Goal: Task Accomplishment & Management: Manage account settings

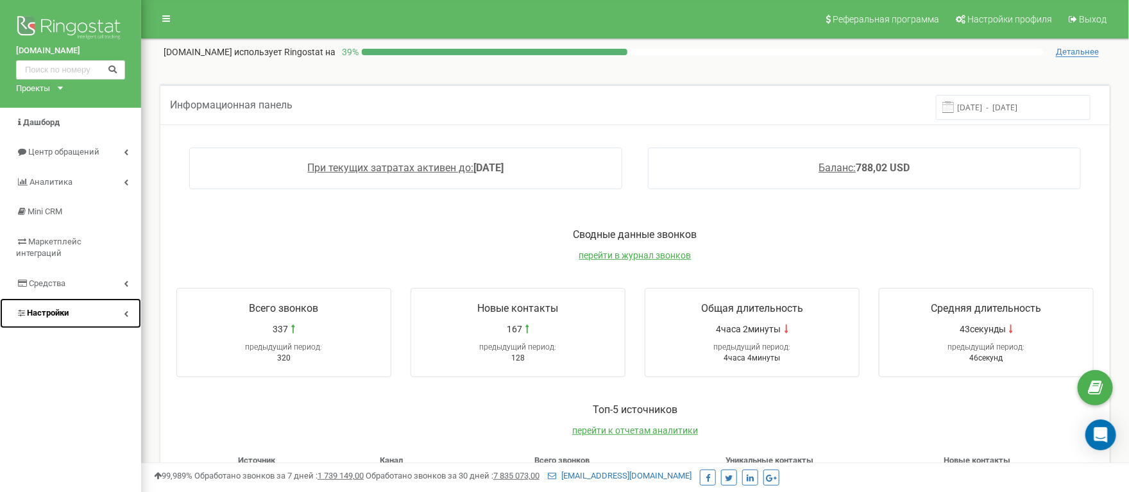
click at [89, 322] on link "Настройки" at bounding box center [70, 313] width 141 height 30
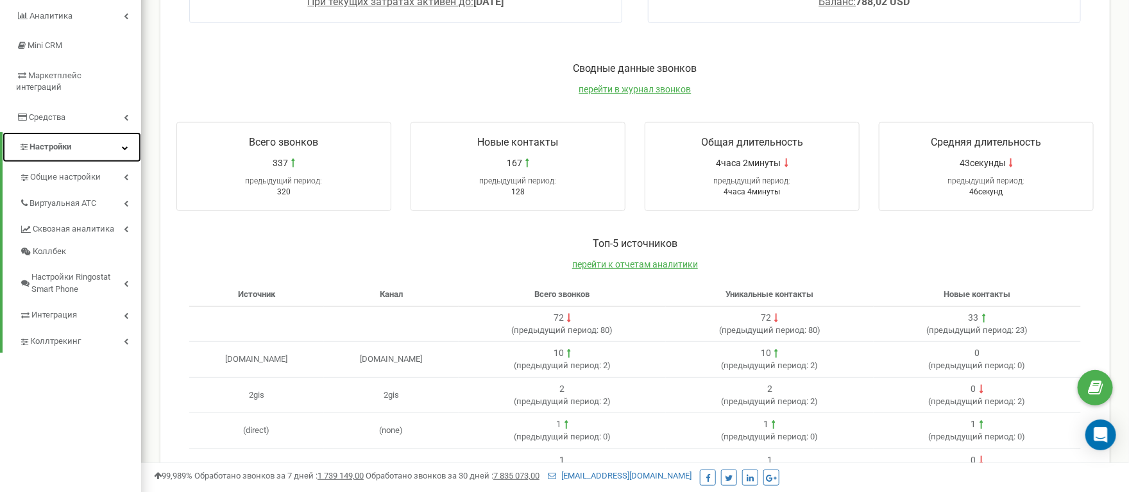
scroll to position [160, 0]
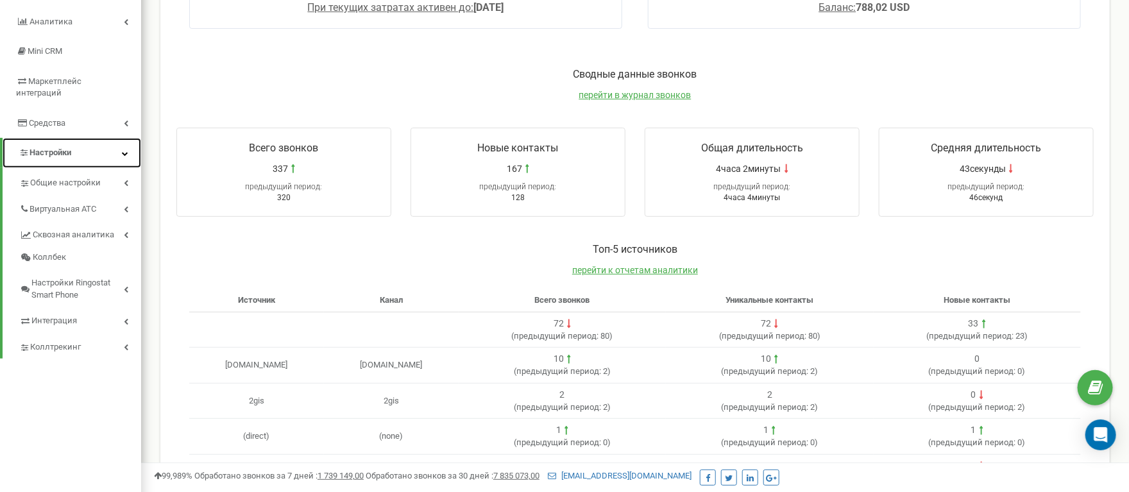
click at [124, 157] on icon at bounding box center [125, 153] width 6 height 6
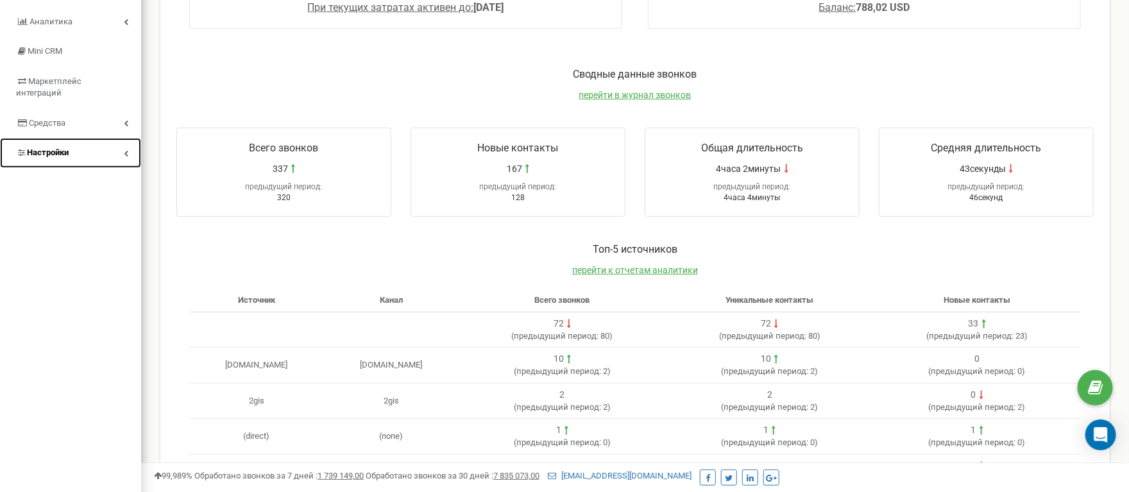
click at [124, 157] on icon at bounding box center [126, 153] width 4 height 6
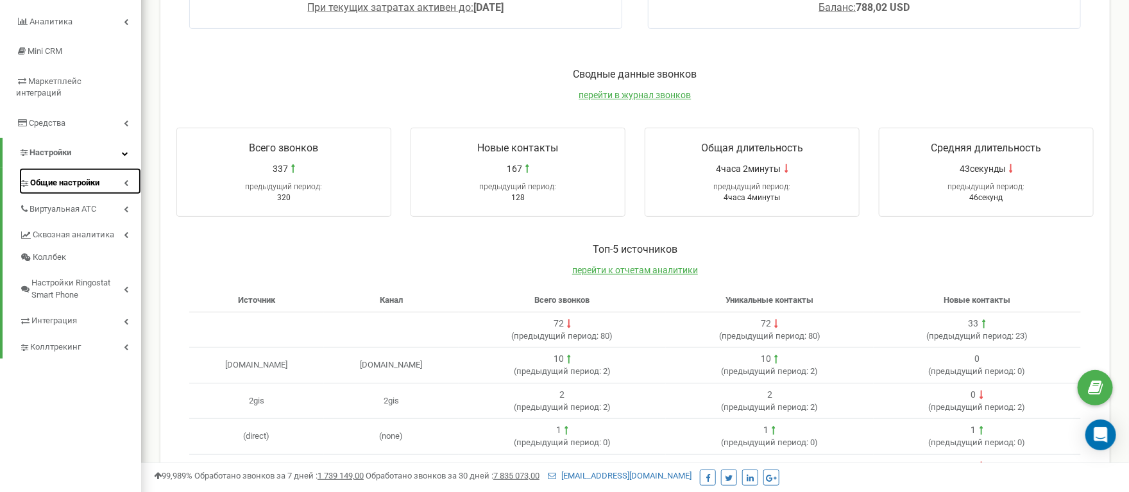
click at [124, 186] on icon at bounding box center [126, 183] width 4 height 6
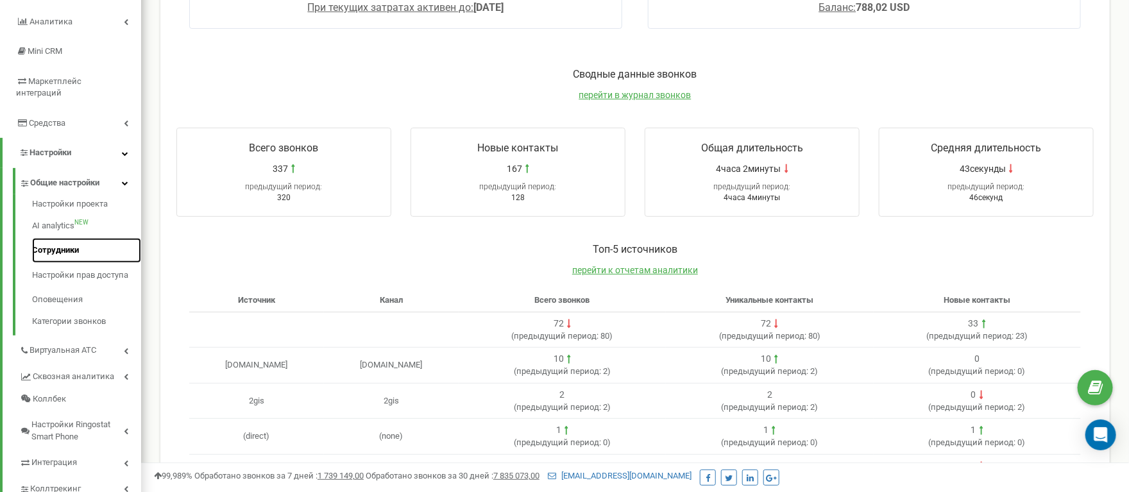
click at [98, 255] on link "Сотрудники" at bounding box center [86, 250] width 109 height 25
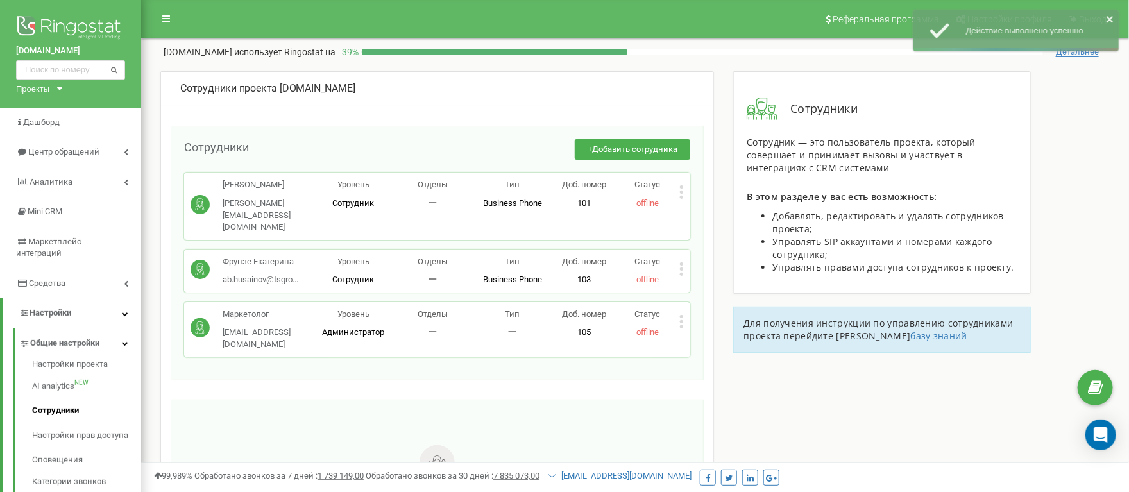
click at [609, 147] on span "Добавить сотрудника" at bounding box center [634, 149] width 85 height 10
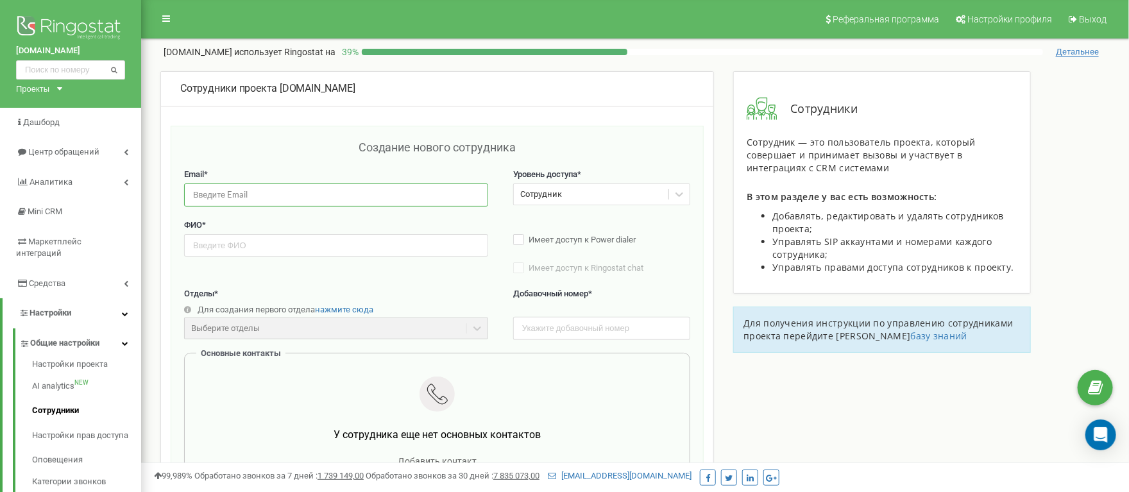
click at [284, 194] on input "email" at bounding box center [336, 195] width 304 height 22
paste input "r.parhatova@tsgroup.kz"
type input "r.parhatova@tsgroup.kz"
click at [329, 245] on input "text" at bounding box center [336, 245] width 304 height 22
type input "Рамиля Пархатова"
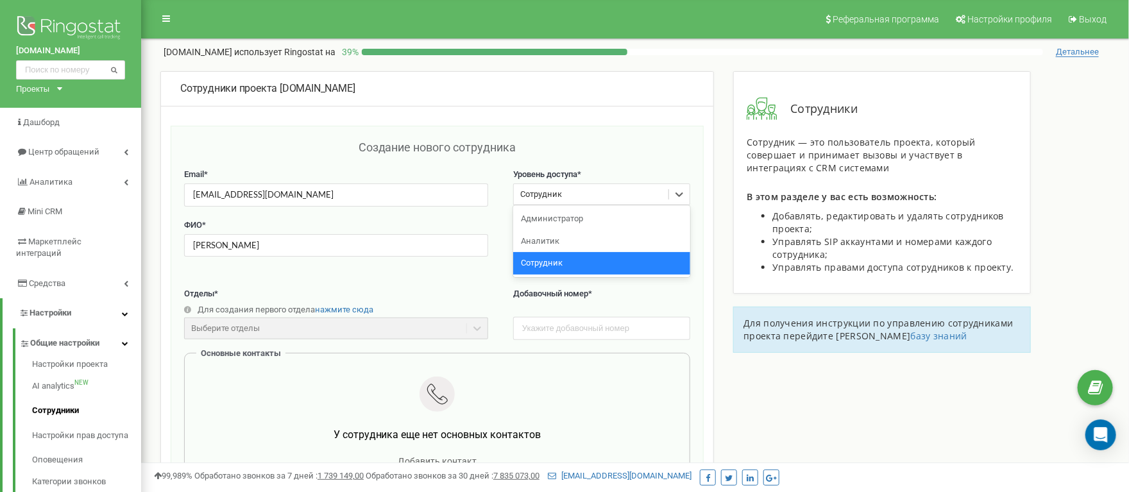
click at [646, 187] on div "Сотрудник" at bounding box center [591, 195] width 155 height 20
click at [639, 150] on div "Создание нового сотрудника" at bounding box center [437, 154] width 506 height 30
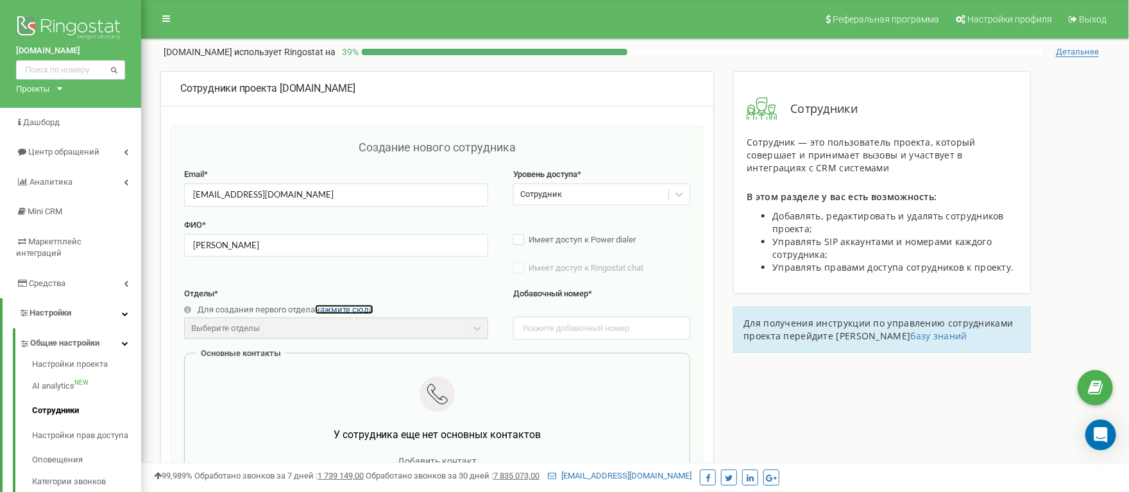
click at [342, 314] on span "нажмите сюда" at bounding box center [344, 310] width 58 height 10
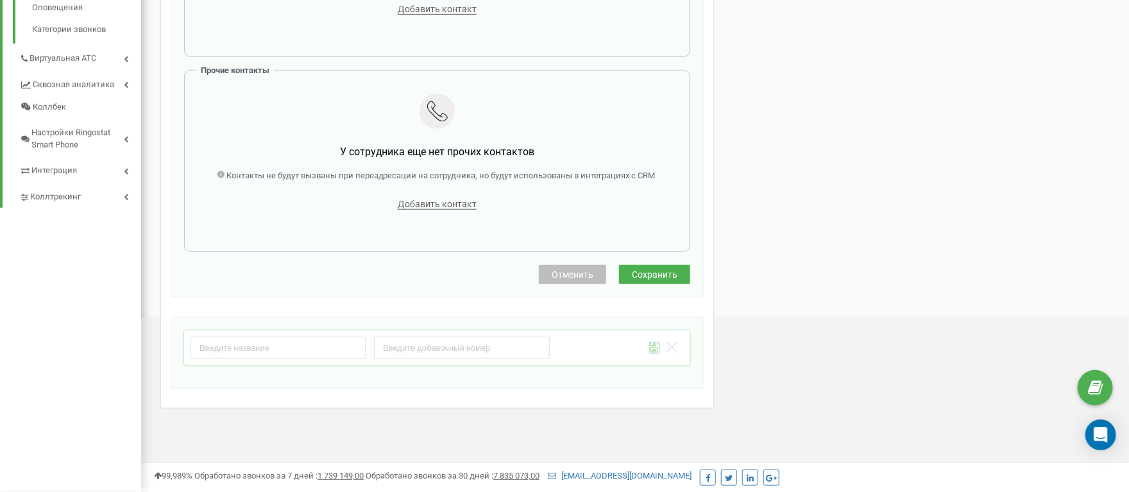
click at [347, 327] on div "Сохранить отдел Отменить" at bounding box center [437, 353] width 533 height 72
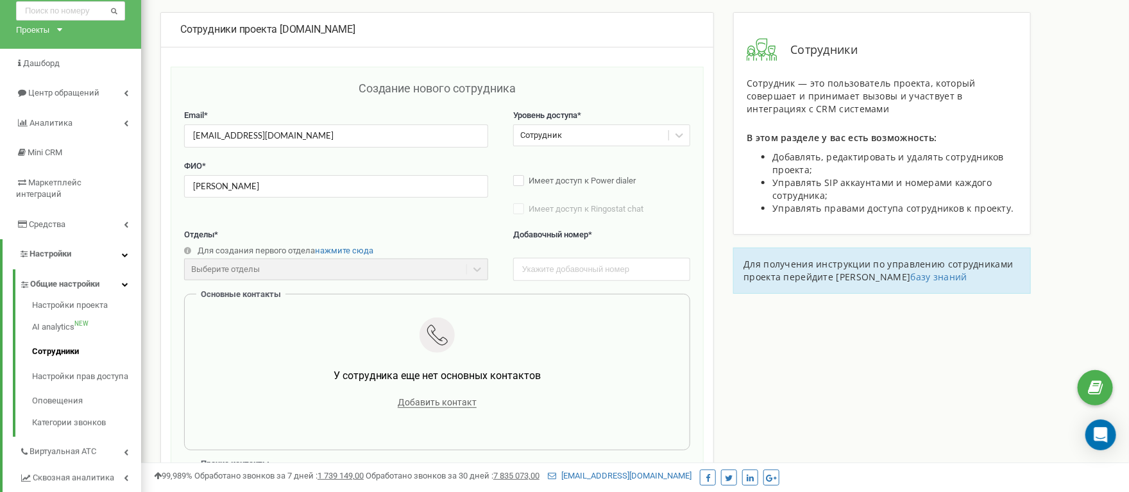
scroll to position [55, 0]
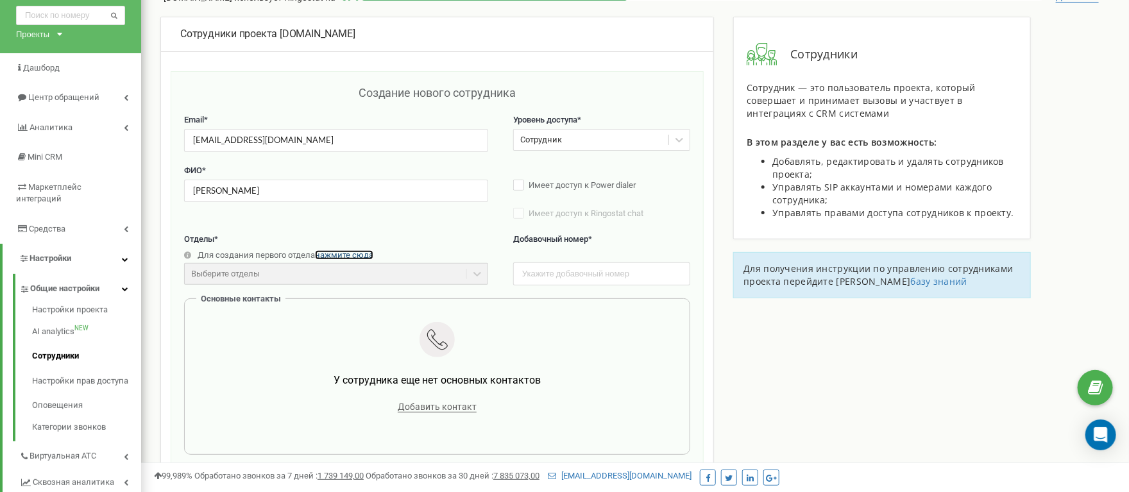
click at [353, 258] on span "нажмите сюда" at bounding box center [344, 255] width 58 height 10
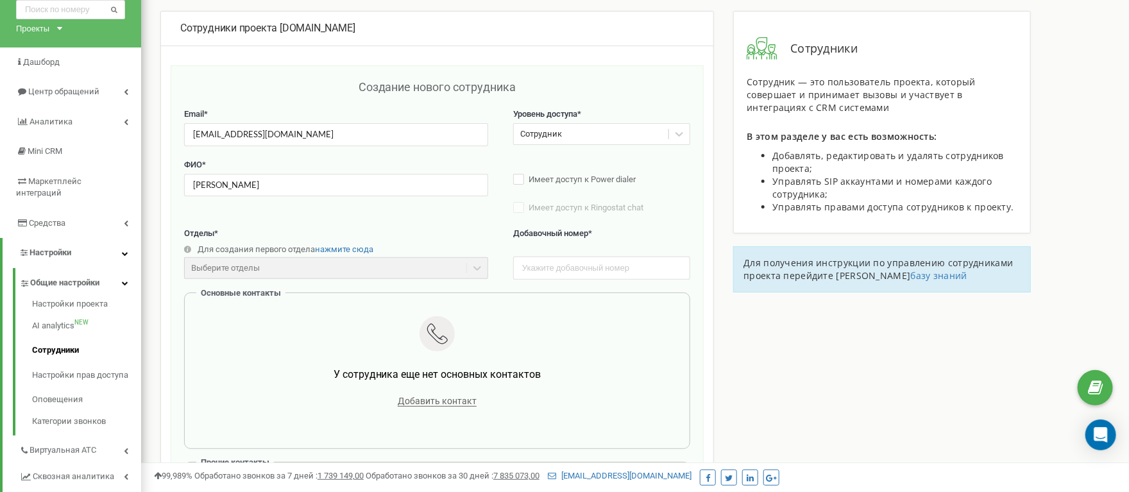
scroll to position [0, 0]
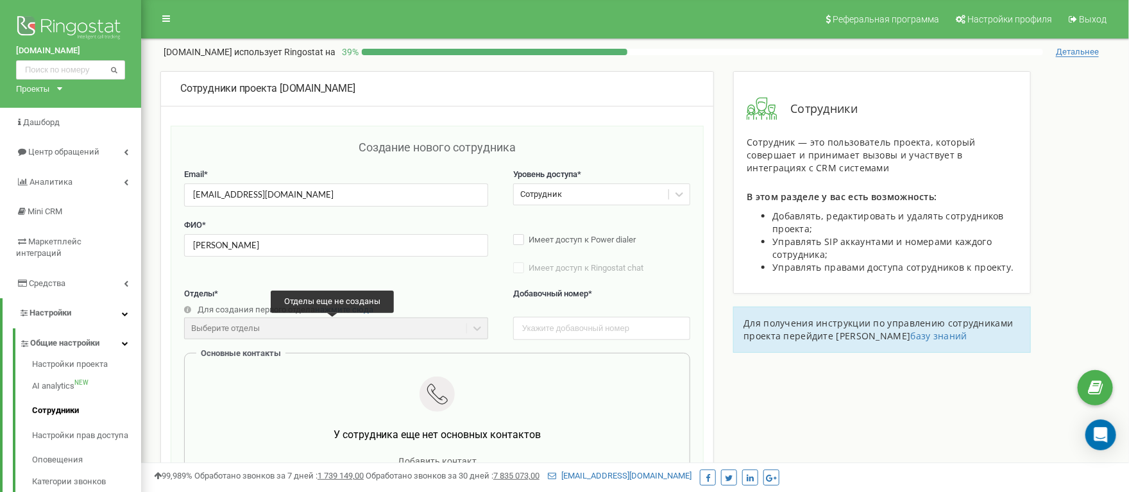
click at [391, 334] on div "Выберите отделы" at bounding box center [336, 329] width 304 height 22
click at [365, 314] on span "нажмите сюда" at bounding box center [344, 310] width 58 height 10
drag, startPoint x: 340, startPoint y: 336, endPoint x: 379, endPoint y: 331, distance: 38.8
click at [341, 337] on div "Выберите отделы" at bounding box center [336, 329] width 304 height 22
click at [565, 397] on div at bounding box center [437, 396] width 467 height 39
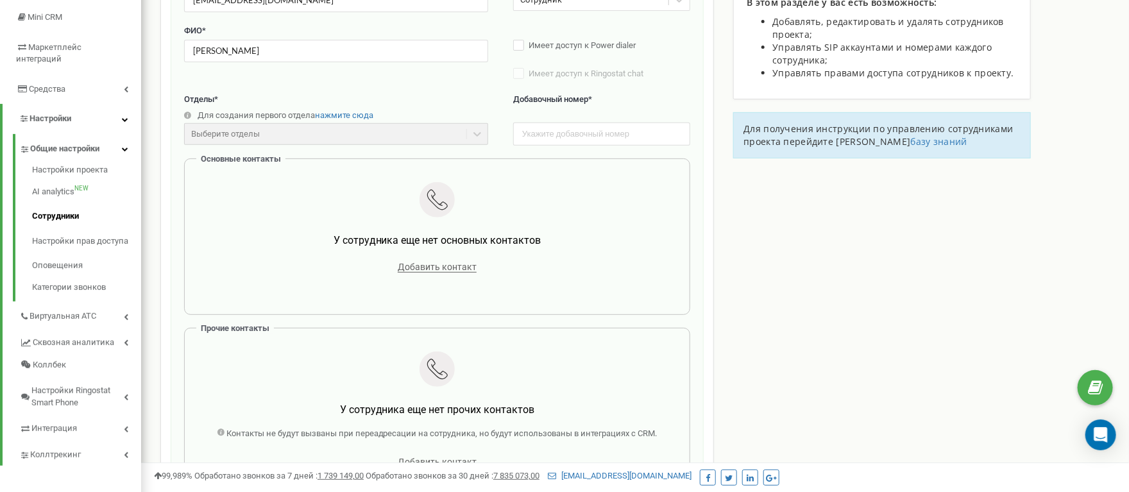
scroll to position [192, 0]
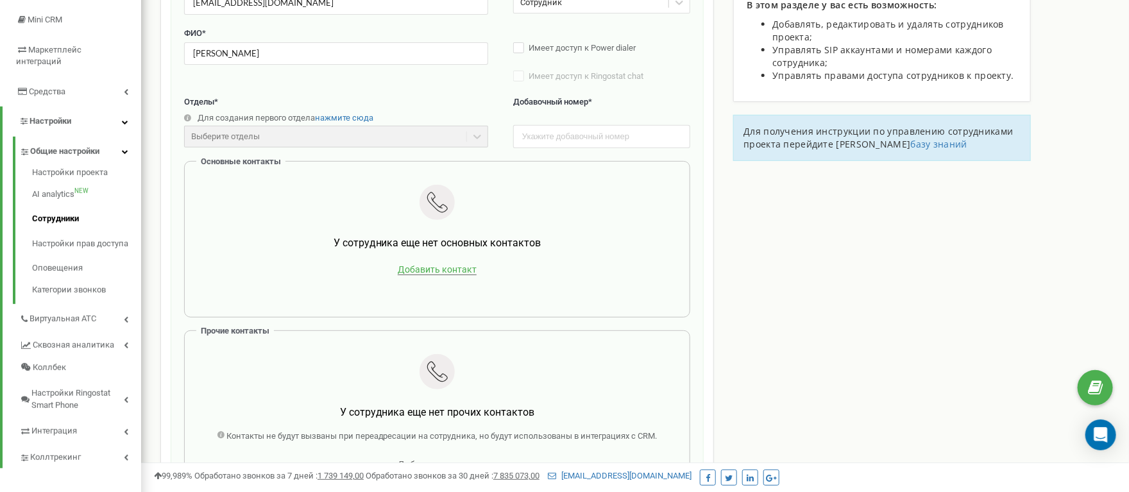
click at [461, 273] on span "Добавить контакт" at bounding box center [437, 269] width 79 height 11
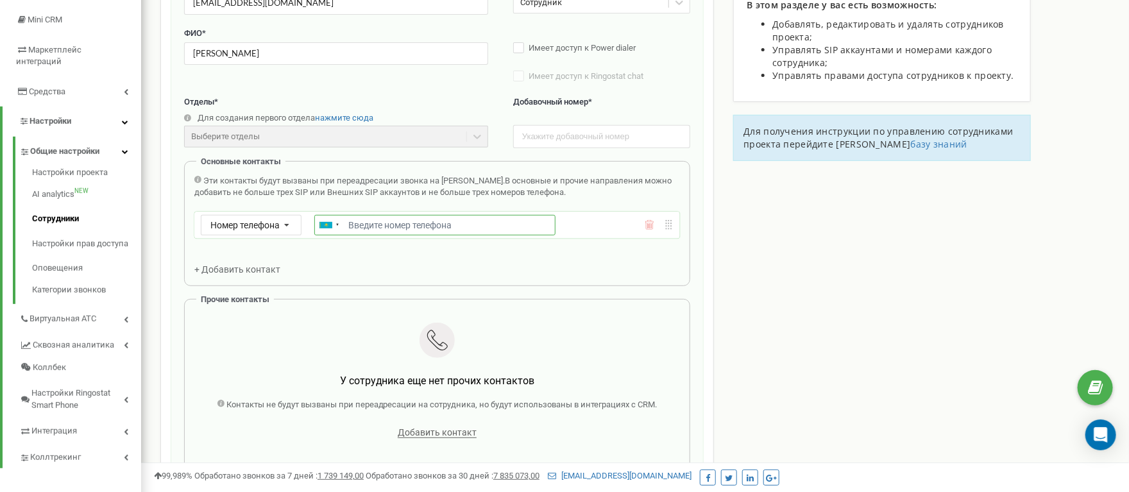
paste input "+77770261210"
type input "+77770261210"
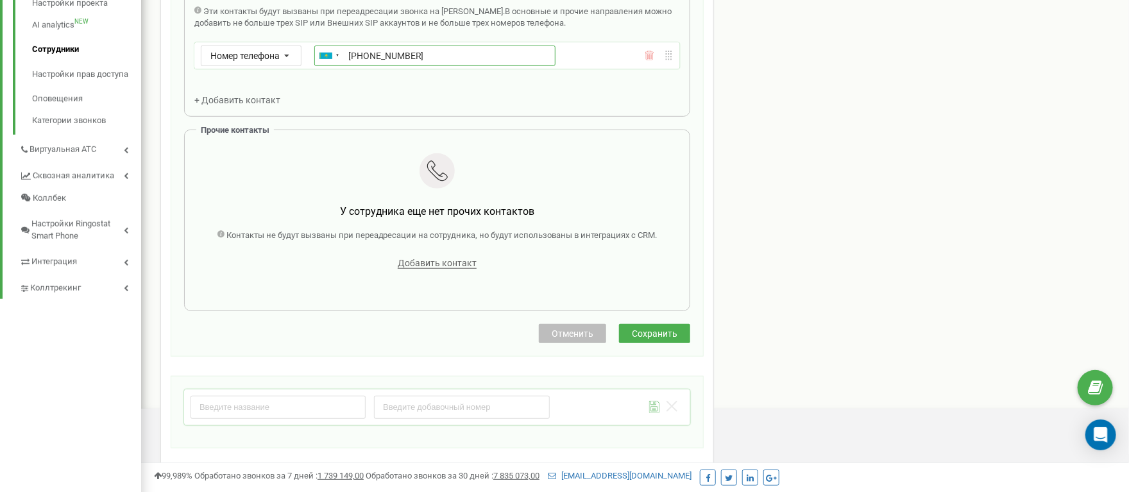
scroll to position [385, 0]
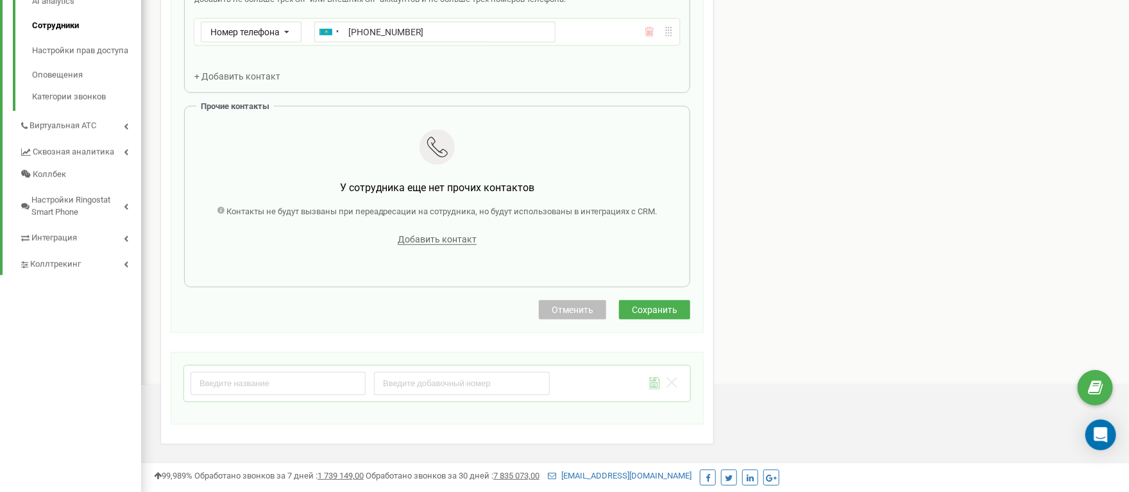
click at [672, 315] on span "Сохранить" at bounding box center [655, 310] width 46 height 10
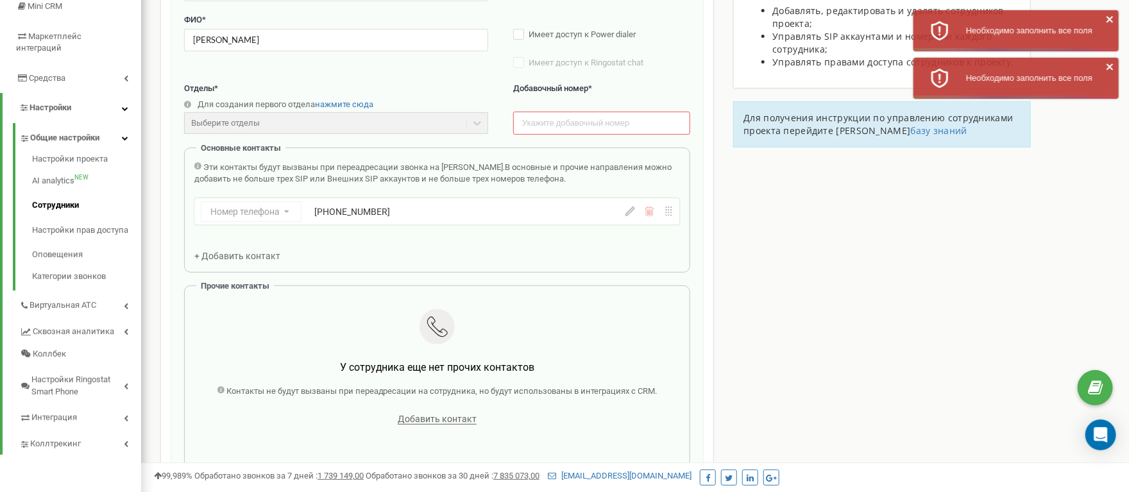
scroll to position [192, 0]
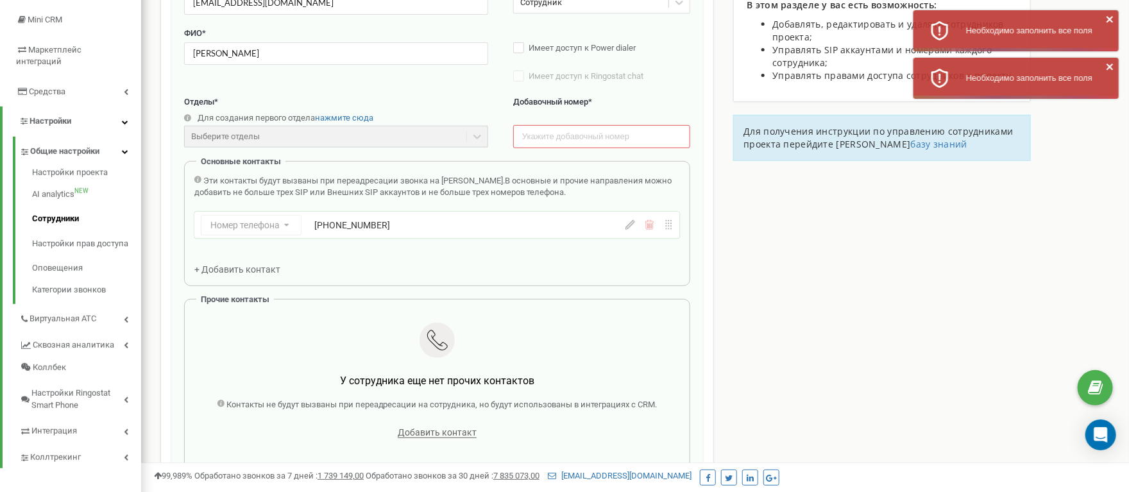
click at [264, 232] on div "Номер телефона Номер телефона SIP Внешний SIP +77770261210" at bounding box center [402, 225] width 402 height 21
click at [325, 232] on div "+77770261210" at bounding box center [434, 225] width 241 height 13
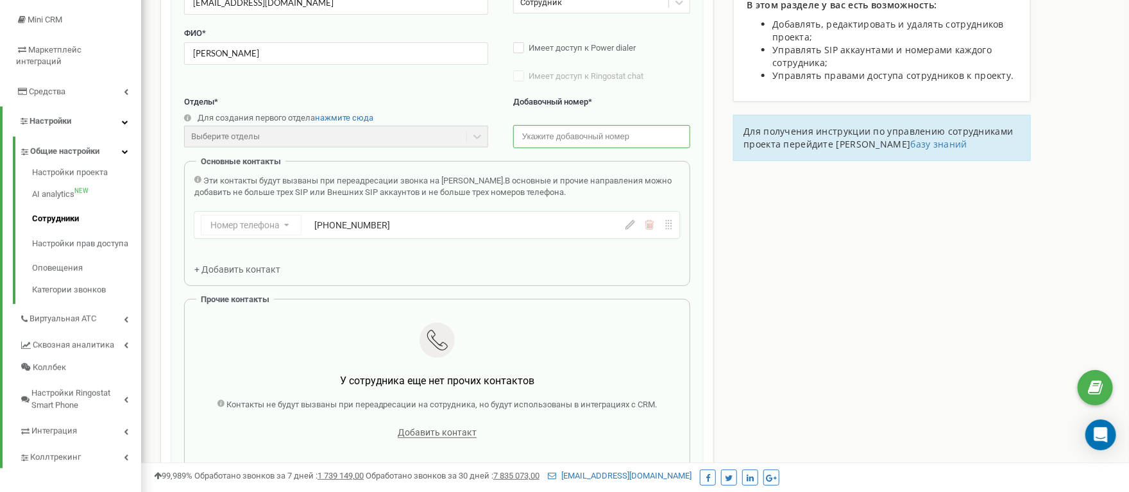
click at [608, 142] on input "text" at bounding box center [601, 136] width 177 height 22
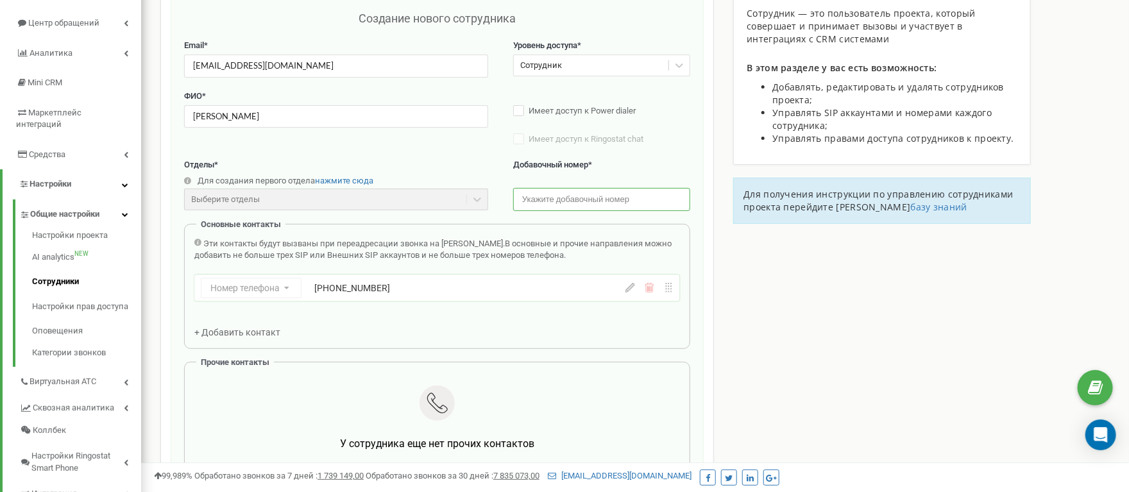
scroll to position [128, 0]
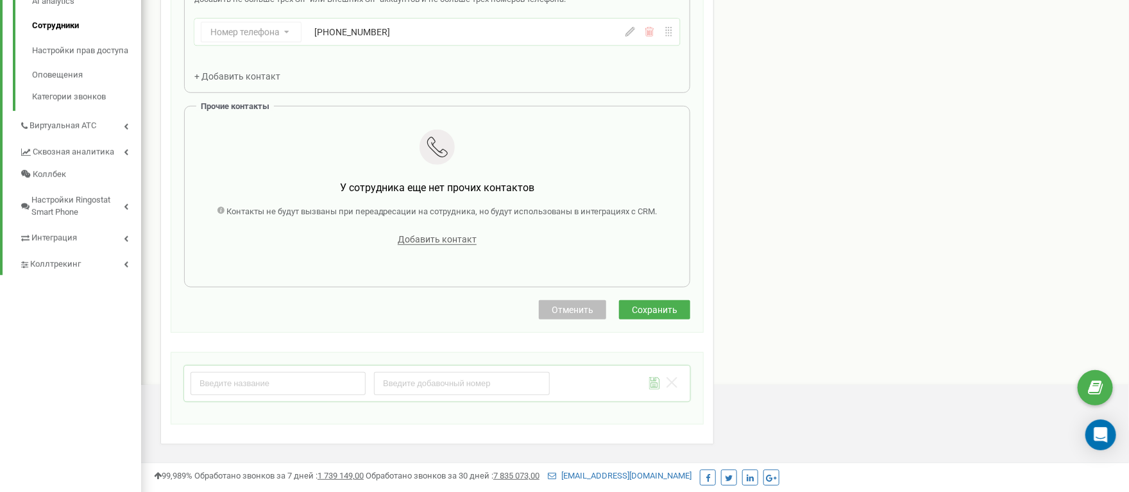
type input "109"
click at [649, 315] on span "Сохранить" at bounding box center [655, 310] width 46 height 10
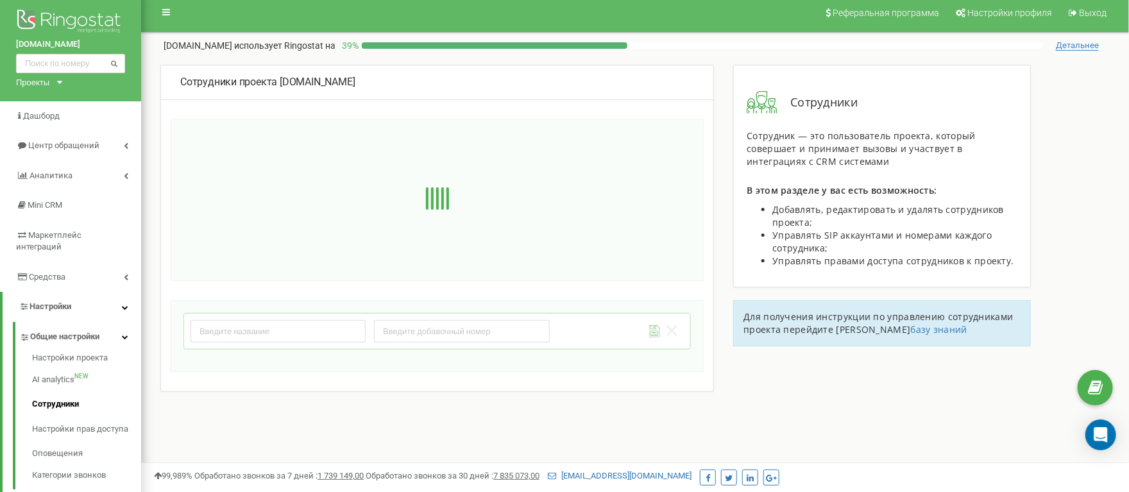
scroll to position [0, 0]
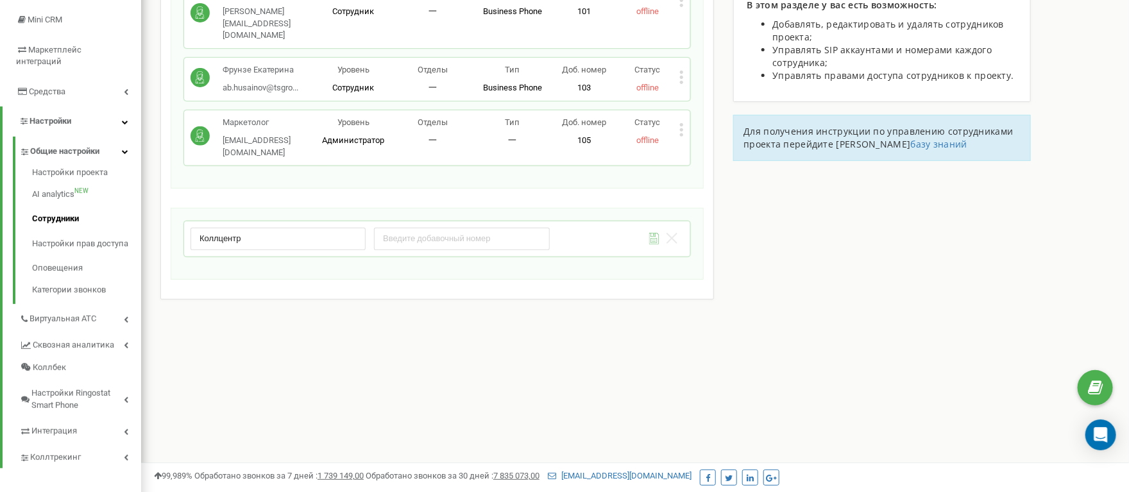
click at [219, 228] on input "Коллцентр" at bounding box center [278, 239] width 175 height 22
type input "Коллцентр"
click at [395, 228] on input "number" at bounding box center [461, 239] width 175 height 22
click at [618, 287] on div "Сотрудники проекта clubvilla.kz Сотрудники + Добавить сотрудника Пеньков Илхам …" at bounding box center [635, 131] width 969 height 504
click at [460, 228] on input "number" at bounding box center [461, 239] width 175 height 22
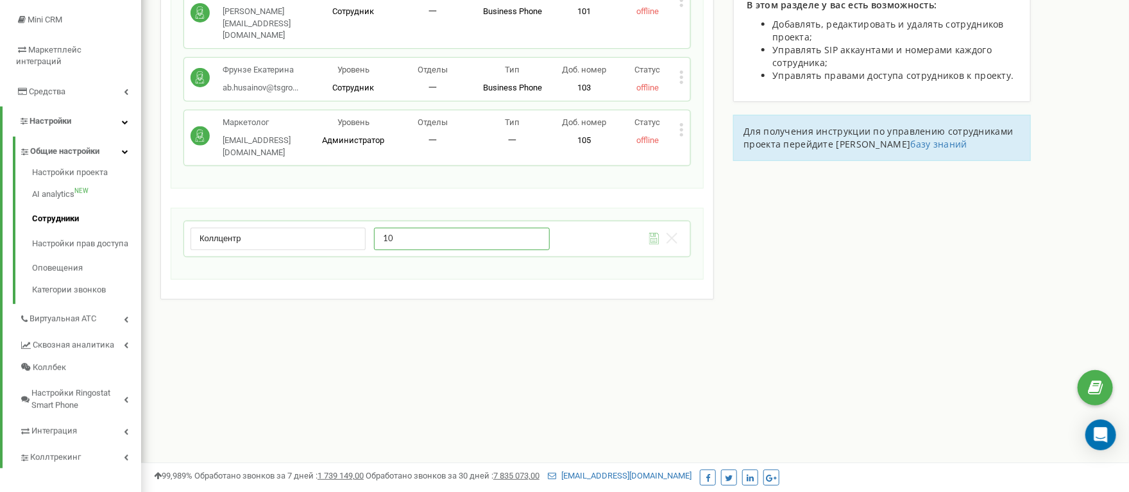
type input "1"
type input "9"
type input "100"
click at [628, 329] on div "Сотрудники проекта clubvilla.kz Сотрудники + Добавить сотрудника Пеньков Илхам …" at bounding box center [635, 131] width 969 height 504
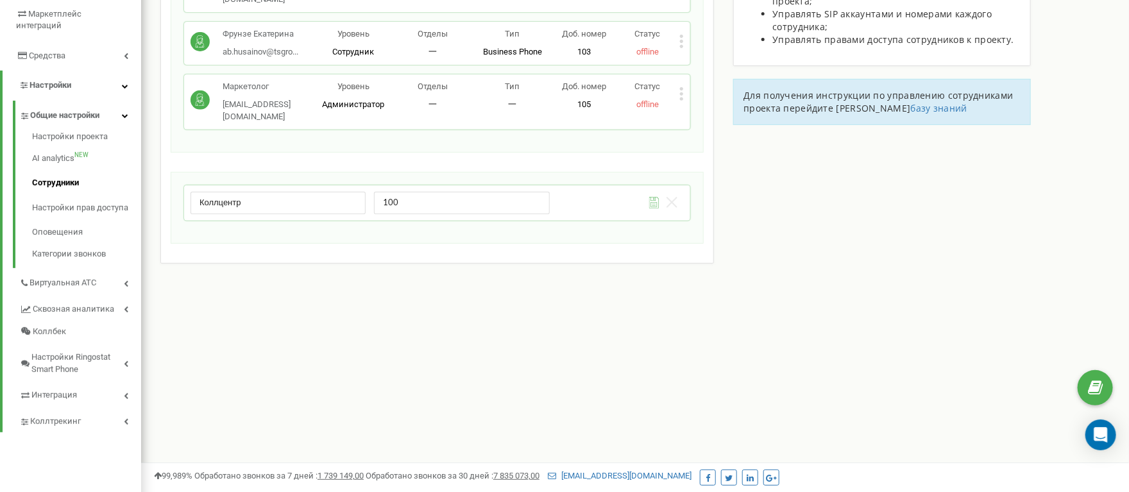
scroll to position [278, 0]
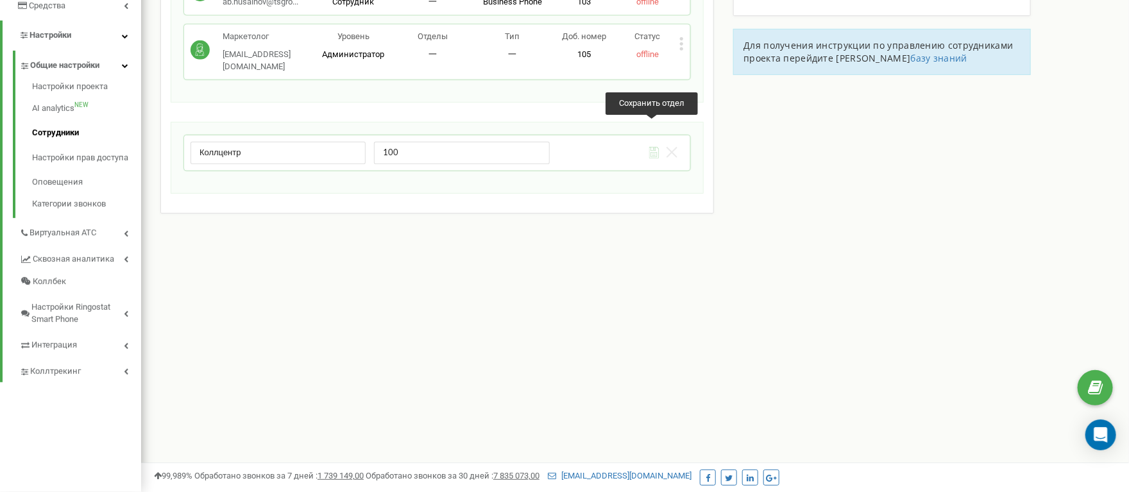
click at [653, 147] on icon at bounding box center [654, 153] width 11 height 12
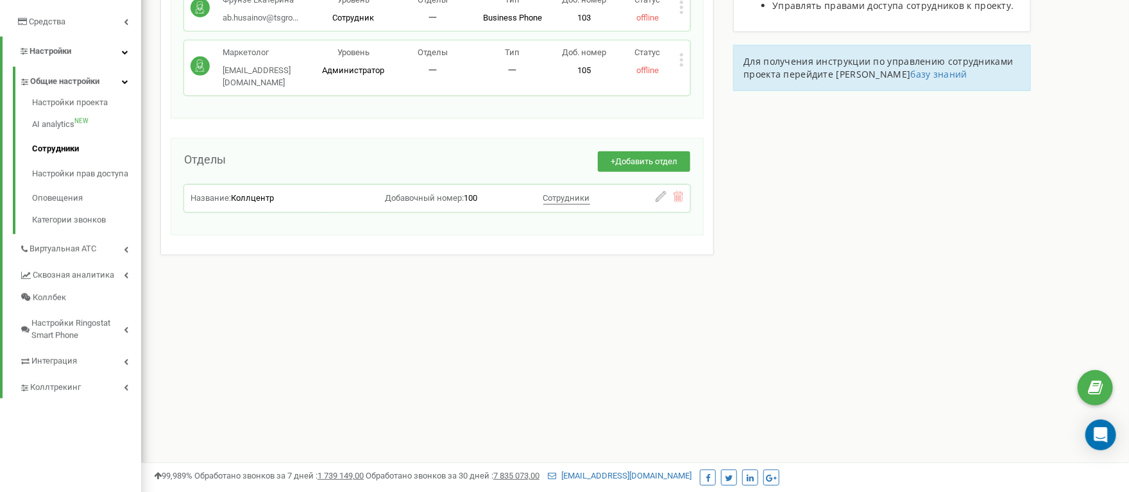
scroll to position [246, 0]
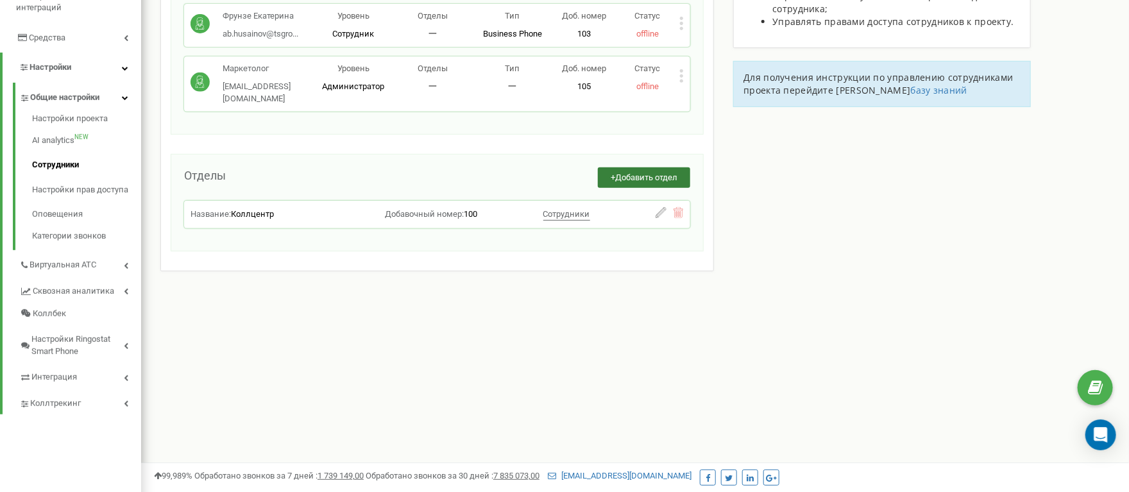
click at [640, 173] on span "Добавить отдел" at bounding box center [646, 178] width 62 height 10
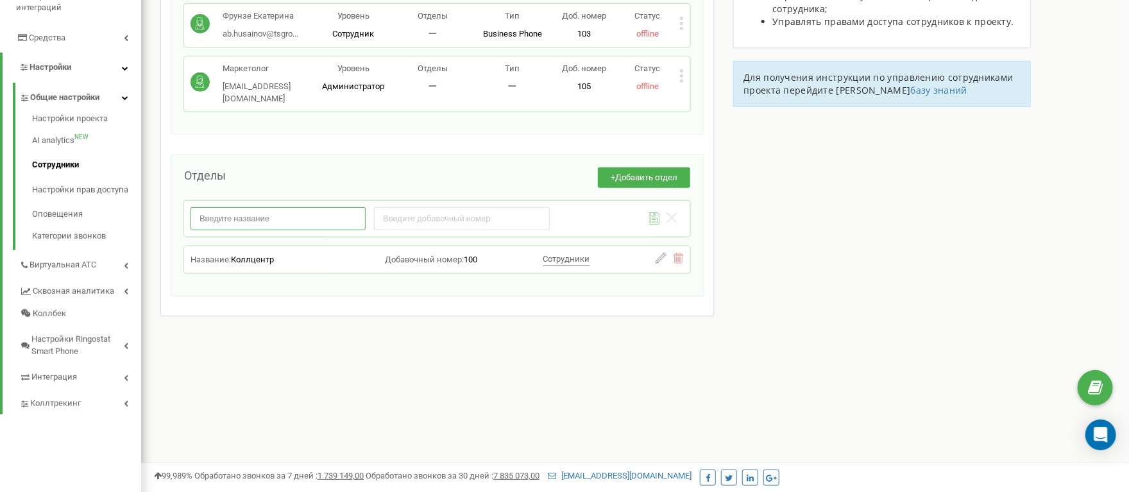
click at [306, 207] on input "text" at bounding box center [278, 218] width 175 height 22
type input "Отдел продаж"
click at [399, 207] on input "number" at bounding box center [461, 218] width 175 height 22
type input "110"
click at [634, 173] on span "Добавить отдел" at bounding box center [646, 178] width 62 height 10
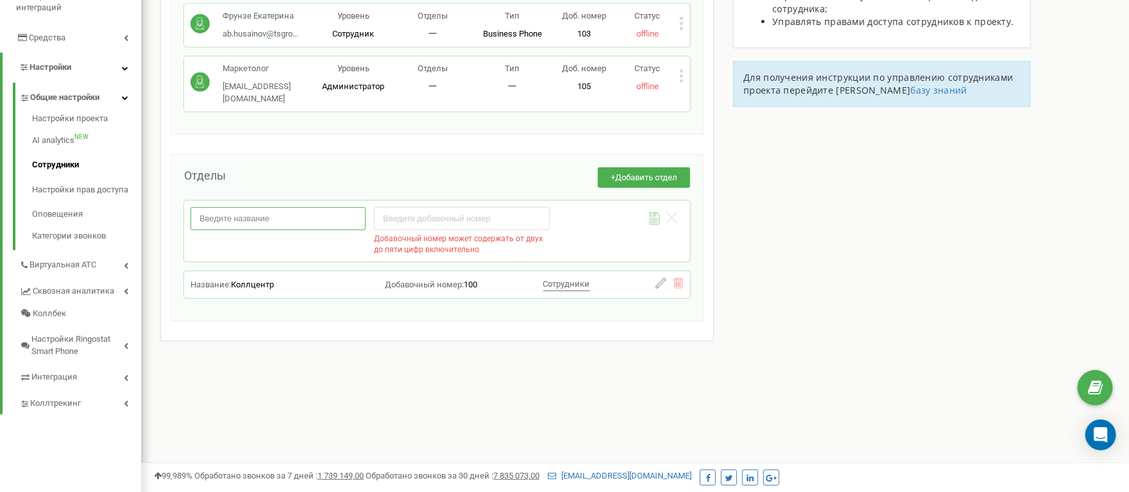
click at [312, 207] on input "text" at bounding box center [278, 218] width 175 height 22
type input "Продажи"
click at [465, 207] on input "number" at bounding box center [461, 218] width 175 height 22
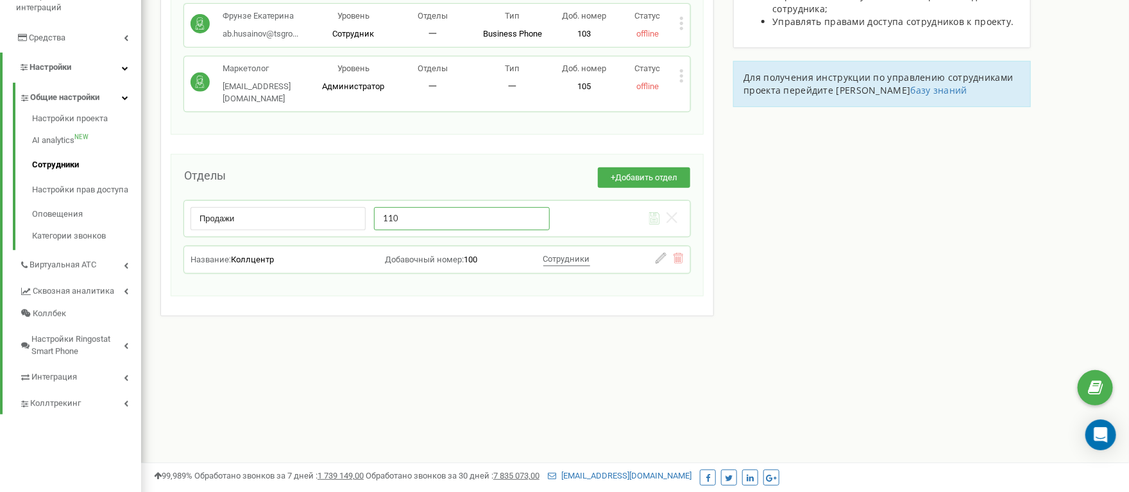
type input "110"
click at [653, 212] on icon at bounding box center [654, 218] width 11 height 12
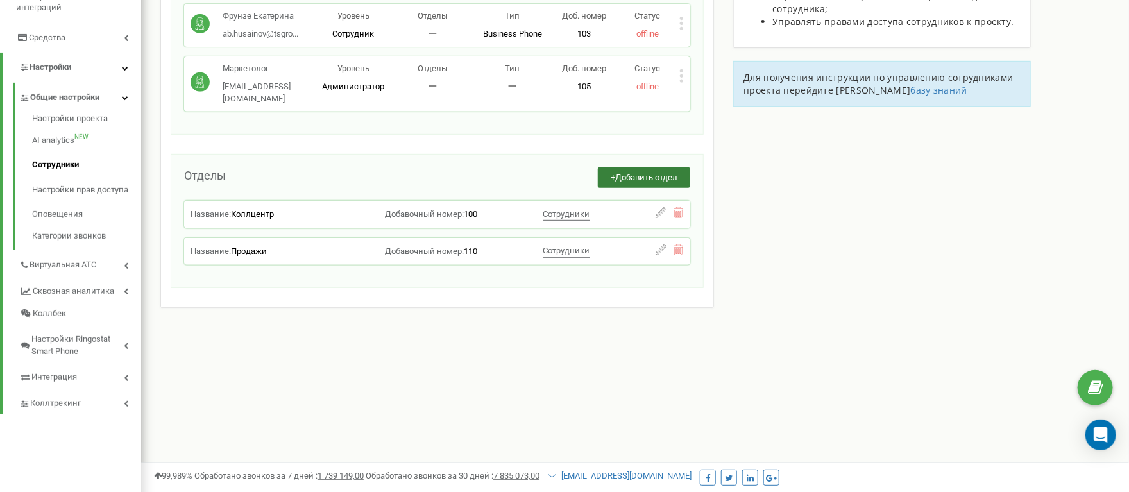
click at [656, 173] on span "Добавить отдел" at bounding box center [646, 178] width 62 height 10
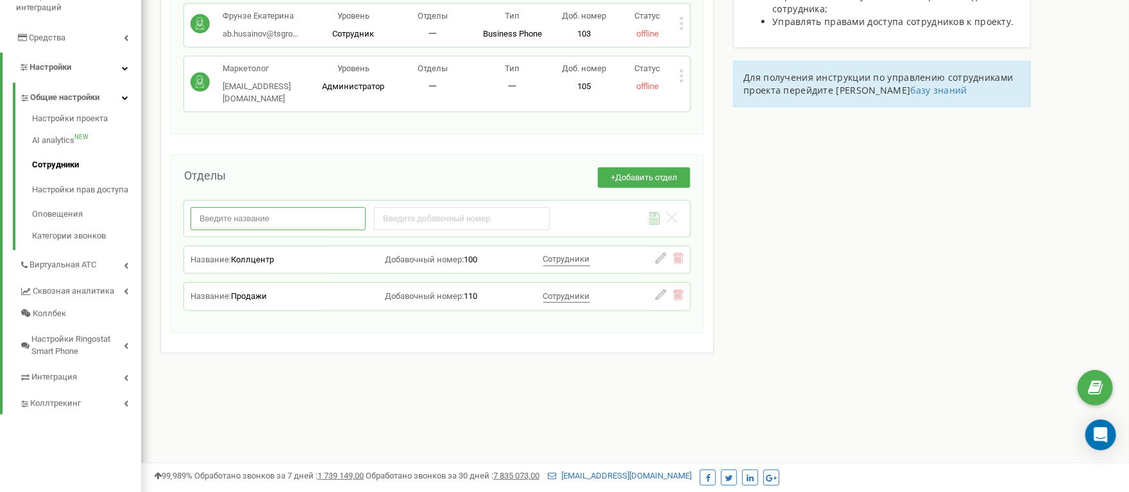
click at [277, 207] on input "text" at bounding box center [278, 218] width 175 height 22
type input "Маркетинг"
click at [427, 207] on input "number" at bounding box center [461, 218] width 175 height 22
type input "120"
click at [655, 212] on icon at bounding box center [654, 218] width 11 height 12
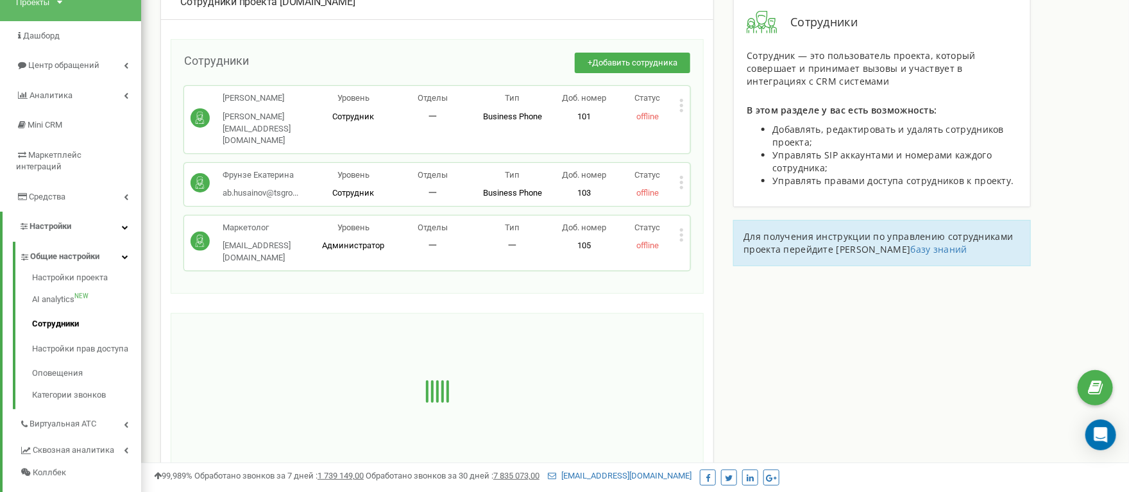
scroll to position [85, 0]
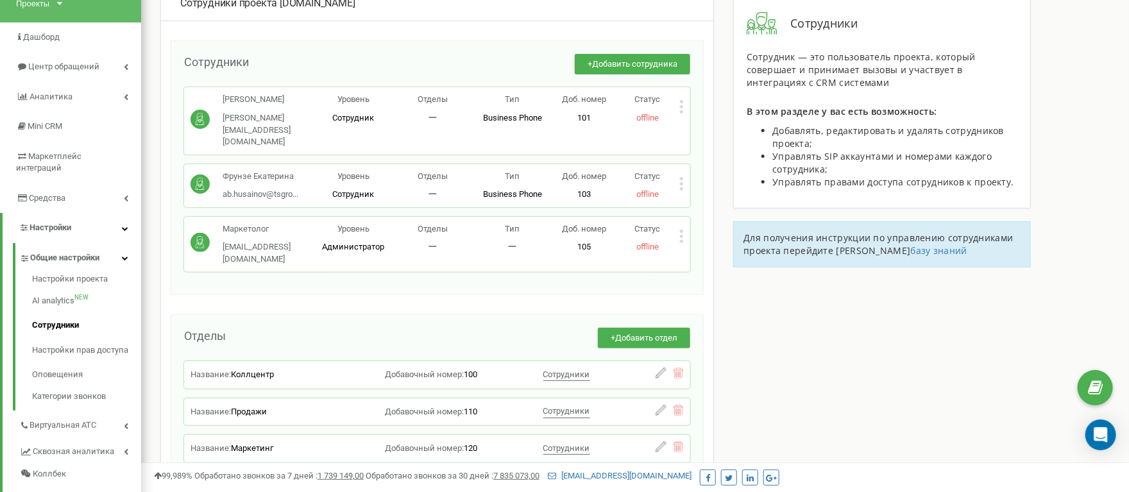
click at [682, 108] on icon at bounding box center [681, 106] width 3 height 3
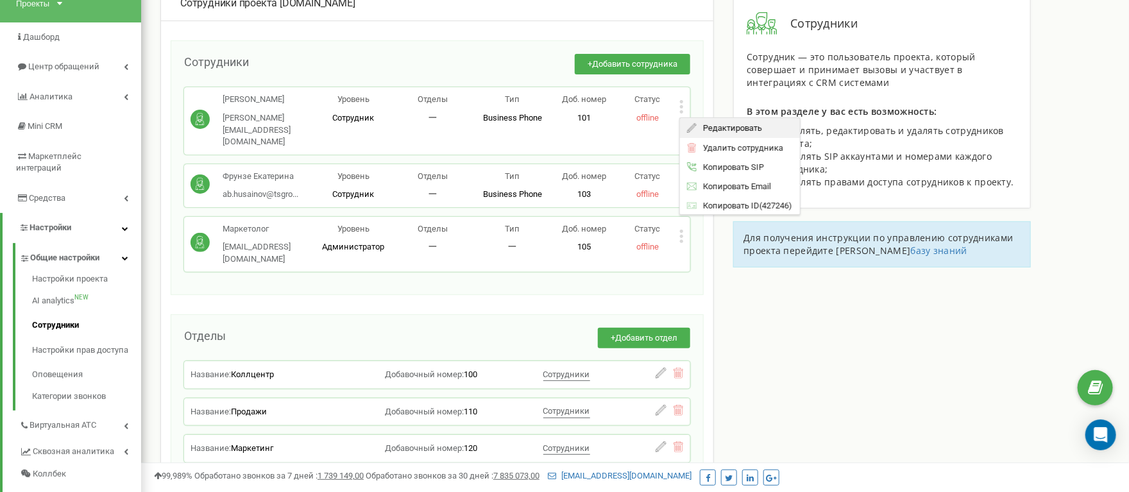
click at [701, 127] on span "Редактировать" at bounding box center [730, 128] width 65 height 8
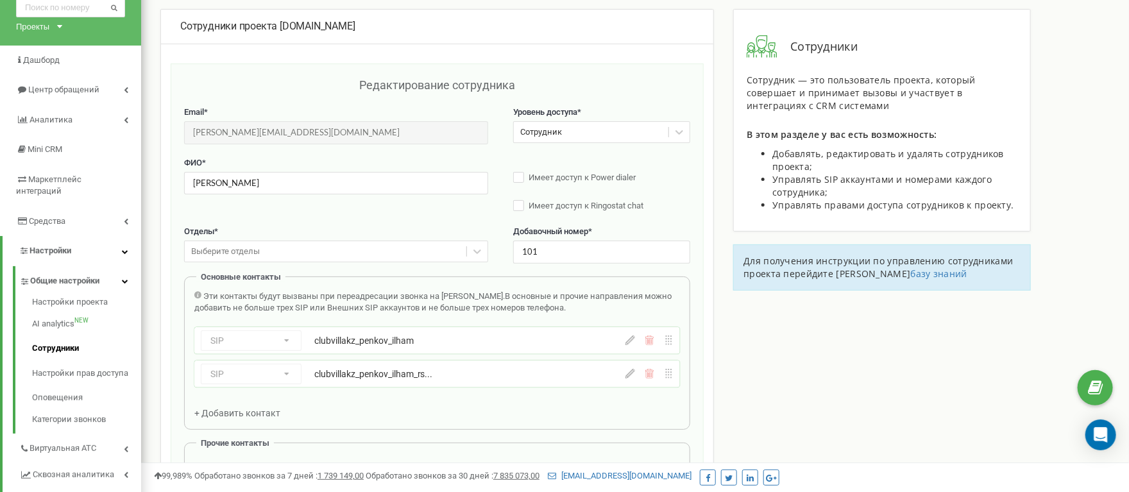
scroll to position [32, 0]
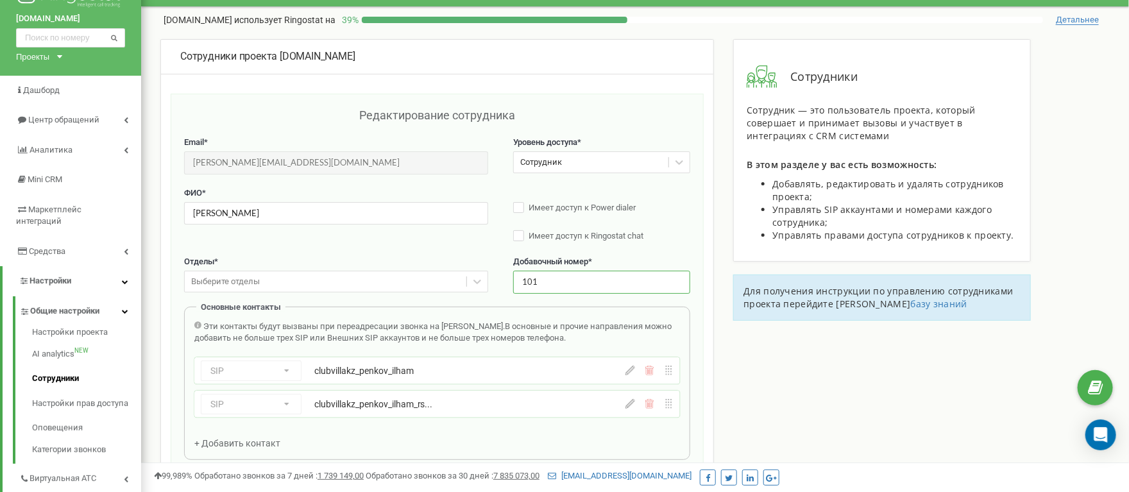
click at [539, 290] on input "101" at bounding box center [601, 282] width 177 height 22
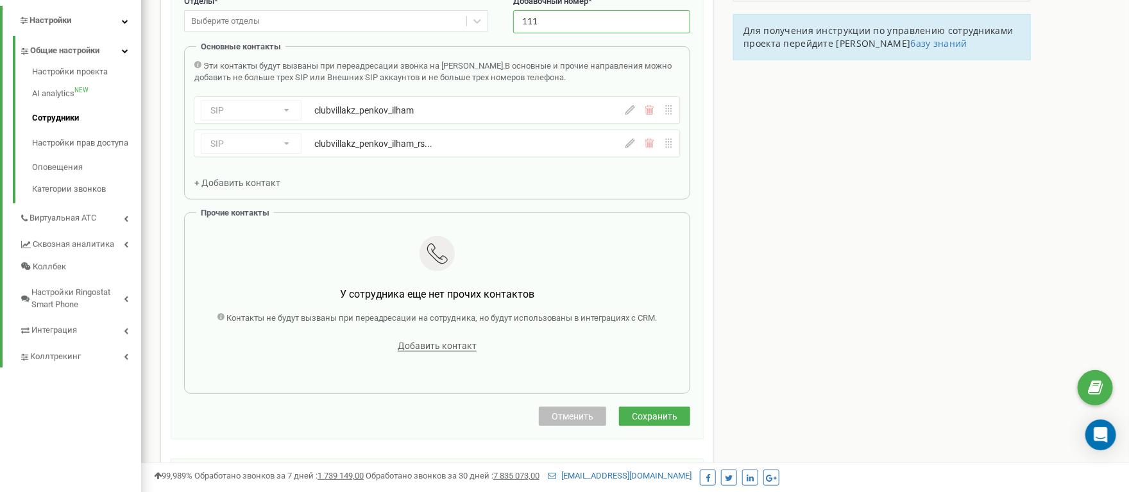
scroll to position [257, 0]
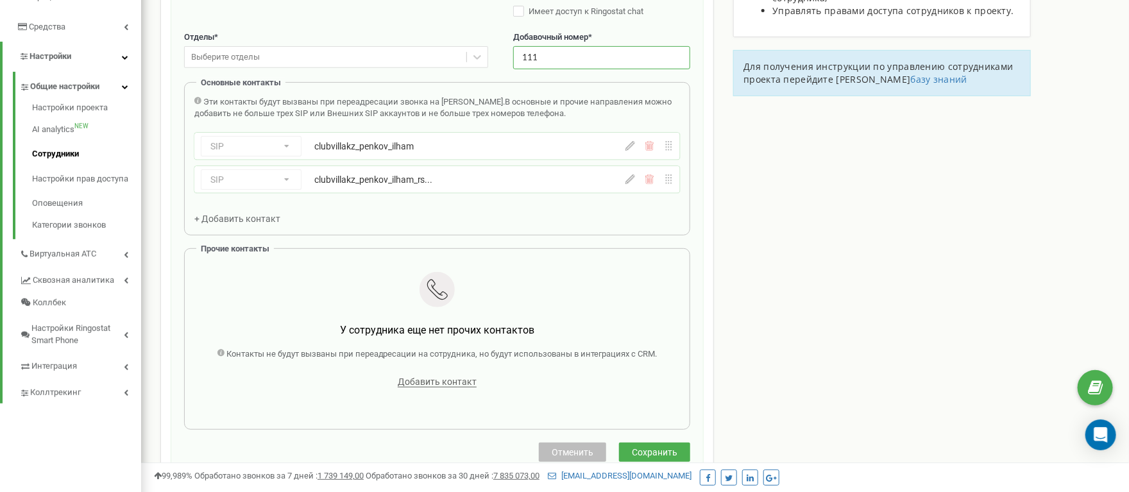
type input "111"
click at [257, 224] on span "+ Добавить контакт" at bounding box center [237, 219] width 86 height 10
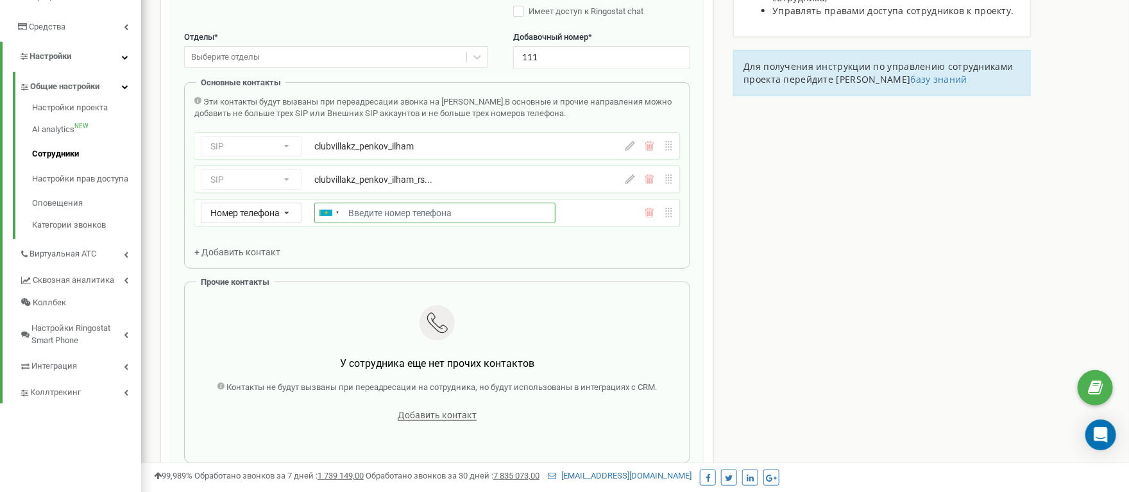
paste input "+77770605891"
type input "+77770605891"
click at [541, 254] on div "Эти контакты будут вызваны при переадресации звонка на Сотрудника. В основные и…" at bounding box center [437, 177] width 486 height 162
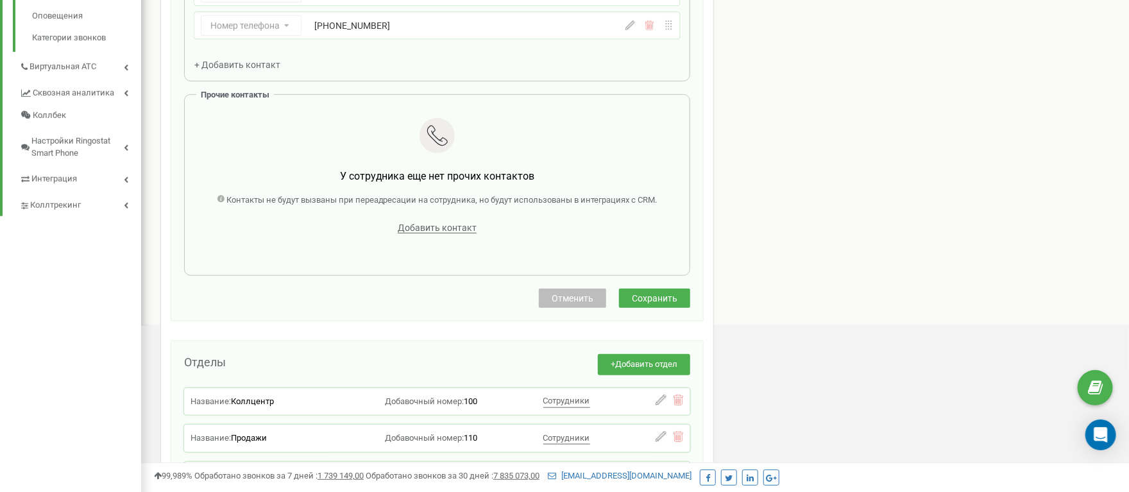
scroll to position [449, 0]
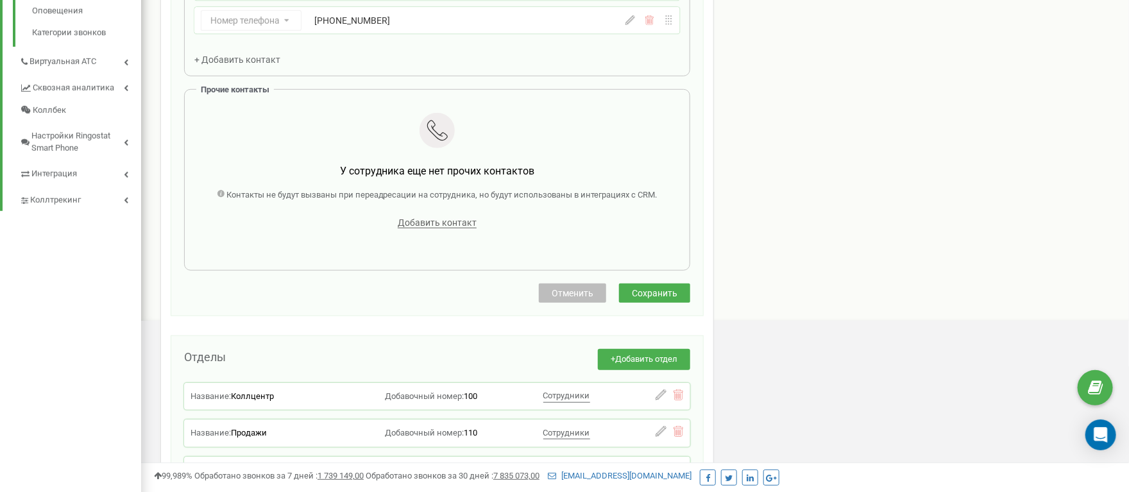
click at [661, 298] on span "Сохранить" at bounding box center [655, 293] width 46 height 10
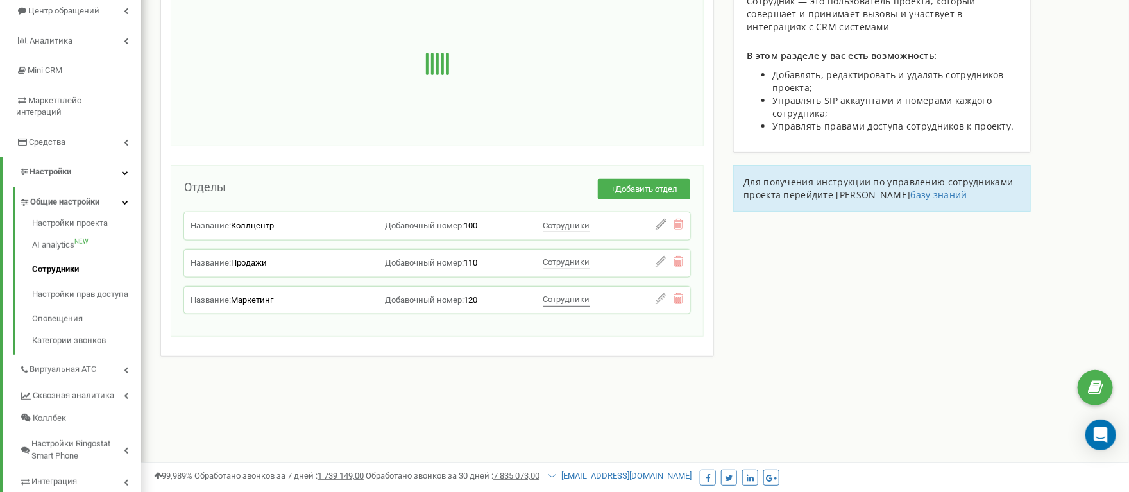
scroll to position [21, 0]
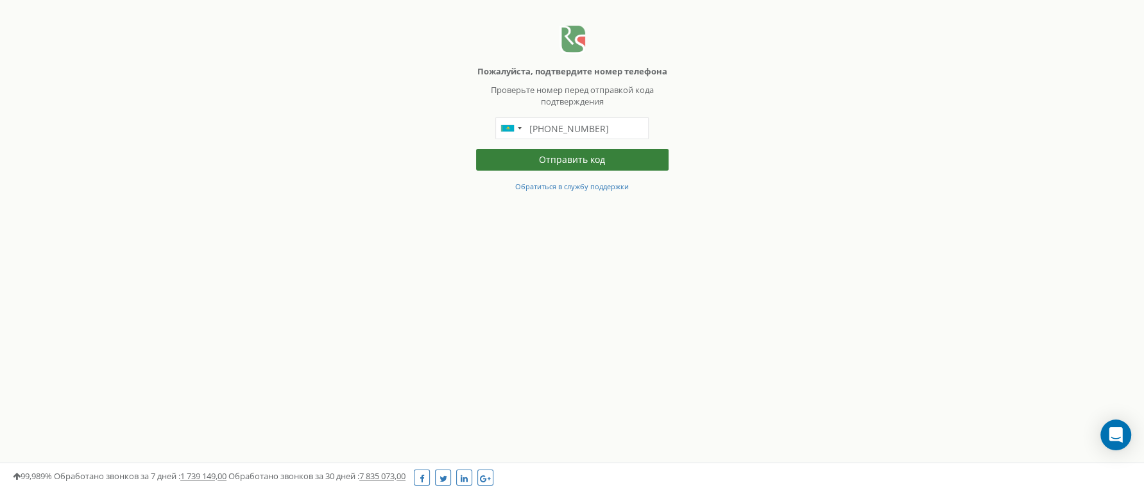
click at [597, 171] on button "Отправить код" at bounding box center [572, 160] width 193 height 22
click at [595, 139] on input "+77081234955" at bounding box center [571, 128] width 153 height 22
drag, startPoint x: 576, startPoint y: 143, endPoint x: 499, endPoint y: 143, distance: 77.0
click at [499, 139] on div "+77081234955" at bounding box center [572, 128] width 193 height 22
click at [669, 199] on html "Пожалуйста, подтвердите номер телефона Проверьте номер перед отправкой кода под…" at bounding box center [572, 99] width 1144 height 199
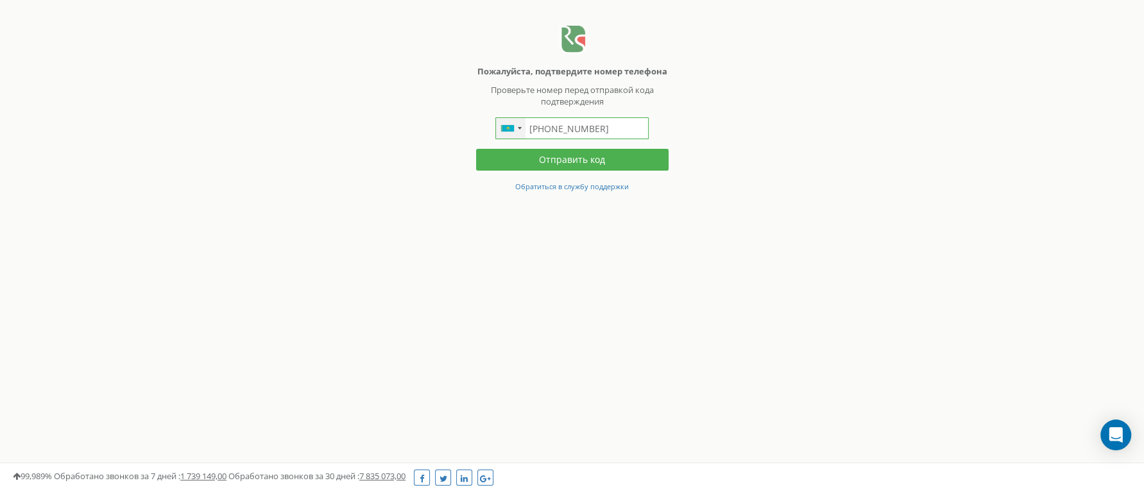
drag, startPoint x: 601, startPoint y: 144, endPoint x: 517, endPoint y: 141, distance: 83.5
click at [517, 139] on div "+77081234955" at bounding box center [571, 128] width 153 height 22
paste input "777 026 1210"
type input "+7 777 026 1210"
click at [610, 171] on button "Отправить код" at bounding box center [572, 160] width 193 height 22
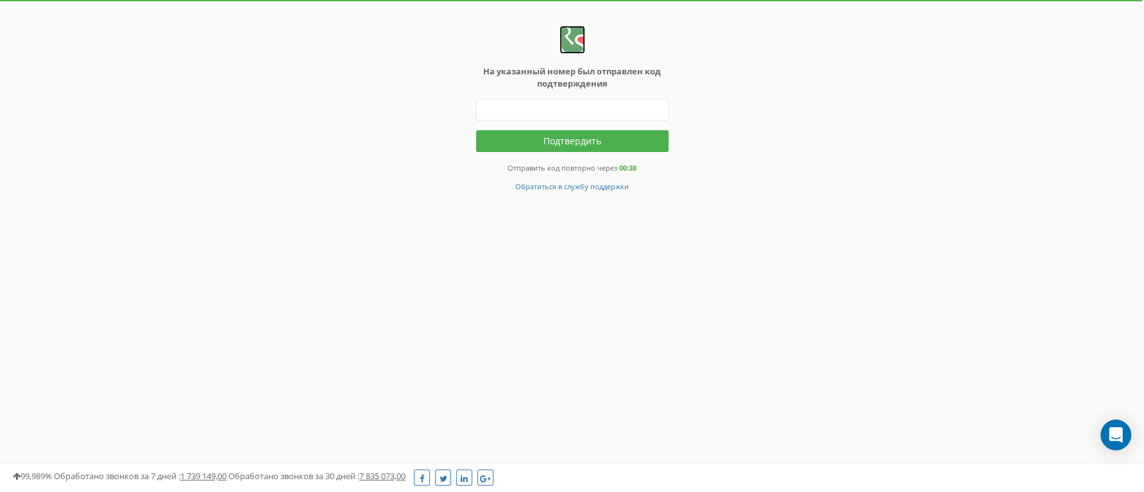
click at [564, 44] on img at bounding box center [573, 40] width 26 height 28
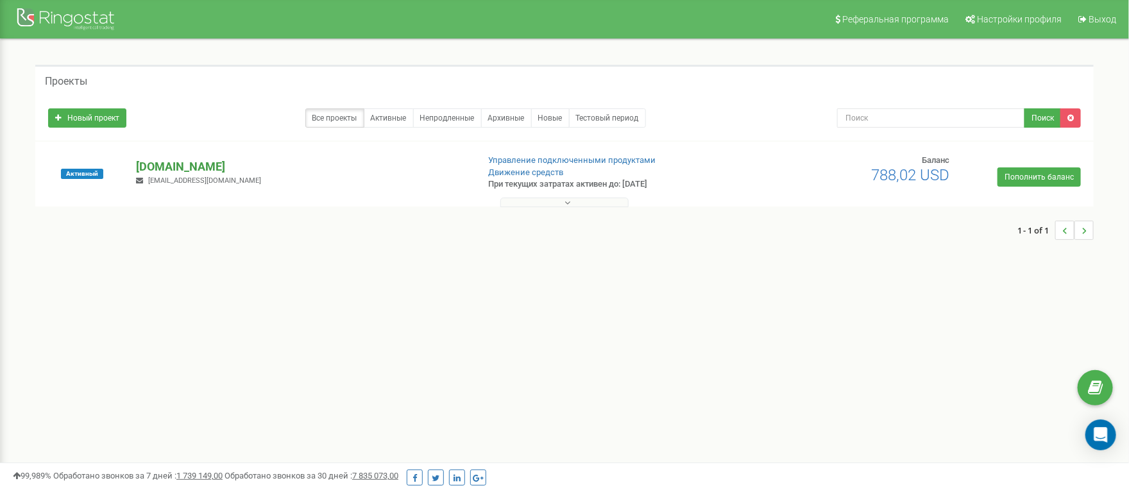
click at [187, 167] on p "[DOMAIN_NAME]" at bounding box center [302, 167] width 332 height 17
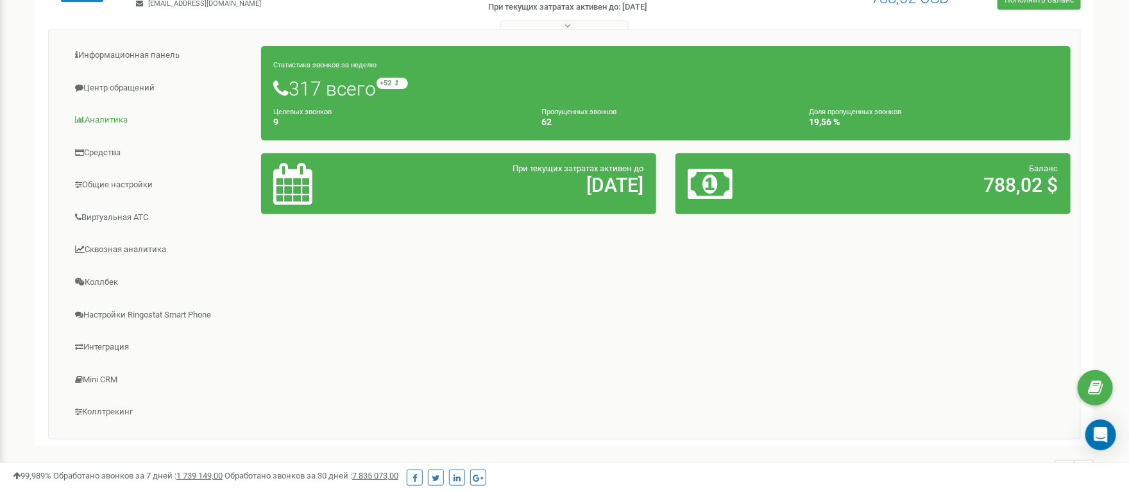
scroll to position [160, 0]
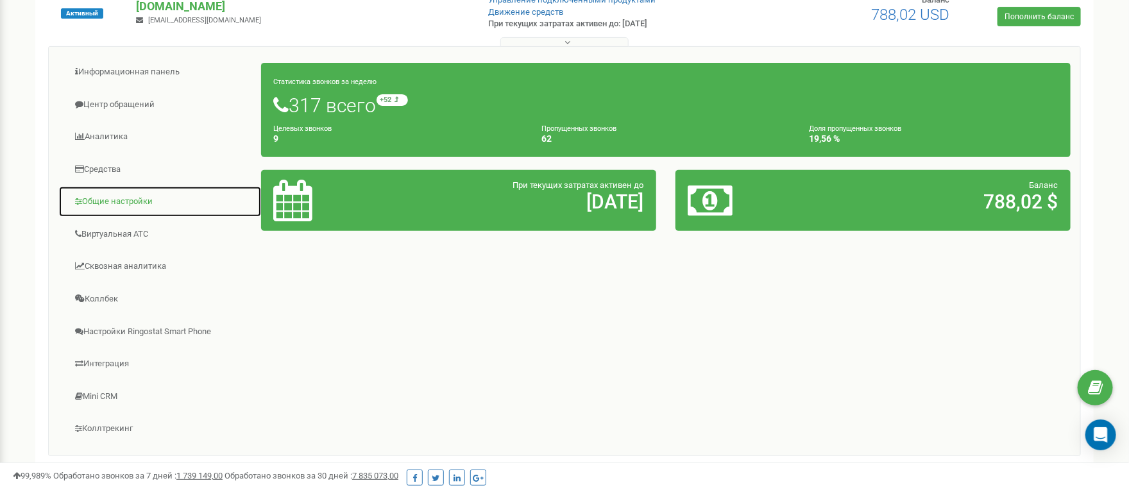
click at [121, 209] on link "Общие настройки" at bounding box center [159, 201] width 203 height 31
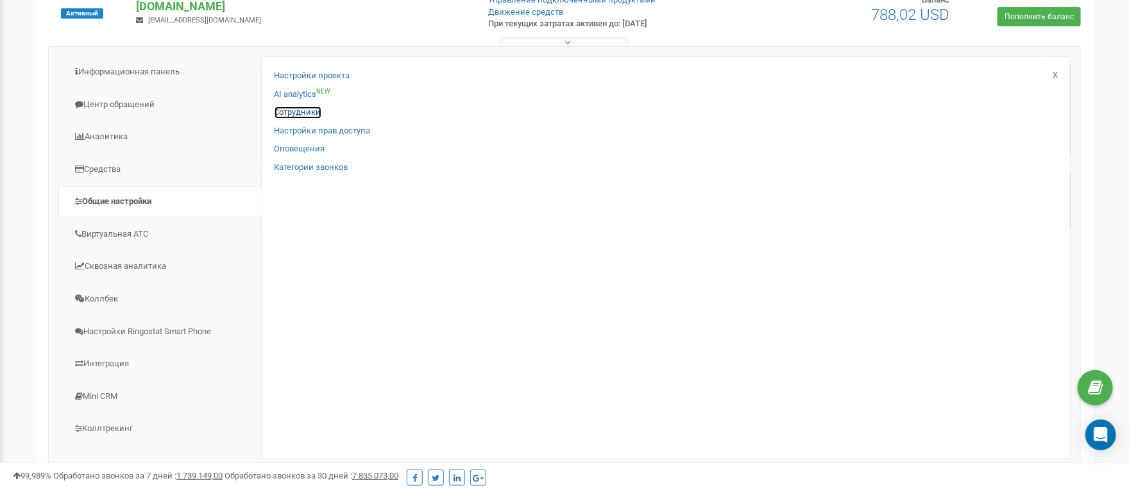
click at [301, 116] on link "Сотрудники" at bounding box center [298, 113] width 47 height 12
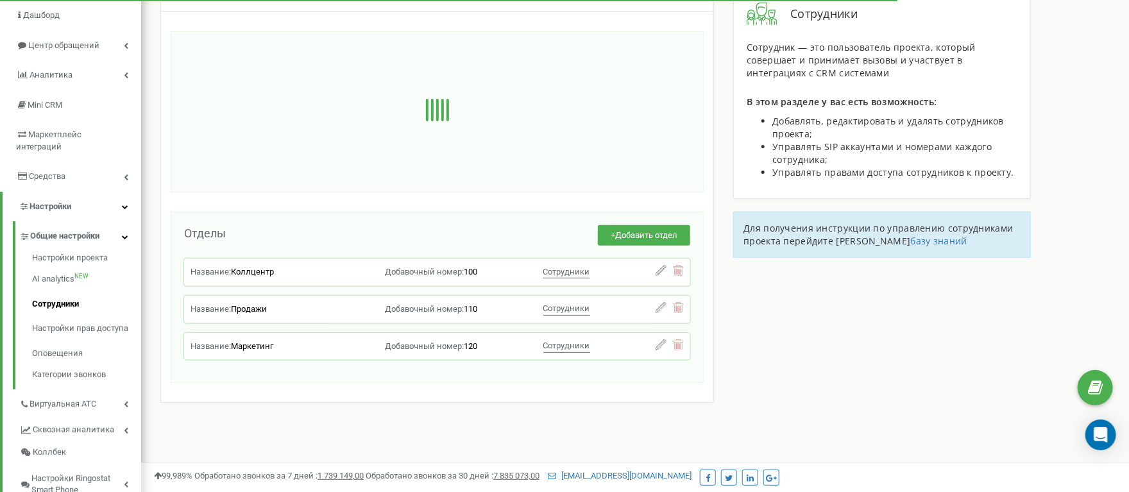
scroll to position [96, 0]
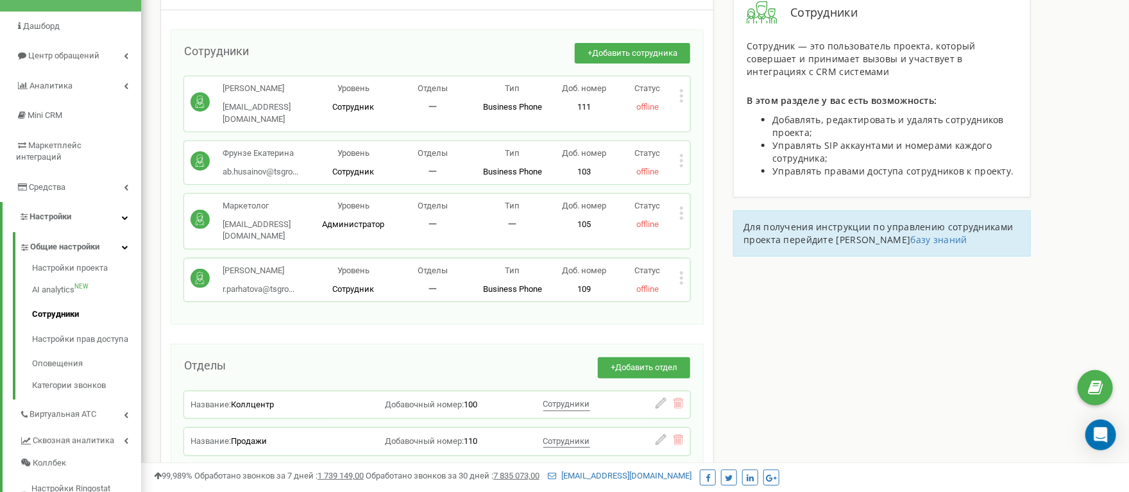
click at [682, 95] on icon at bounding box center [681, 95] width 3 height 3
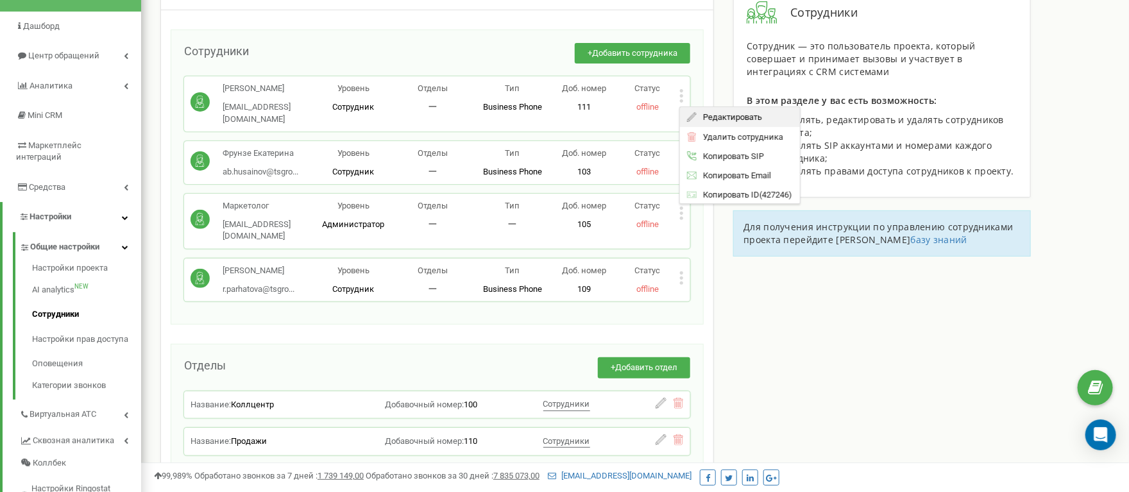
click at [729, 117] on span "Редактировать" at bounding box center [730, 117] width 65 height 8
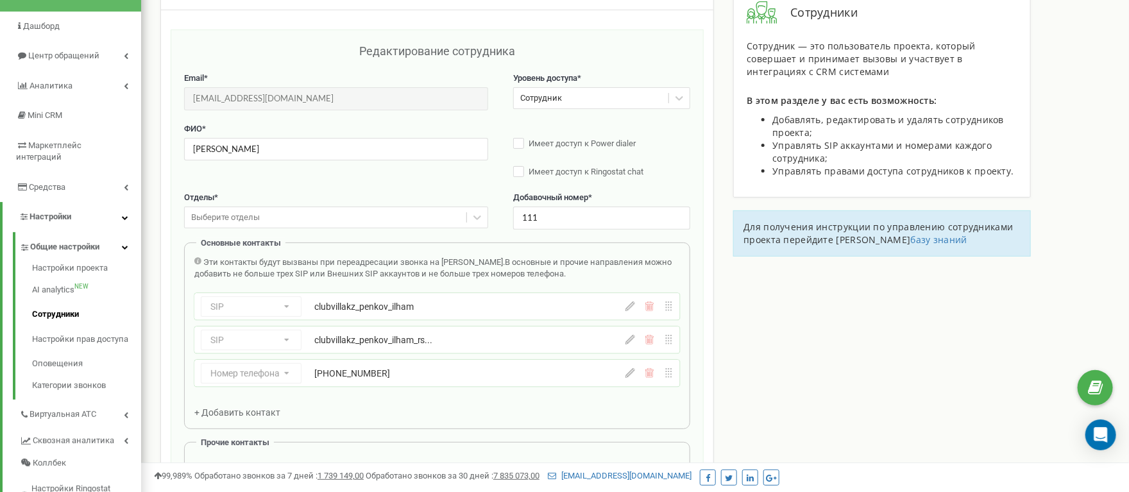
click at [274, 384] on div "Номер телефона Номер телефона SIP Внешний SIP +77770605891" at bounding box center [402, 373] width 402 height 21
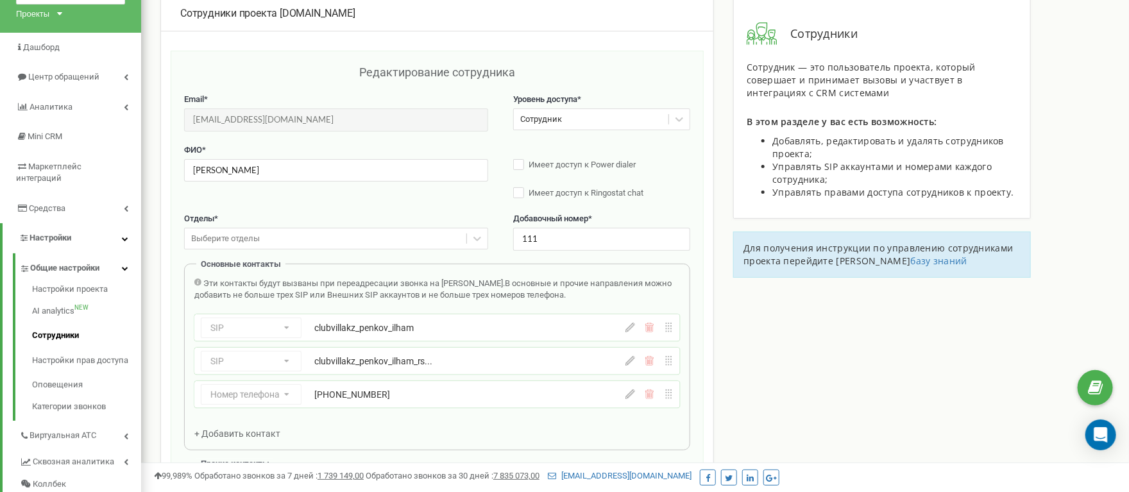
scroll to position [64, 0]
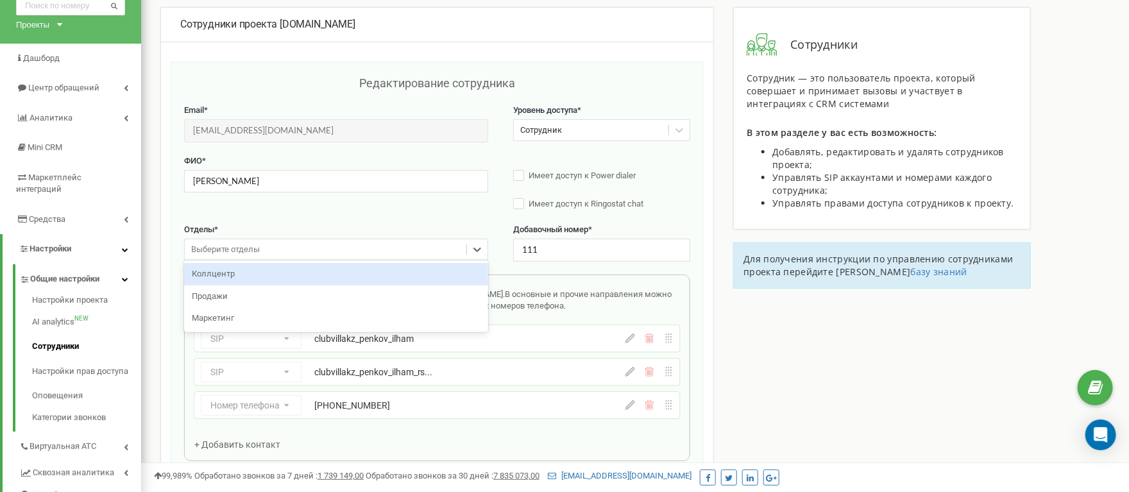
click at [386, 252] on div "Выберите отделы" at bounding box center [326, 250] width 282 height 20
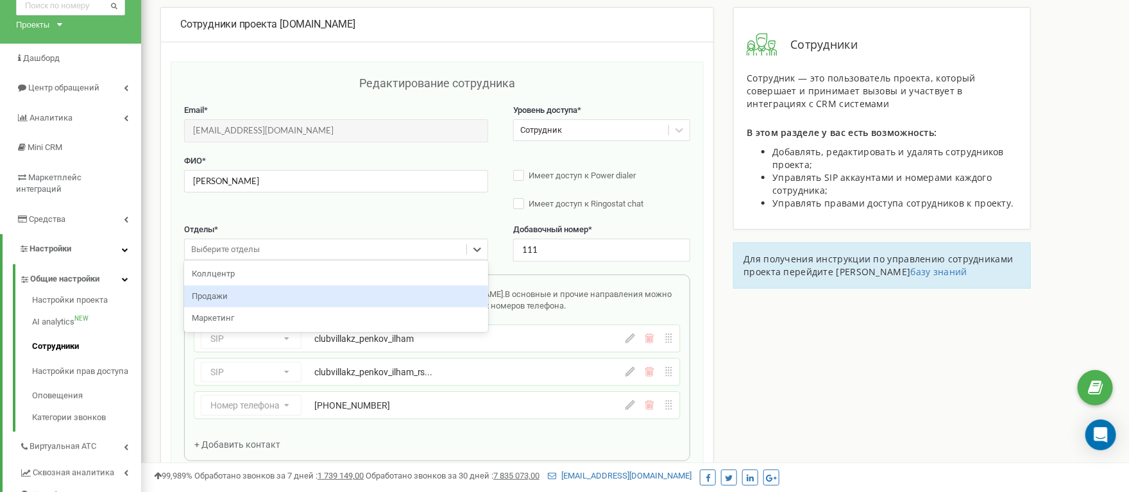
click at [343, 308] on div "Продажи" at bounding box center [336, 297] width 304 height 22
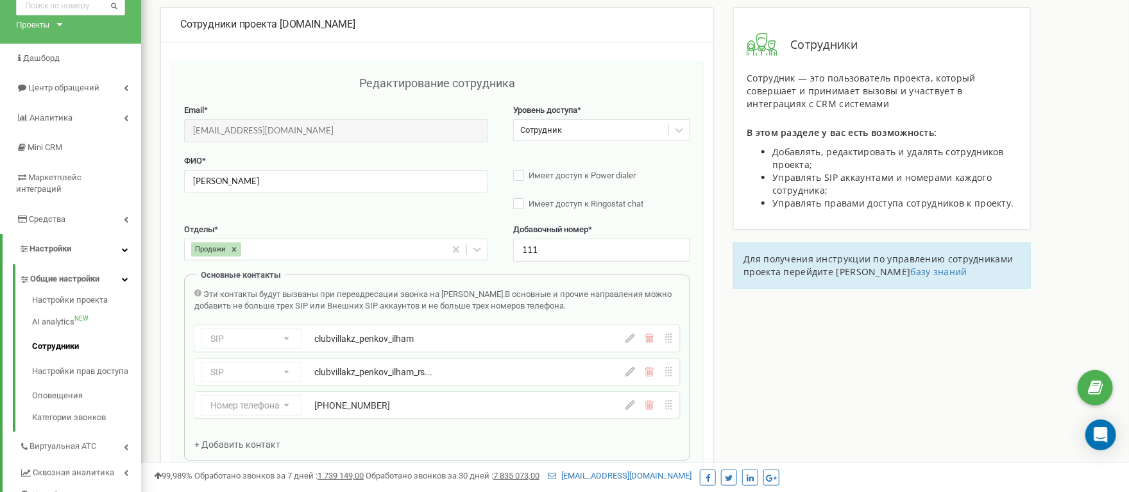
drag, startPoint x: 780, startPoint y: 381, endPoint x: 734, endPoint y: 348, distance: 56.5
click at [779, 381] on div "Сотрудники проекта clubvilla.kz Редактирование сотрудника Email * i.penkov@tsgr…" at bounding box center [635, 501] width 969 height 988
click at [587, 180] on span "Имеет доступ к Power dialer" at bounding box center [582, 176] width 107 height 10
click at [613, 130] on div "Сотрудник" at bounding box center [591, 131] width 155 height 20
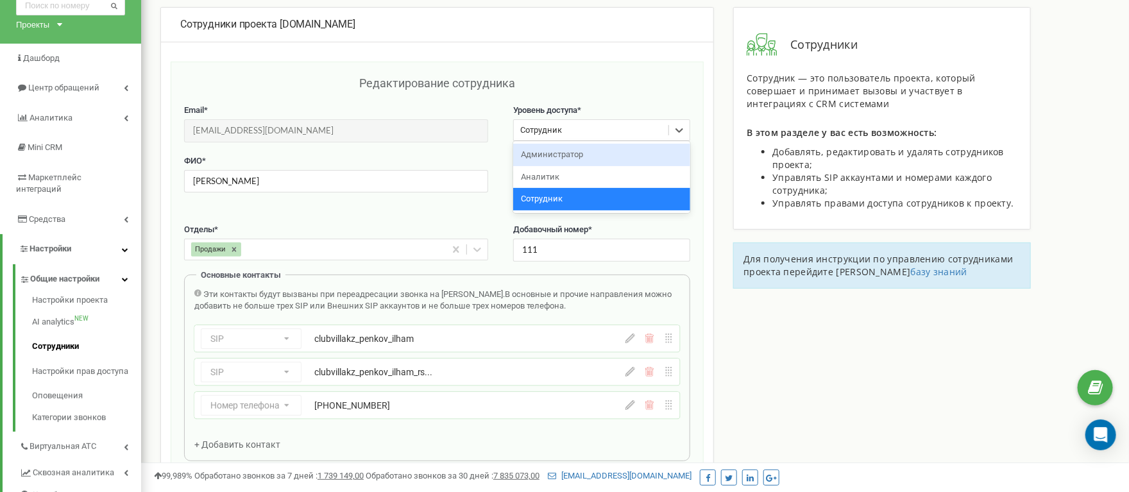
click at [594, 158] on div "Администратор" at bounding box center [601, 155] width 177 height 22
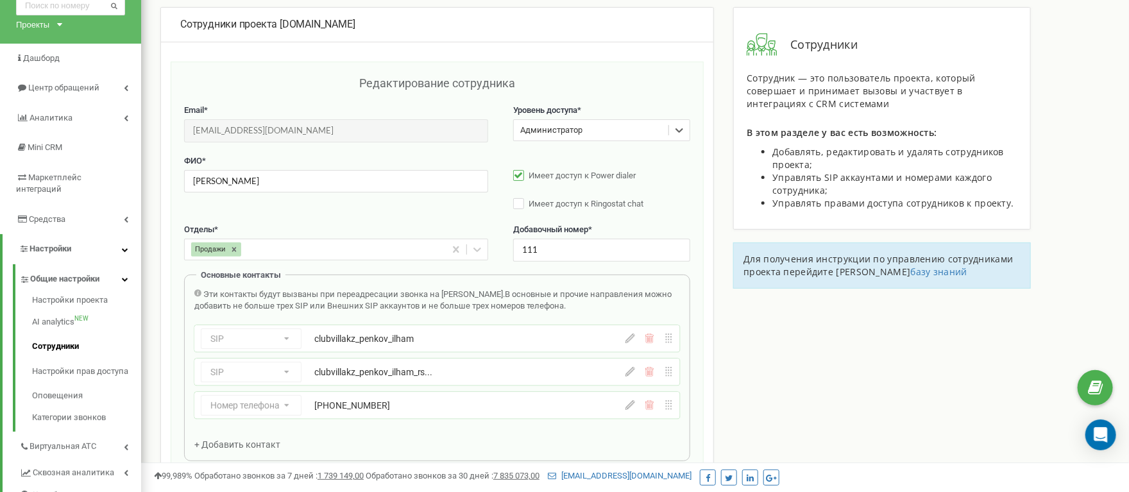
click at [398, 222] on div "ФИО * Пеньков Илхам Евгеньевич Имеет доступ к Power dialer Имеет доступ к Ringo…" at bounding box center [437, 189] width 506 height 69
click at [538, 207] on span "Имеет доступ к Ringostat chat" at bounding box center [586, 204] width 115 height 10
drag, startPoint x: 429, startPoint y: 216, endPoint x: 445, endPoint y: 212, distance: 16.4
click at [429, 216] on div "ФИО * Пеньков Илхам Евгеньевич Имеет доступ к Power dialer Имеет доступ к Ringo…" at bounding box center [437, 189] width 506 height 69
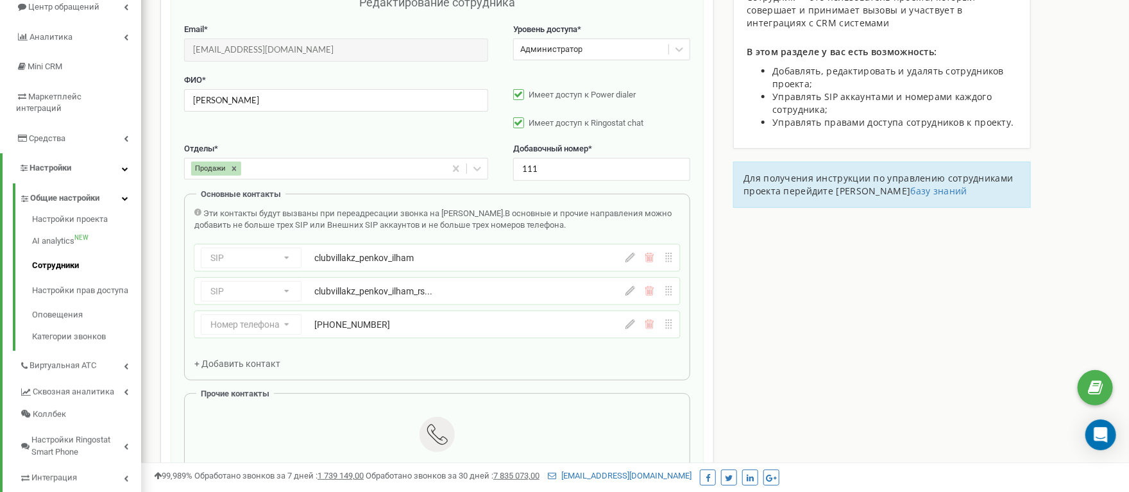
scroll to position [353, 0]
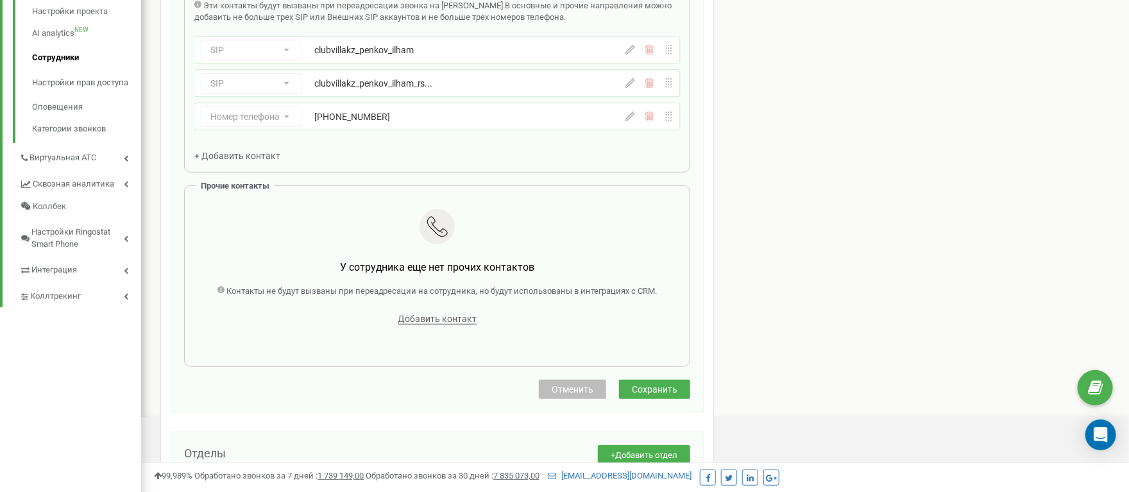
click at [648, 395] on span "Сохранить" at bounding box center [655, 389] width 46 height 10
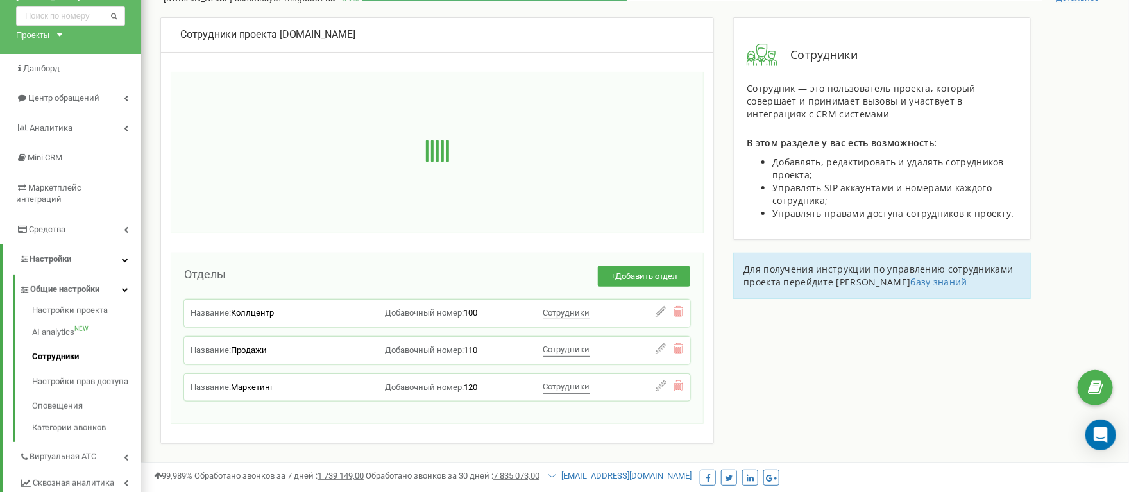
scroll to position [0, 0]
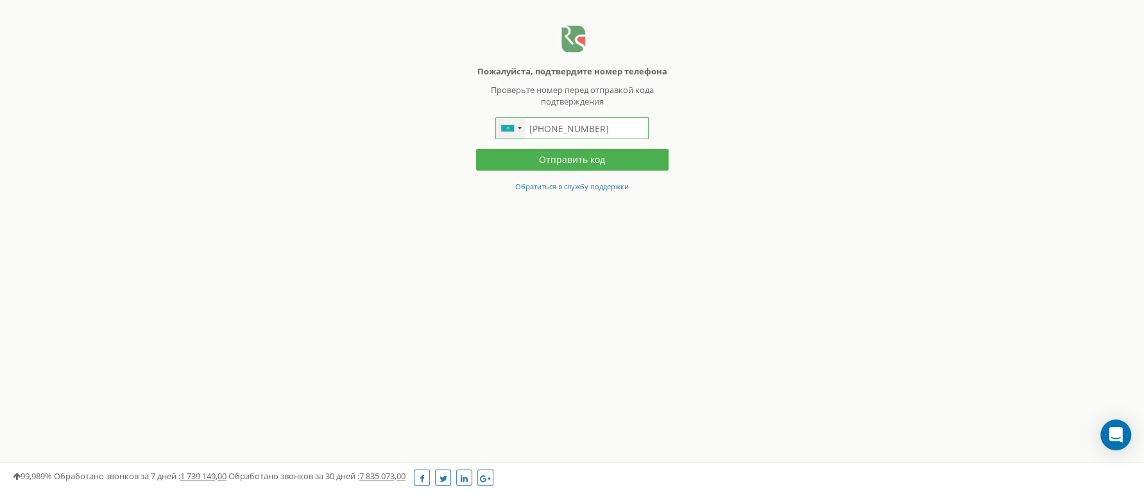
drag, startPoint x: 599, startPoint y: 144, endPoint x: 515, endPoint y: 147, distance: 84.1
click at [515, 139] on div "[PHONE_NUMBER]" at bounding box center [571, 128] width 153 height 22
paste input "777 060 5891"
click at [589, 171] on button "Отправить код" at bounding box center [572, 160] width 193 height 22
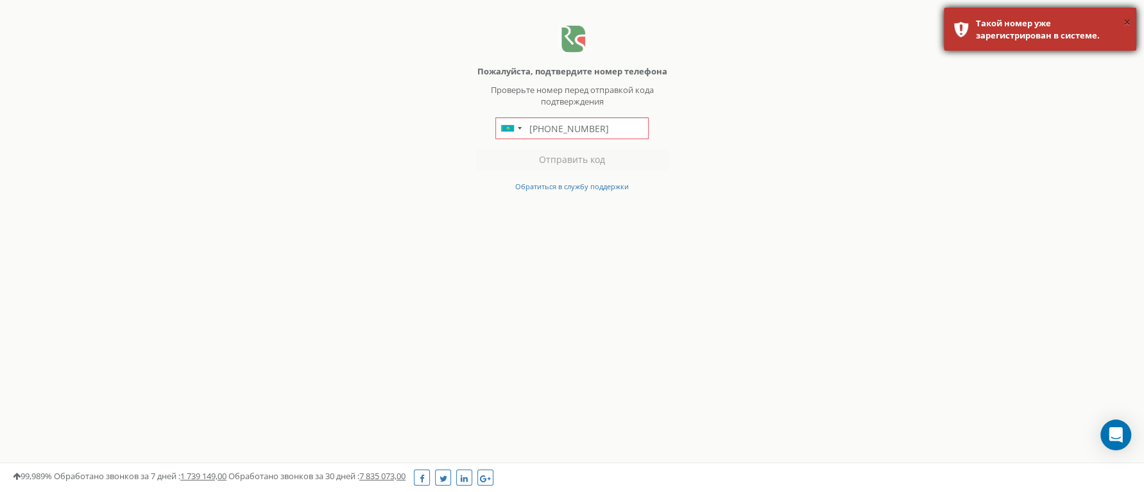
click at [1126, 21] on button "×" at bounding box center [1127, 22] width 7 height 19
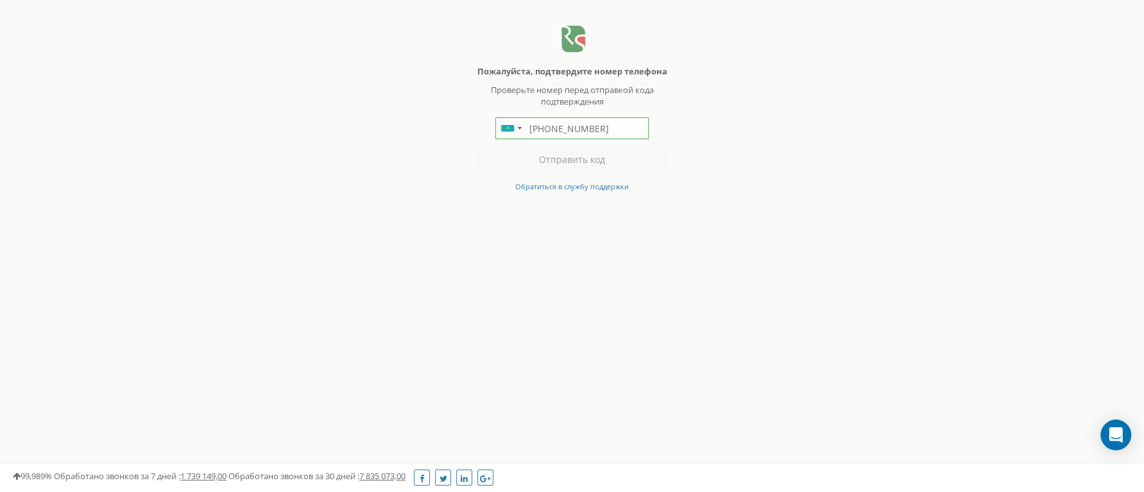
click at [565, 139] on input "+7 777 060 5891" at bounding box center [571, 128] width 153 height 22
click at [579, 139] on input "+7 777060 5891" at bounding box center [571, 128] width 153 height 22
click at [547, 139] on input "+7 7770605891" at bounding box center [571, 128] width 153 height 22
type input "+77770605891"
click at [574, 171] on button "Отправить код" at bounding box center [572, 160] width 193 height 22
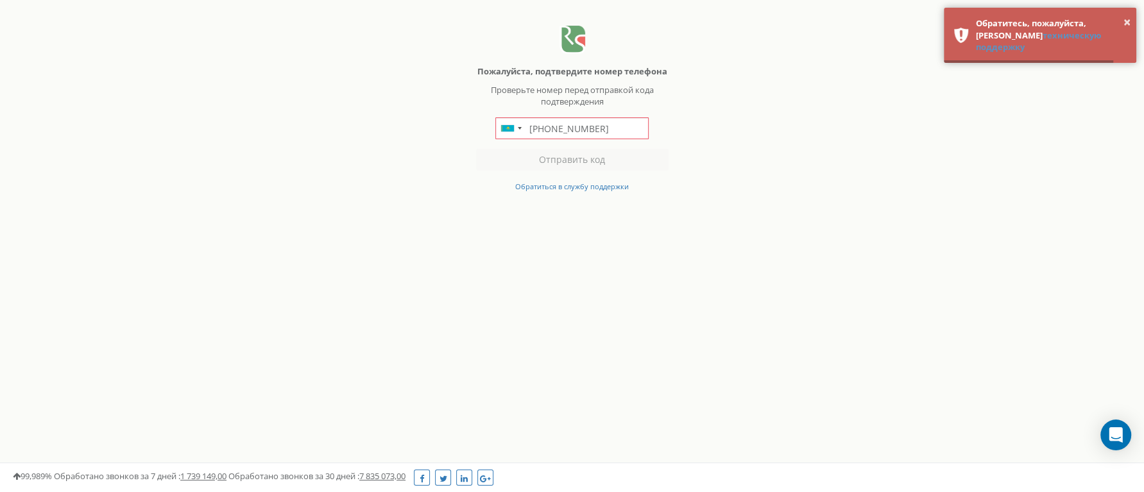
click at [706, 199] on html "Пожалуйста, подтвердите номер телефона Проверьте номер перед отправкой кода под…" at bounding box center [572, 99] width 1144 height 199
click at [568, 48] on img at bounding box center [573, 40] width 26 height 28
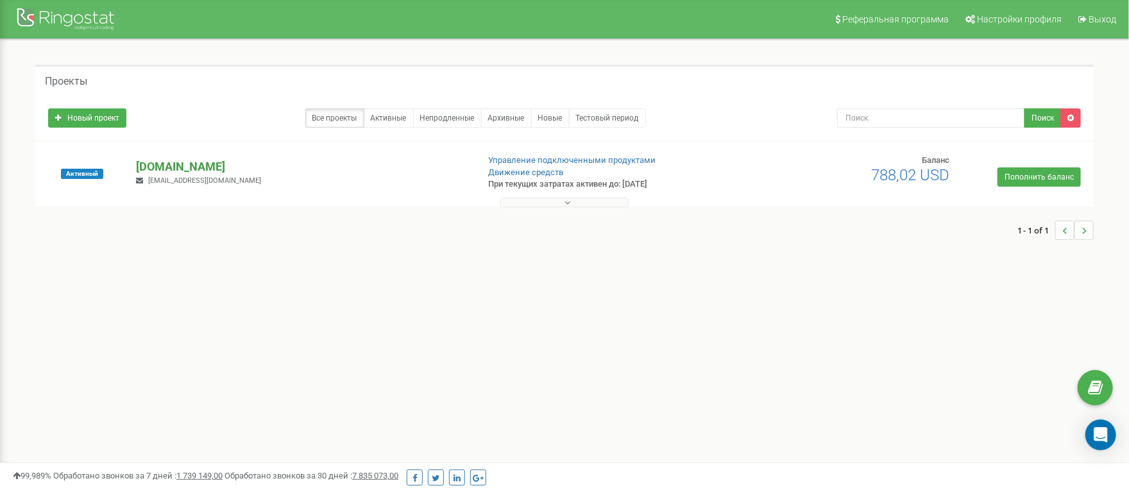
click at [171, 172] on p "[DOMAIN_NAME]" at bounding box center [302, 167] width 332 height 17
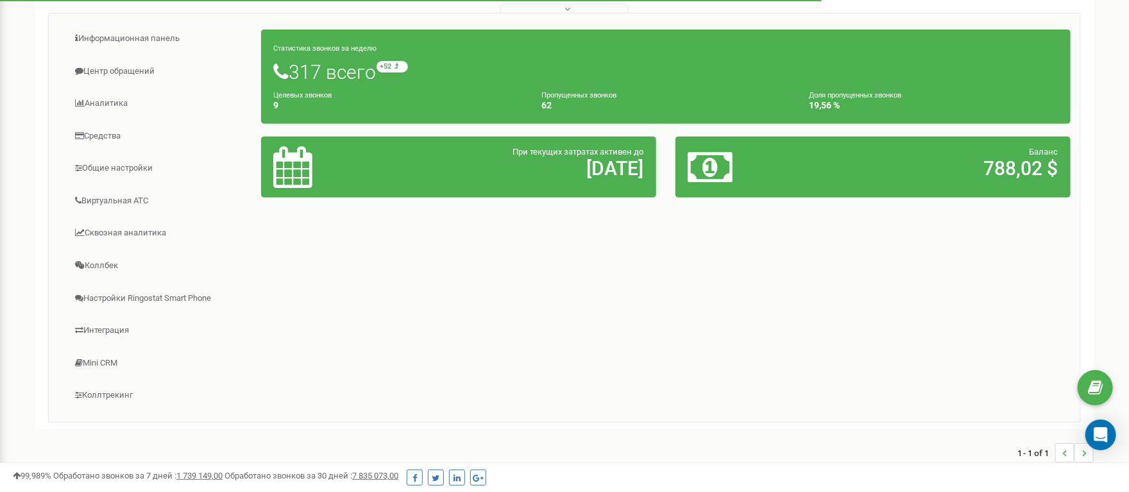
scroll to position [224, 0]
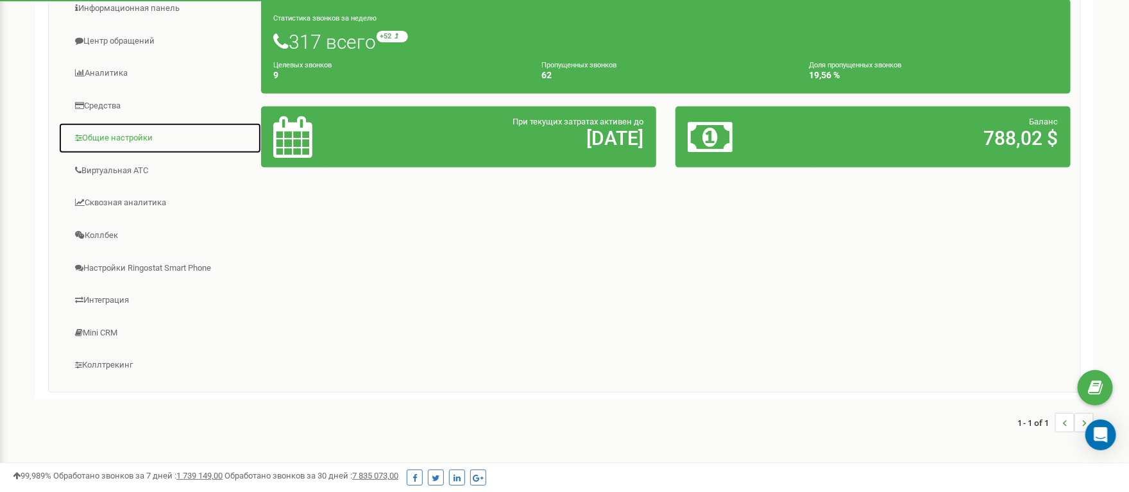
click at [113, 146] on link "Общие настройки" at bounding box center [159, 138] width 203 height 31
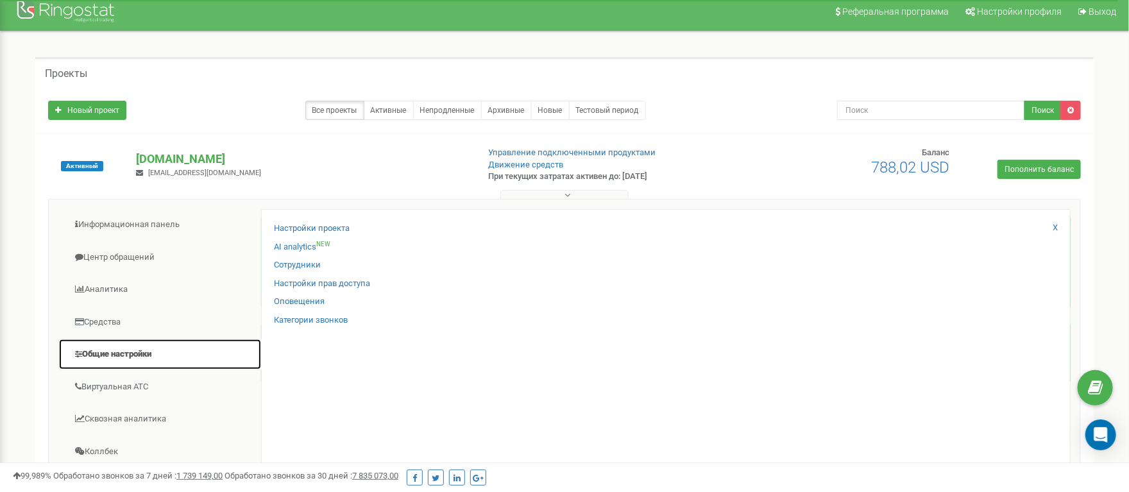
scroll to position [0, 0]
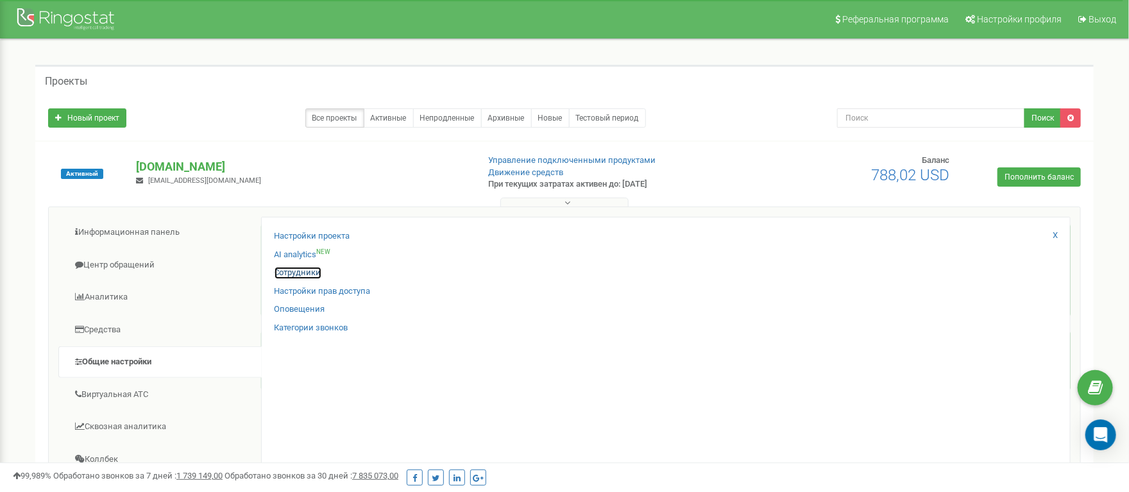
click at [313, 273] on link "Сотрудники" at bounding box center [298, 273] width 47 height 12
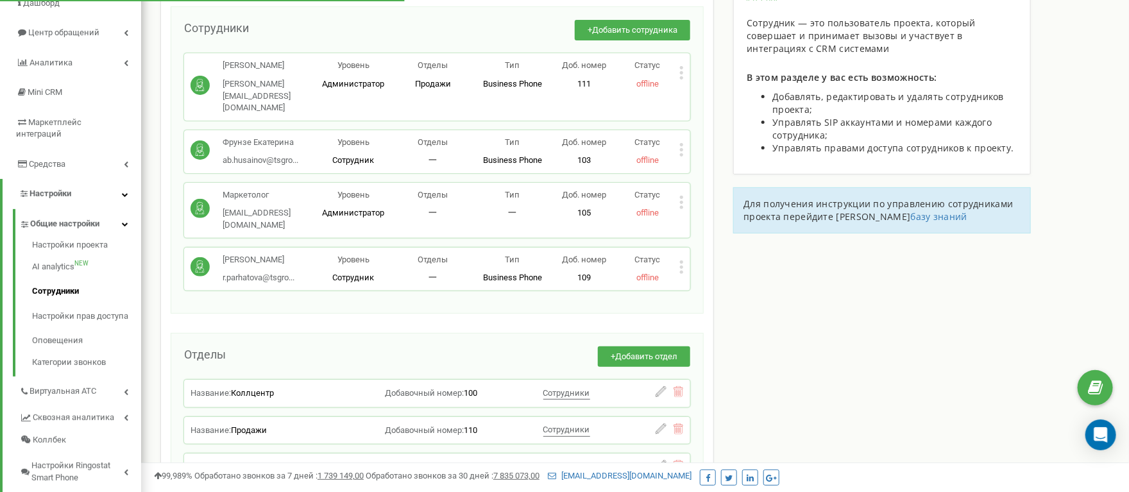
scroll to position [128, 0]
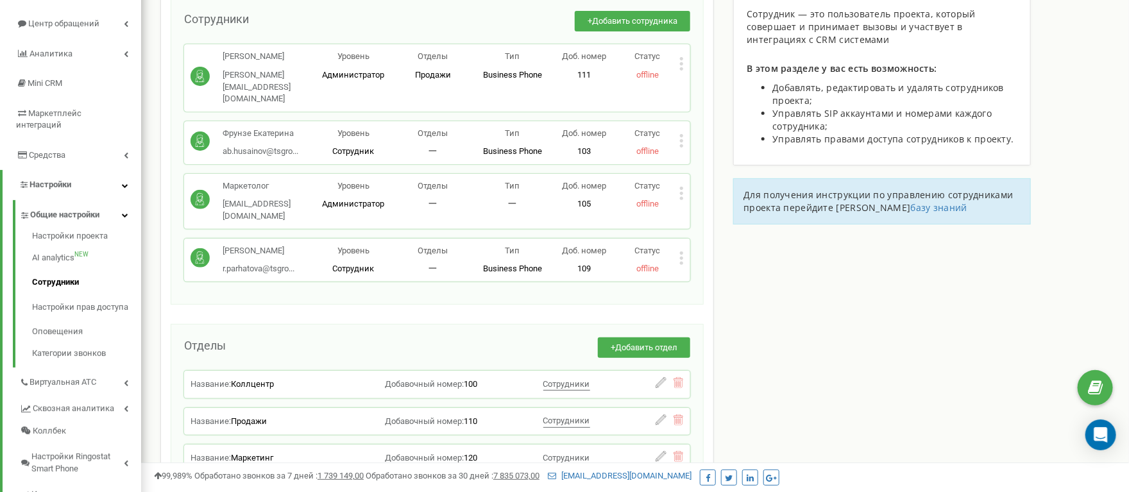
click at [683, 139] on icon at bounding box center [681, 140] width 3 height 3
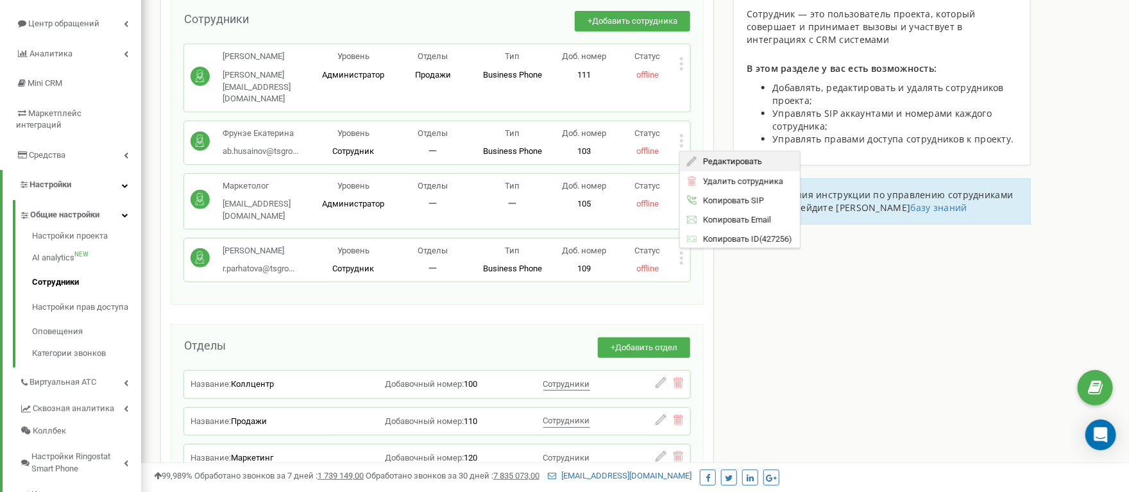
click at [711, 157] on span "Редактировать" at bounding box center [730, 161] width 65 height 8
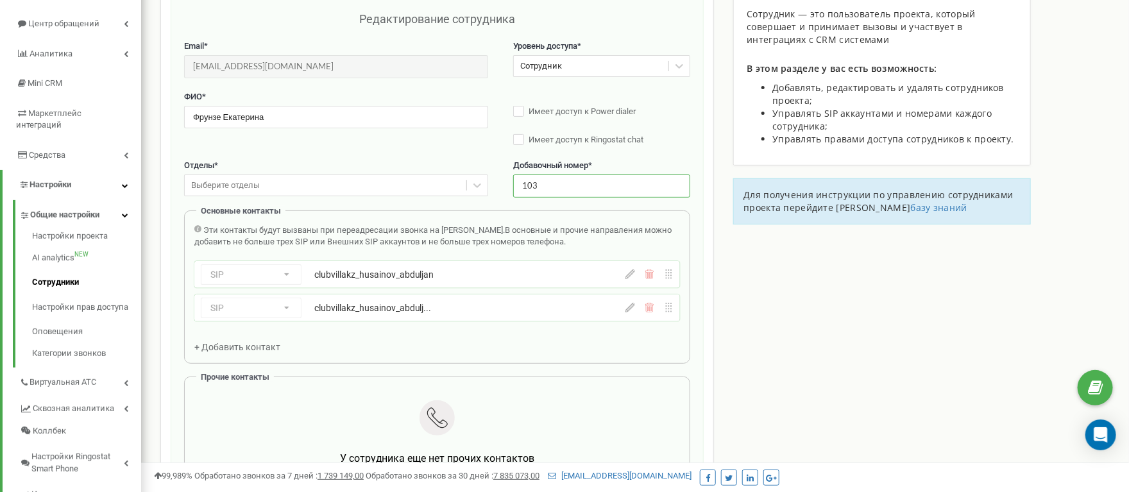
click at [551, 186] on input "103" at bounding box center [601, 186] width 177 height 22
type input "112"
click at [684, 151] on div "ФИО * Фрунзе Екатерина Имеет доступ к Power dialer Имеет доступ к Ringostat chat" at bounding box center [437, 125] width 506 height 69
click at [462, 189] on div "Выберите отделы" at bounding box center [326, 186] width 282 height 20
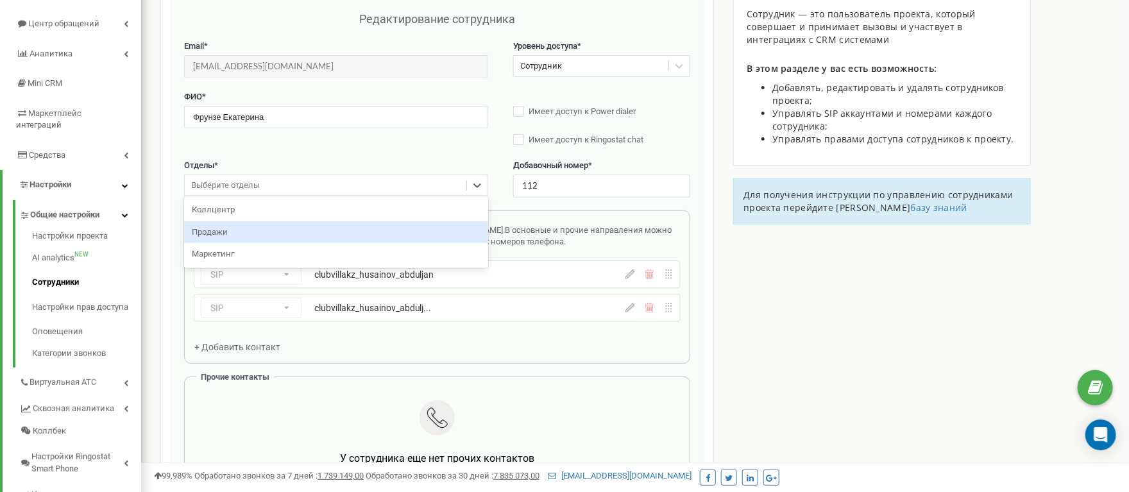
click at [395, 243] on div "Продажи" at bounding box center [336, 232] width 304 height 22
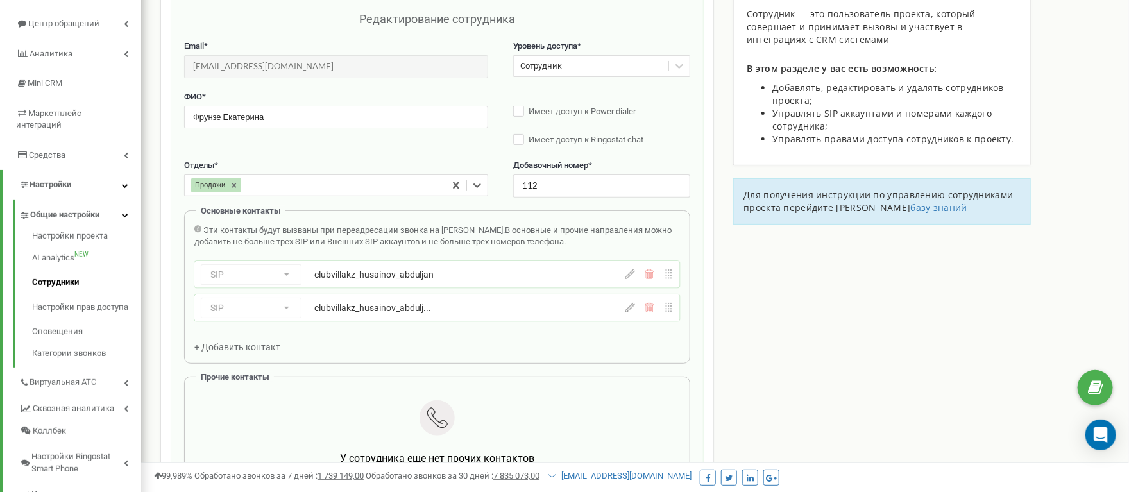
click at [261, 352] on span "+ Добавить контакт" at bounding box center [237, 347] width 86 height 10
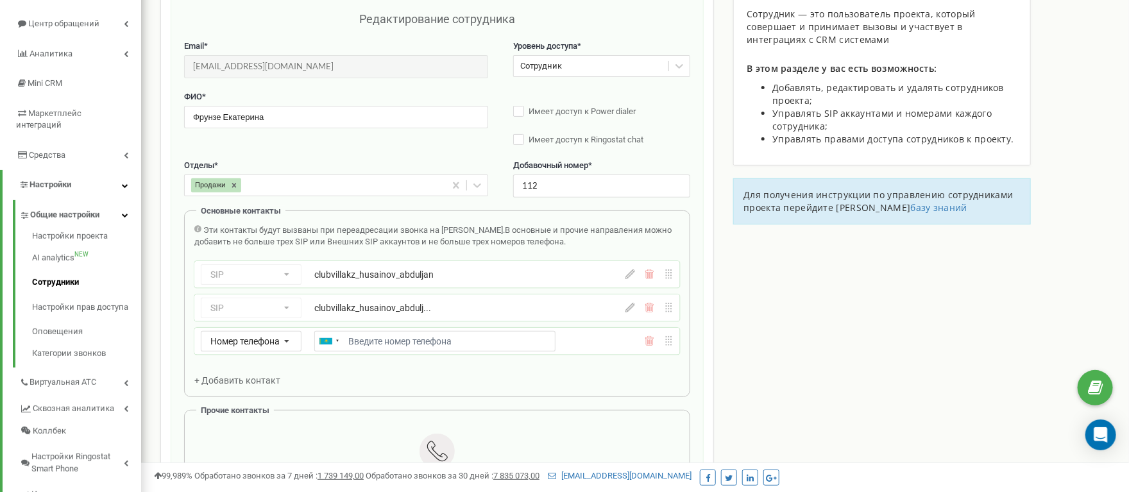
click at [639, 375] on div "Эти контакты будут вызваны при переадресации звонка на Сотрудника. В основные и…" at bounding box center [437, 306] width 486 height 162
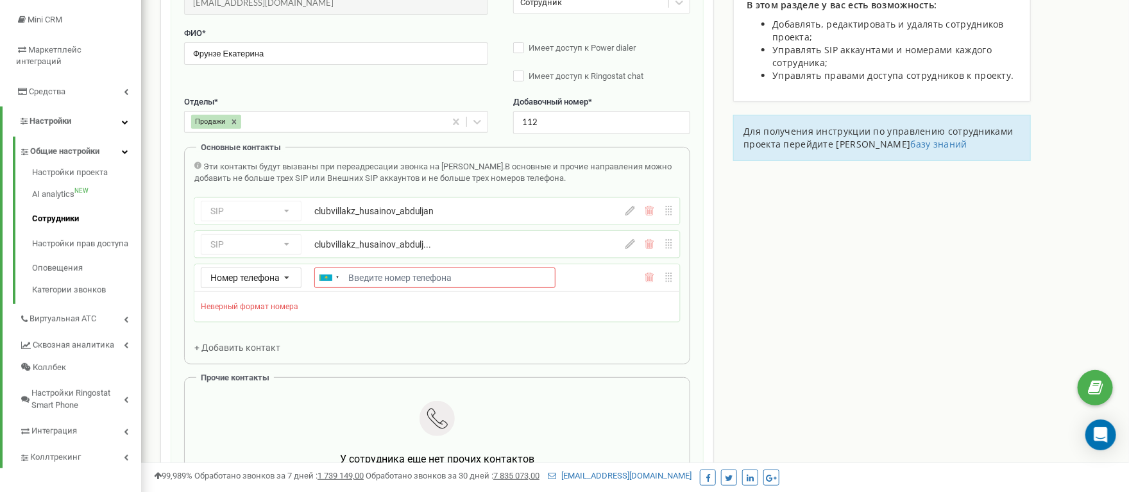
click at [651, 280] on icon at bounding box center [650, 278] width 8 height 10
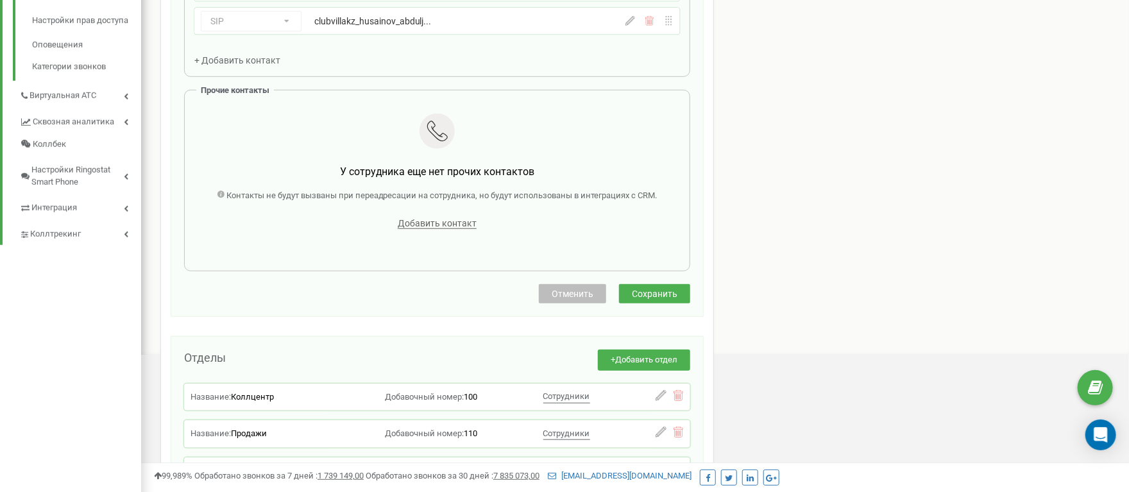
scroll to position [417, 0]
click at [649, 302] on button "Сохранить" at bounding box center [654, 291] width 71 height 19
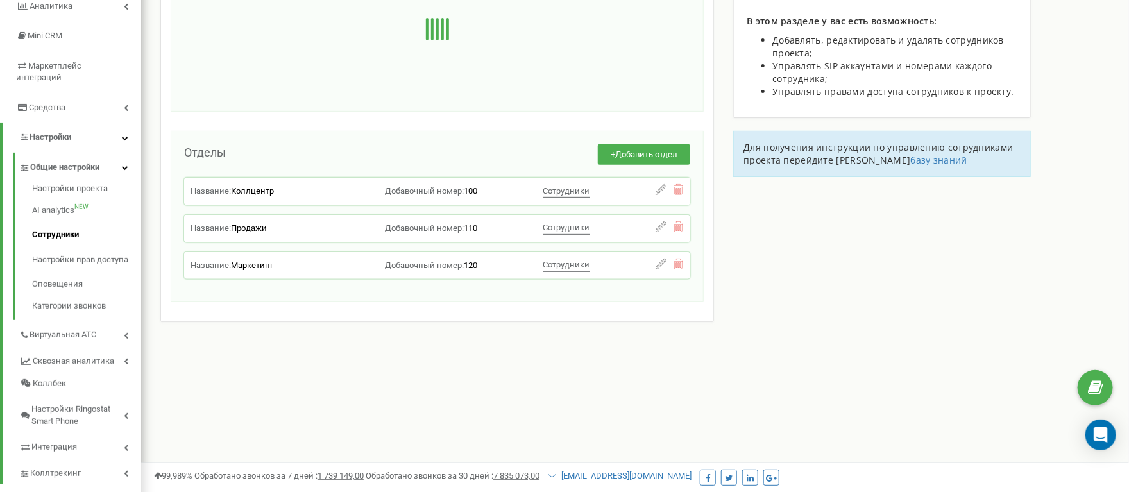
scroll to position [0, 0]
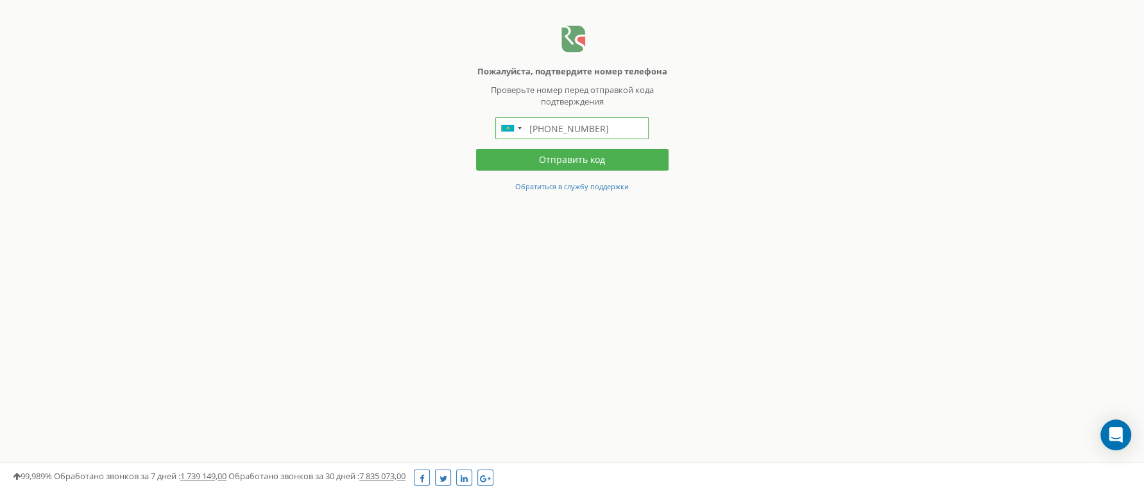
drag, startPoint x: 604, startPoint y: 141, endPoint x: 472, endPoint y: 160, distance: 133.5
click at [472, 160] on body "Пожалуйста, подтвердите номер телефона Проверьте номер перед отправкой кода под…" at bounding box center [572, 96] width 1144 height 193
click at [567, 43] on img at bounding box center [573, 40] width 26 height 28
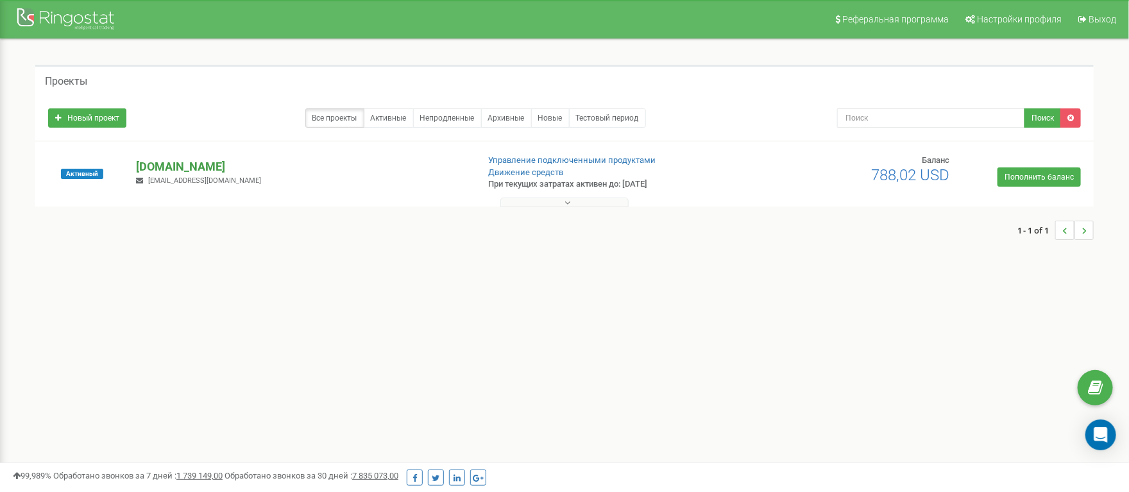
click at [173, 166] on p "[DOMAIN_NAME]" at bounding box center [302, 167] width 332 height 17
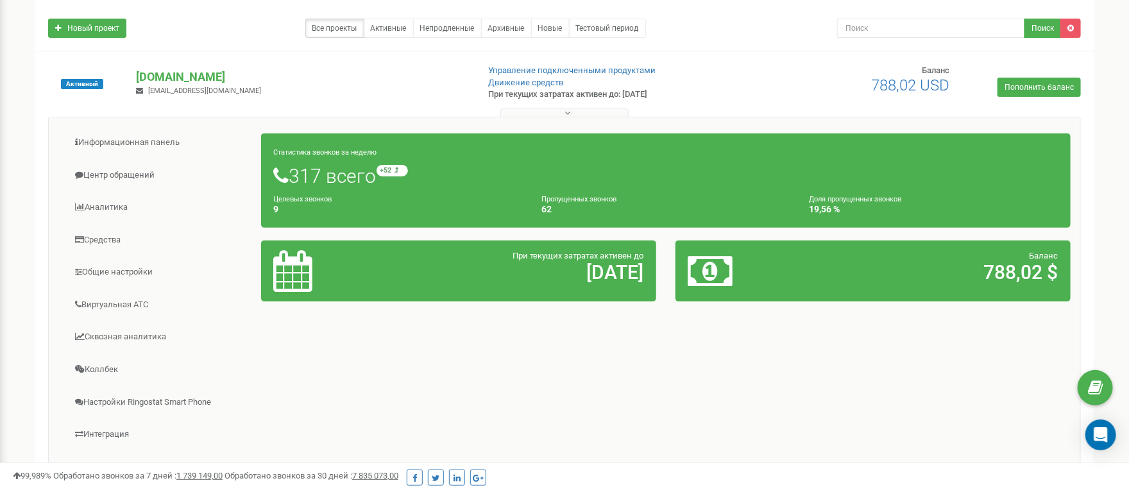
scroll to position [96, 0]
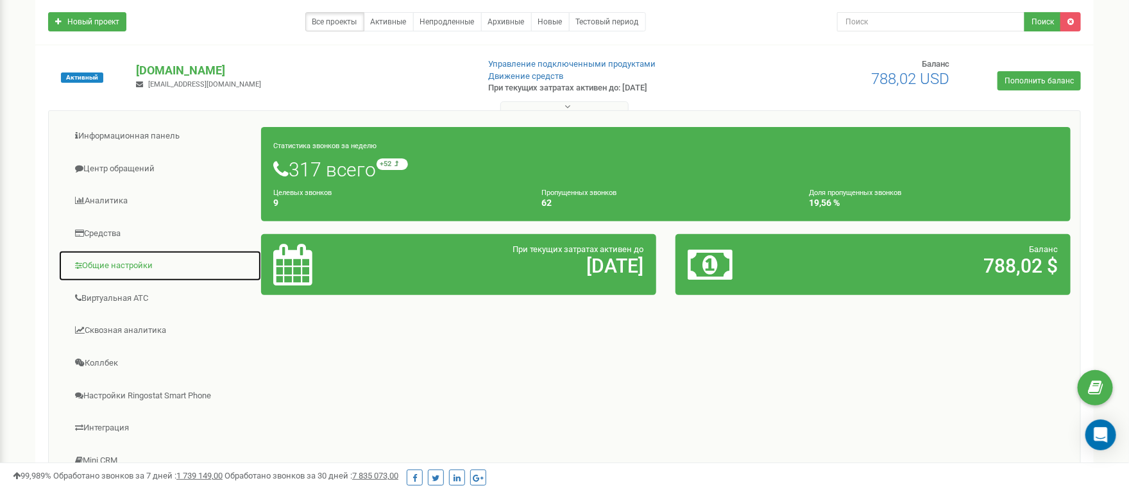
click at [110, 266] on link "Общие настройки" at bounding box center [159, 265] width 203 height 31
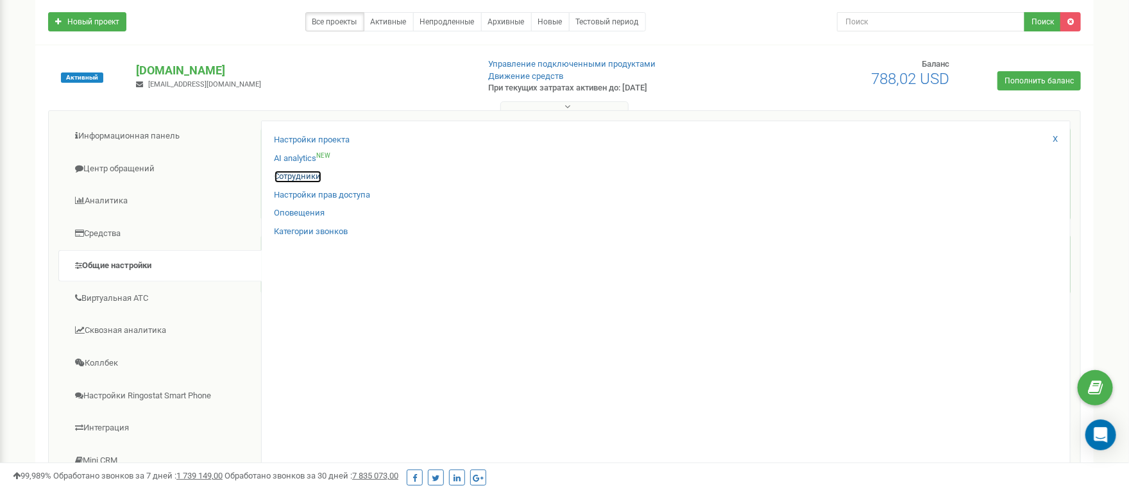
click at [304, 178] on link "Сотрудники" at bounding box center [298, 177] width 47 height 12
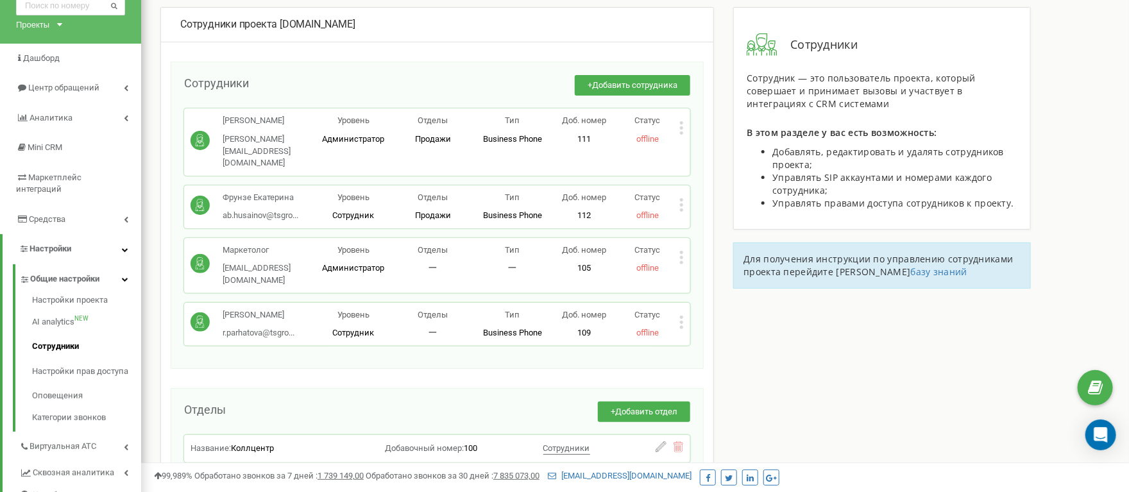
click at [682, 320] on icon at bounding box center [681, 321] width 3 height 3
click at [710, 339] on span "Редактировать" at bounding box center [730, 343] width 65 height 8
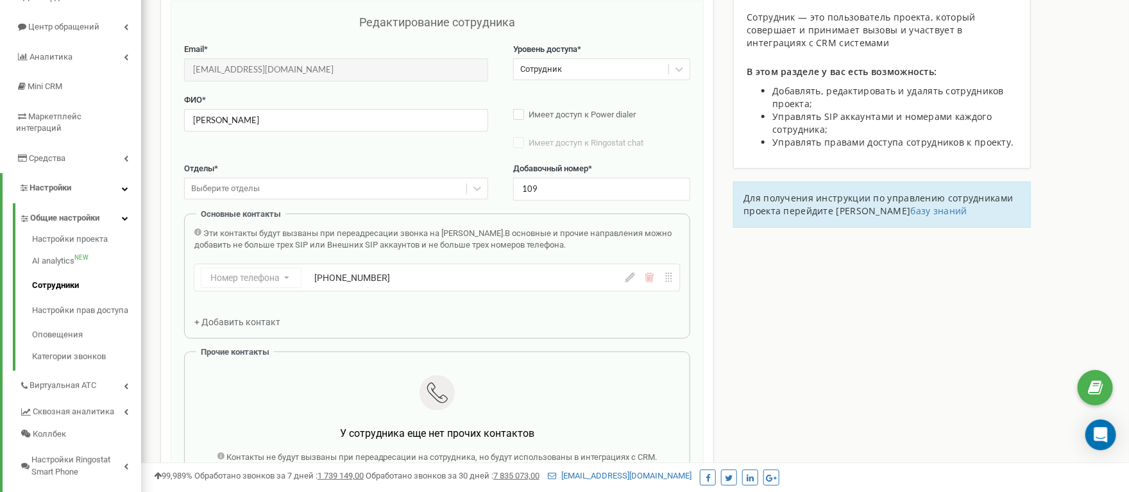
scroll to position [128, 0]
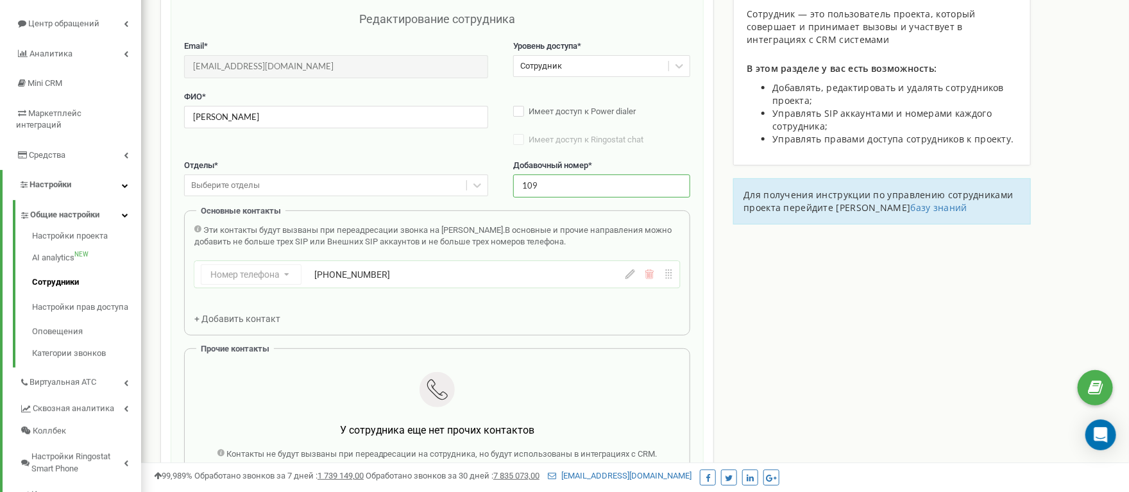
click at [567, 194] on input "109" at bounding box center [601, 186] width 177 height 22
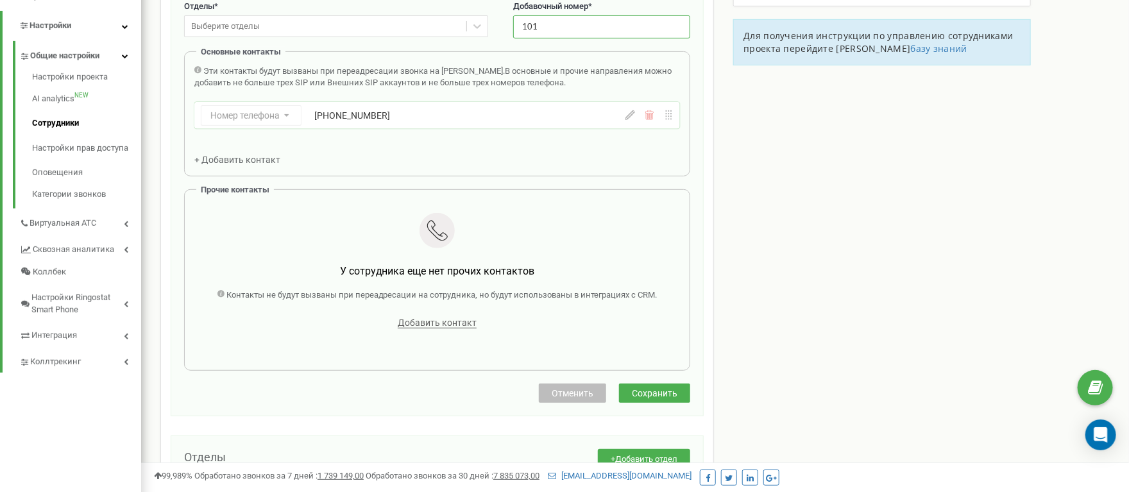
scroll to position [257, 0]
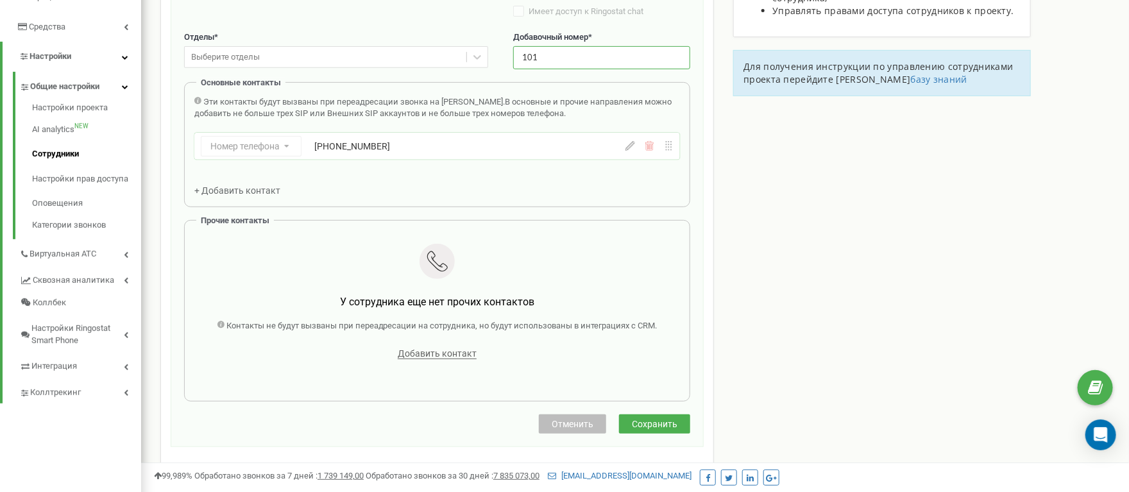
type input "101"
click at [648, 429] on span "Сохранить" at bounding box center [655, 424] width 46 height 10
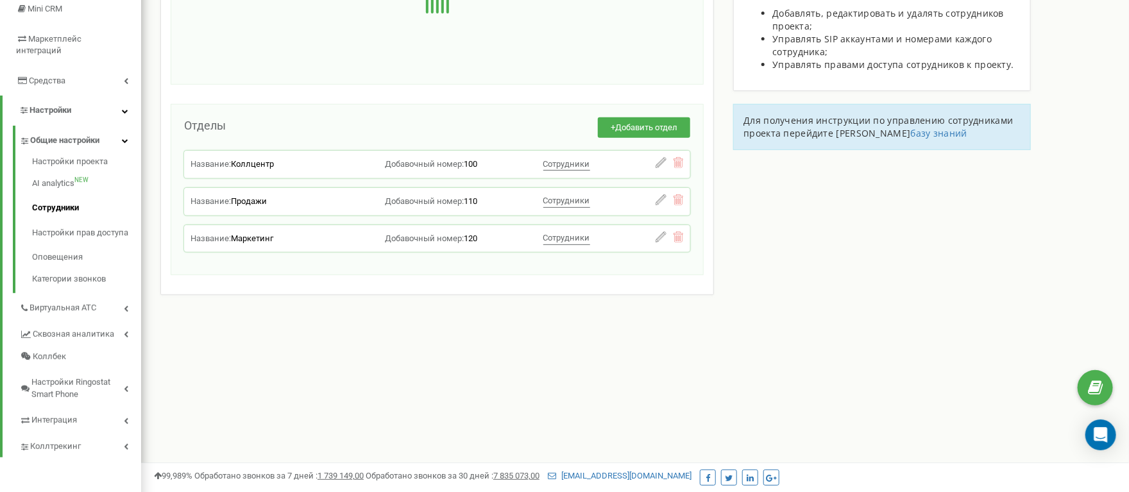
scroll to position [0, 0]
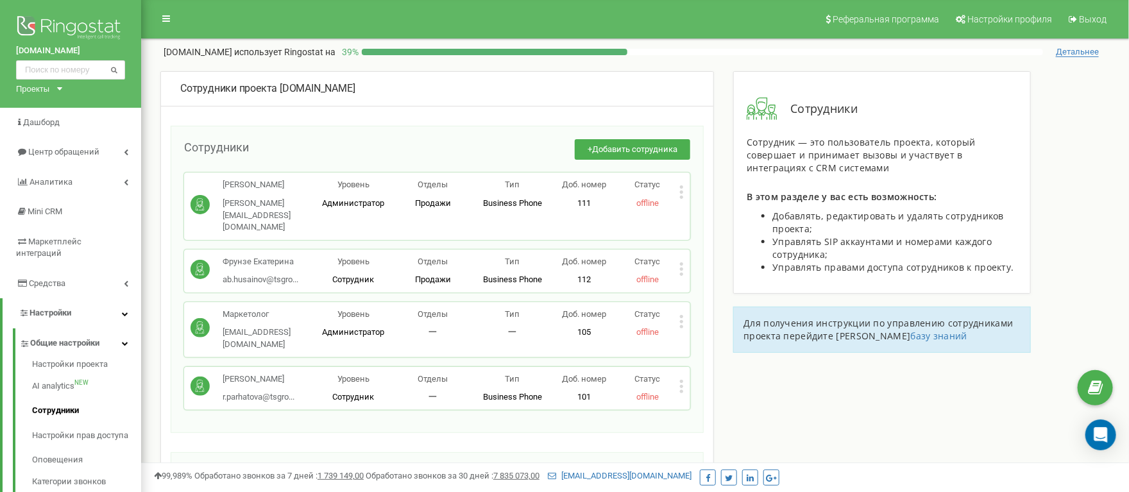
click at [295, 373] on p "Рамиля Пархатова" at bounding box center [259, 379] width 72 height 12
click at [88, 29] on img at bounding box center [70, 29] width 109 height 32
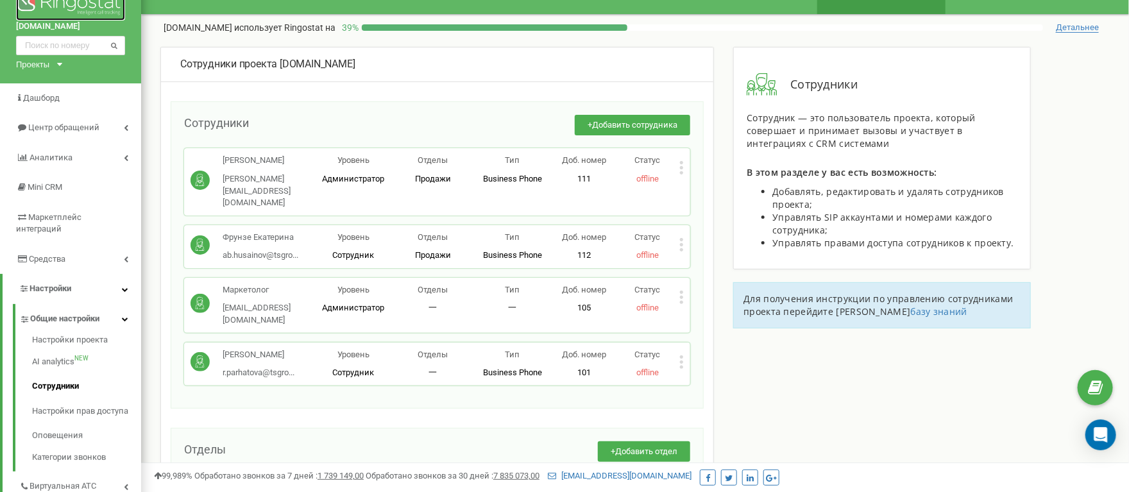
scroll to position [32, 0]
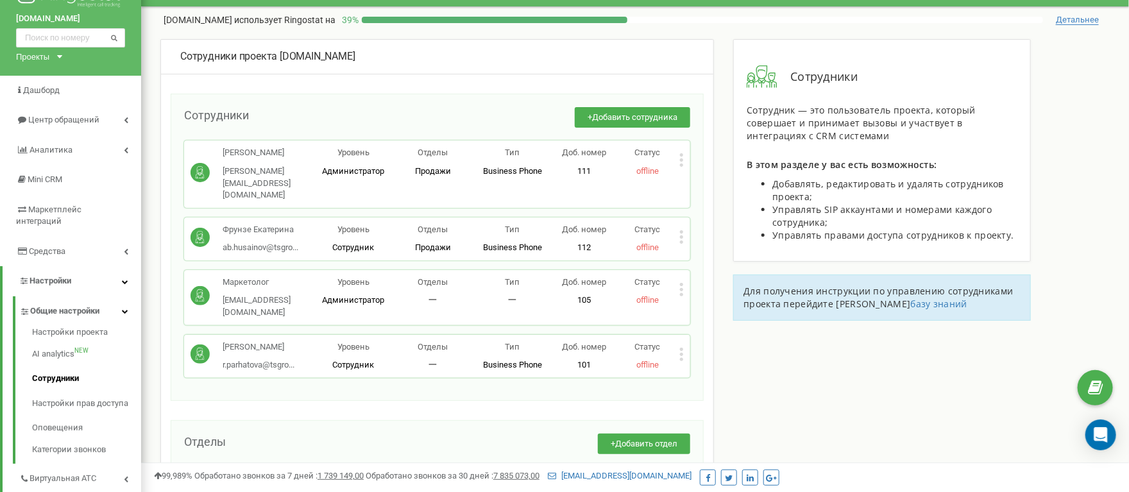
click at [650, 360] on span "offline" at bounding box center [648, 365] width 22 height 10
click at [680, 348] on icon at bounding box center [682, 354] width 4 height 13
click at [705, 371] on span "Редактировать" at bounding box center [730, 375] width 65 height 8
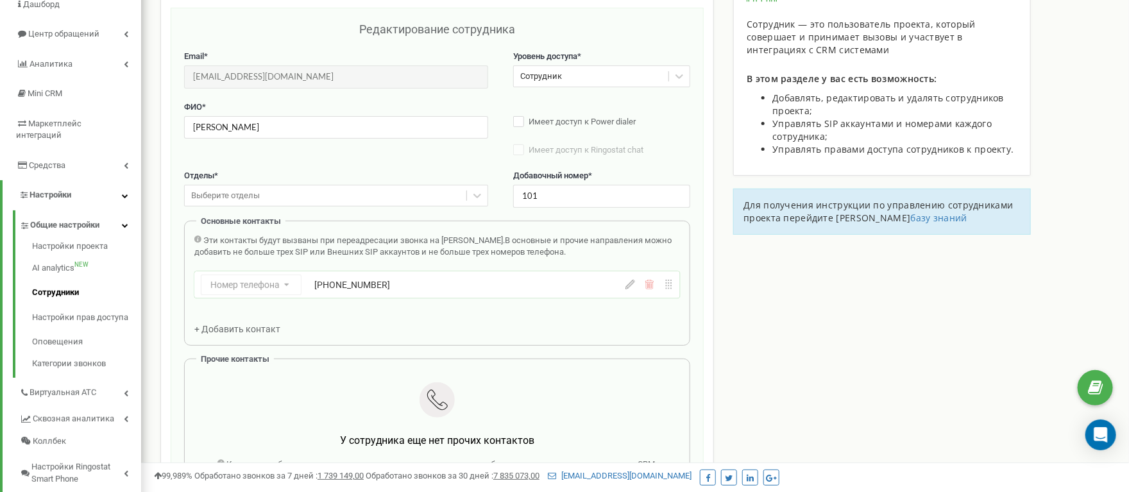
scroll to position [128, 0]
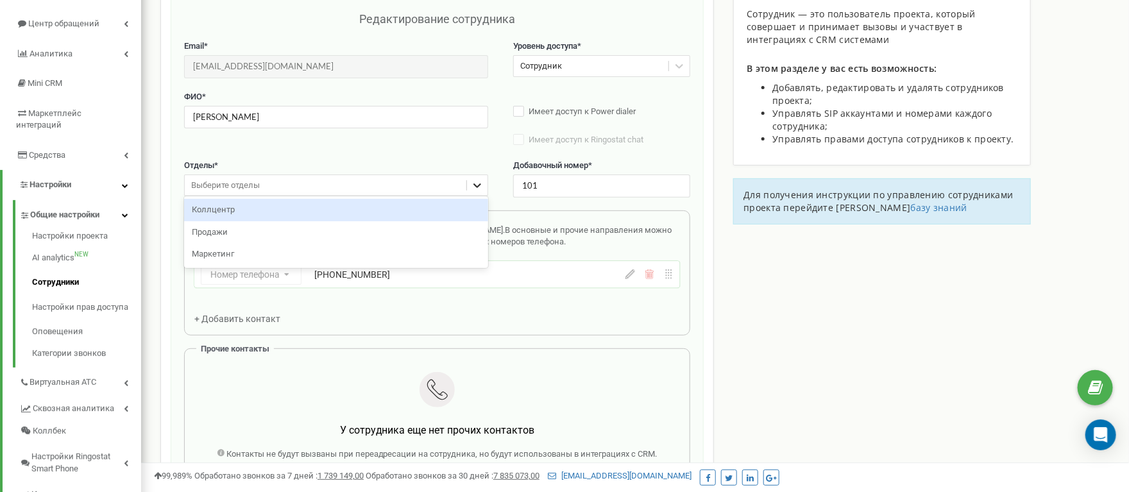
click at [479, 191] on icon at bounding box center [477, 185] width 13 height 13
click at [462, 209] on div "Коллцентр" at bounding box center [336, 210] width 304 height 22
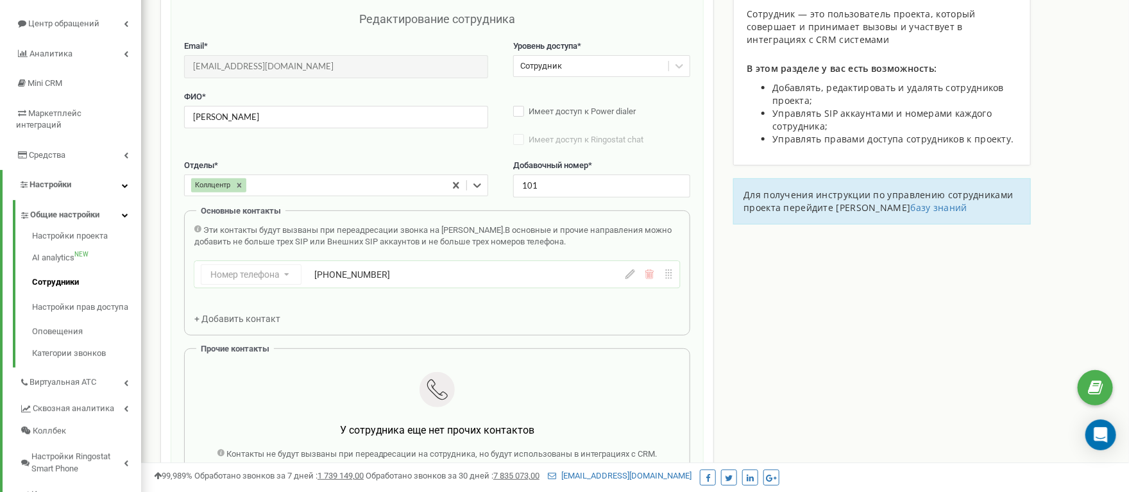
click at [388, 314] on div "Эти контакты будут вызваны при переадресации звонка на Сотрудника. В основные и…" at bounding box center [437, 275] width 486 height 101
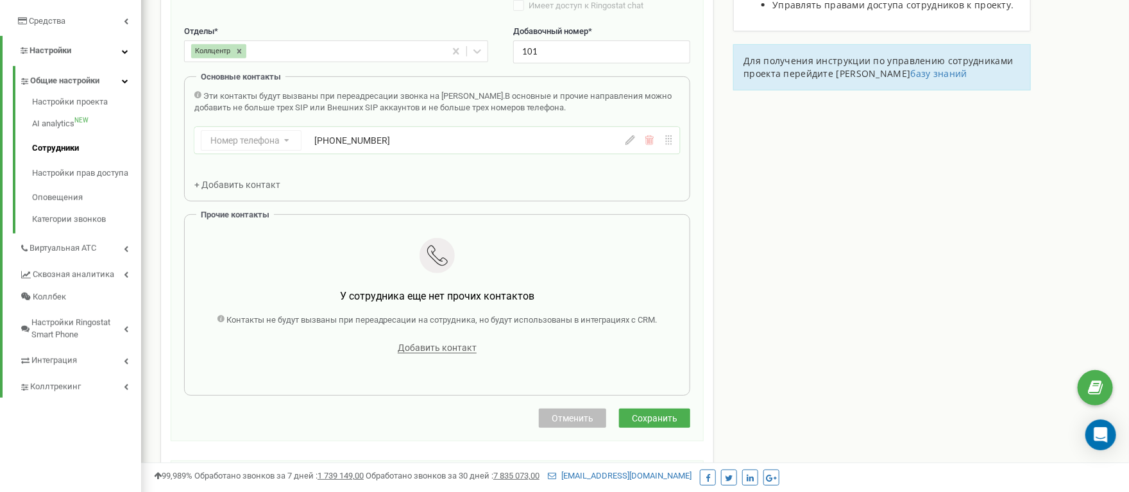
scroll to position [385, 0]
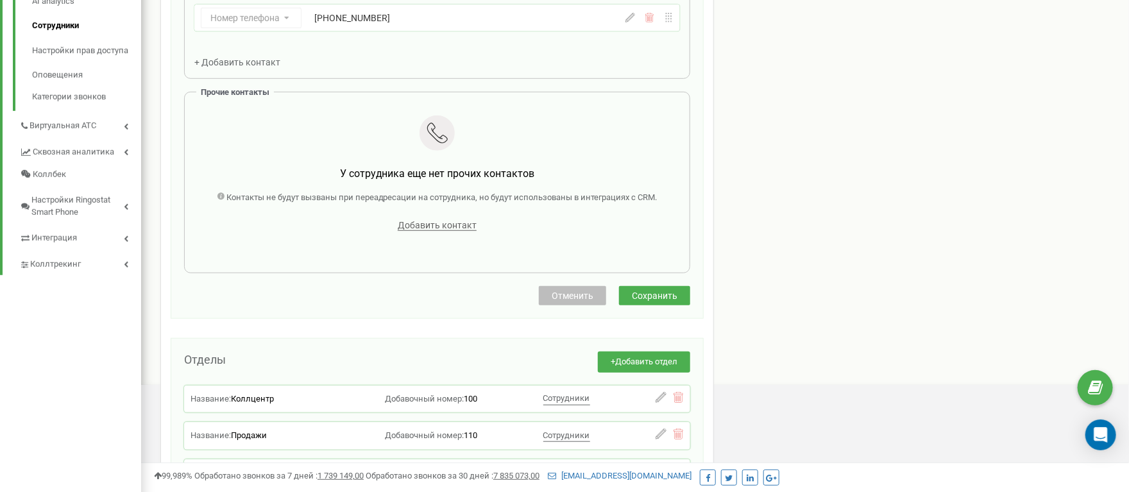
drag, startPoint x: 647, startPoint y: 314, endPoint x: 352, endPoint y: 313, distance: 295.2
click at [352, 305] on div "Отменить Сохранить" at bounding box center [437, 295] width 506 height 19
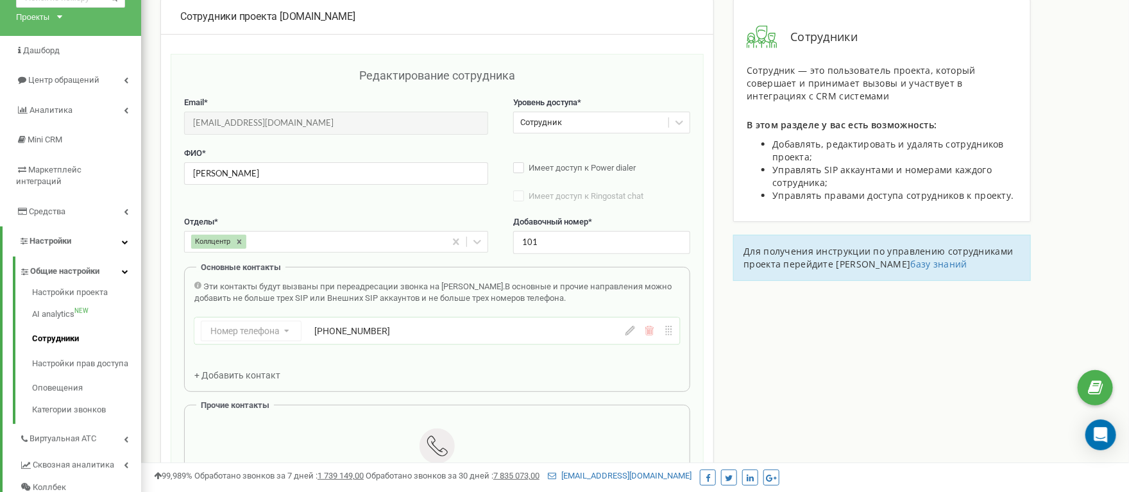
scroll to position [64, 0]
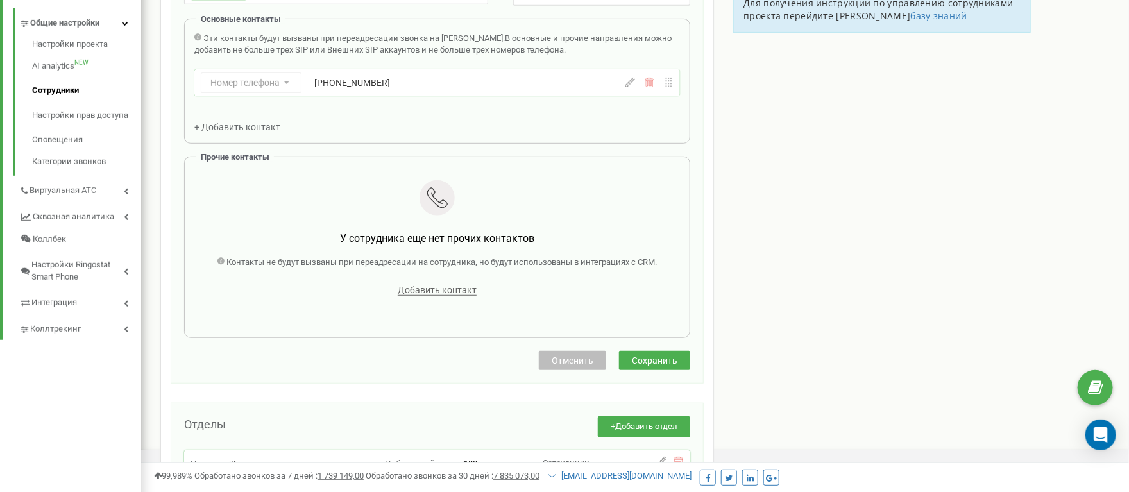
click at [645, 366] on span "Сохранить" at bounding box center [655, 361] width 46 height 10
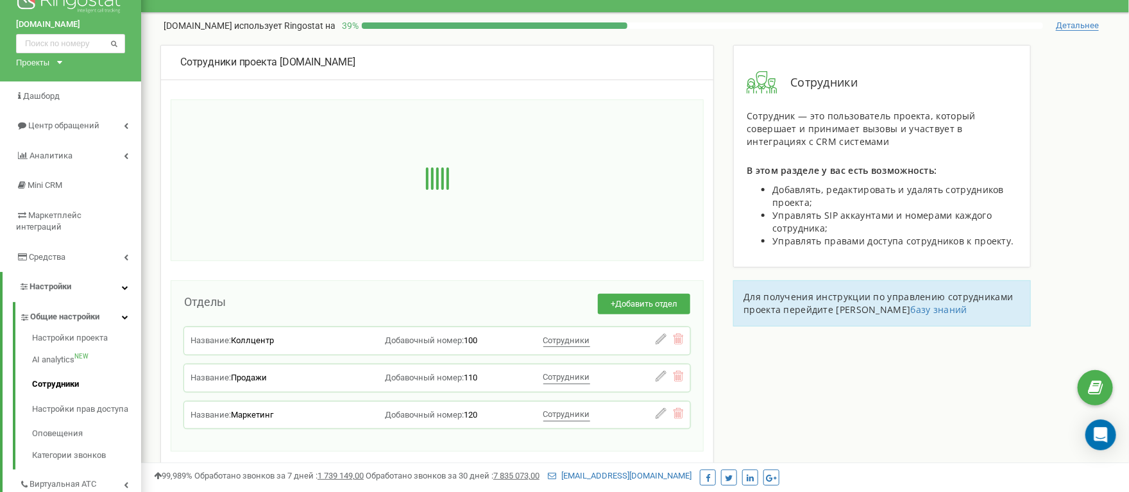
scroll to position [0, 0]
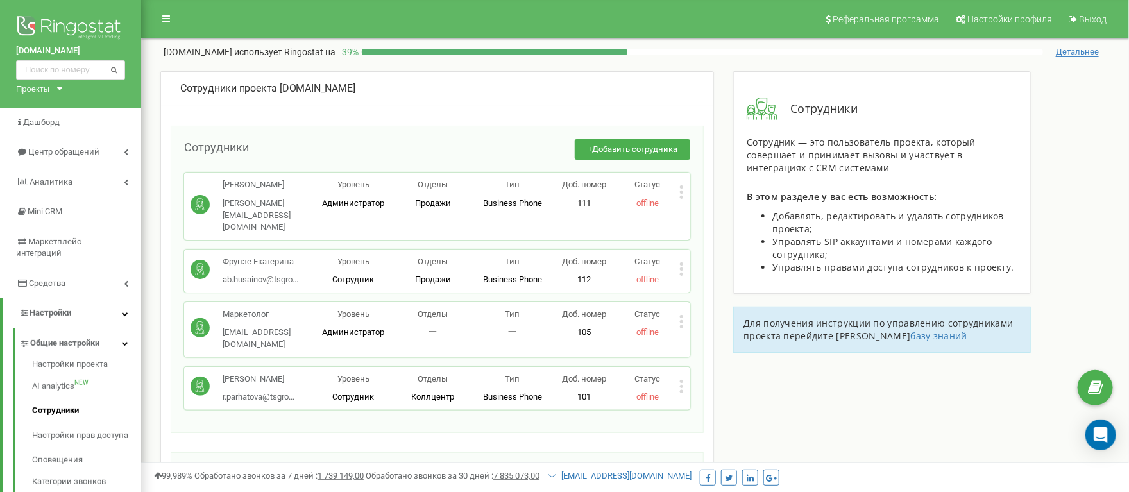
click at [682, 315] on icon at bounding box center [682, 321] width 4 height 13
click at [694, 332] on div "Редактировать" at bounding box center [740, 342] width 120 height 20
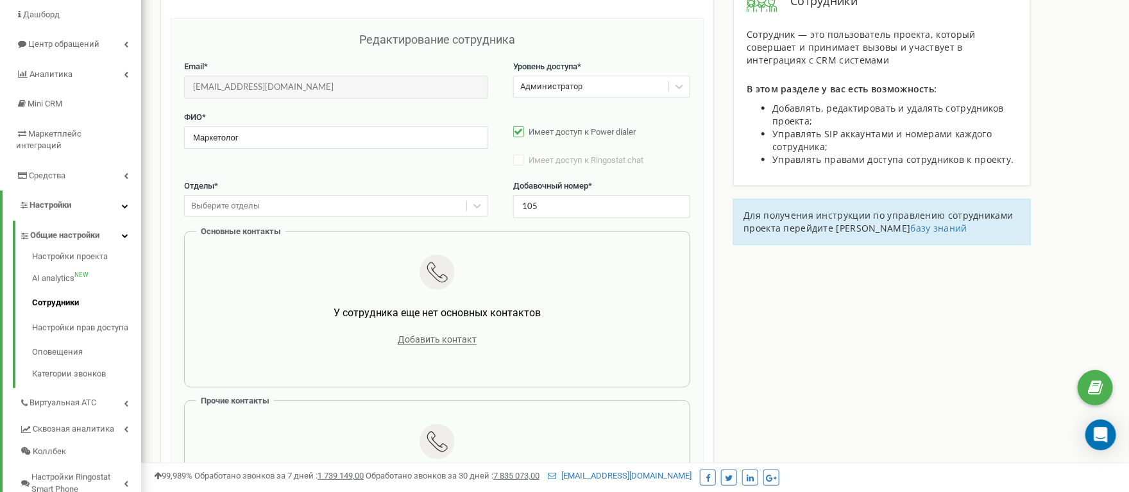
scroll to position [128, 0]
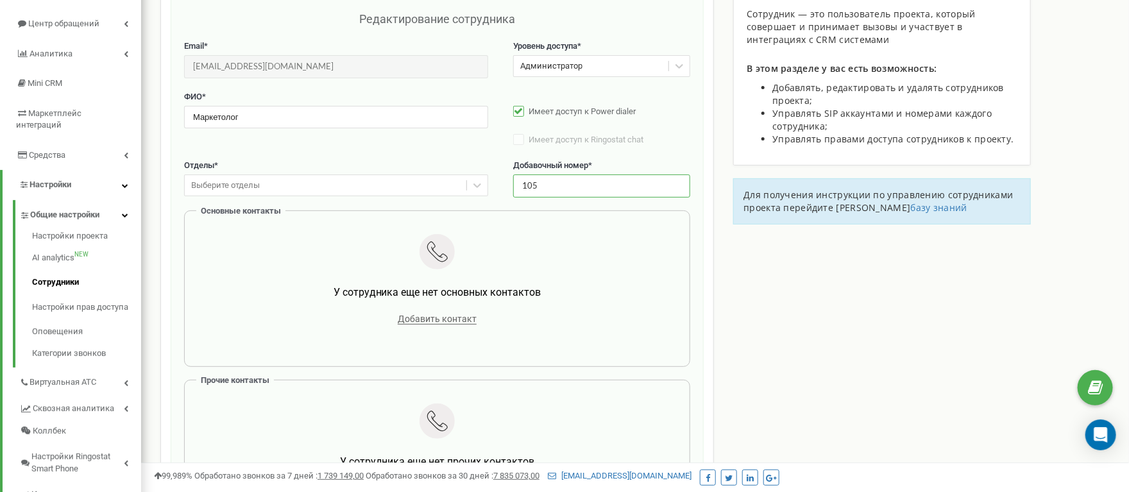
click at [549, 193] on input "105" at bounding box center [601, 186] width 177 height 22
type input "121"
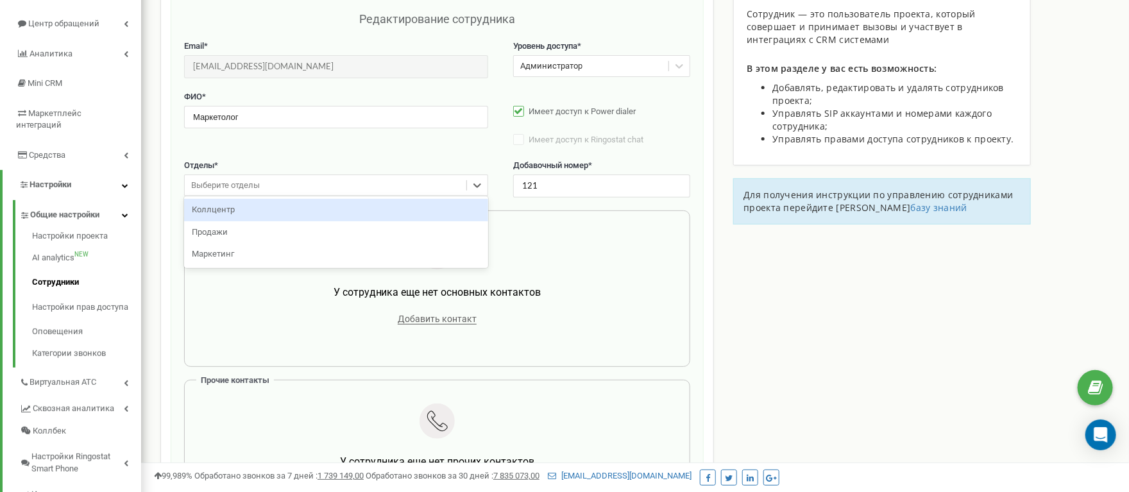
click at [433, 190] on div "Выберите отделы" at bounding box center [326, 186] width 282 height 20
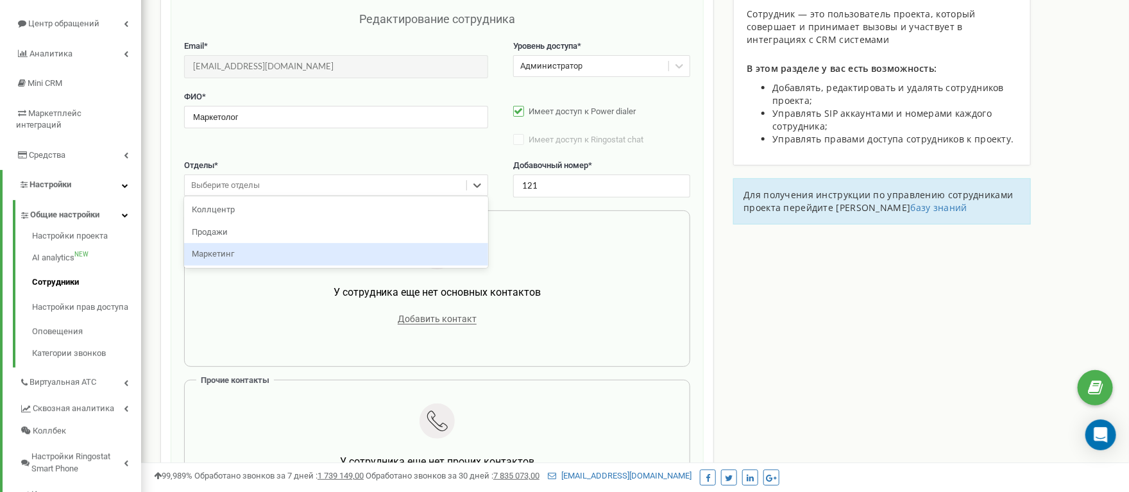
click at [385, 257] on div "Маркетинг" at bounding box center [336, 254] width 304 height 22
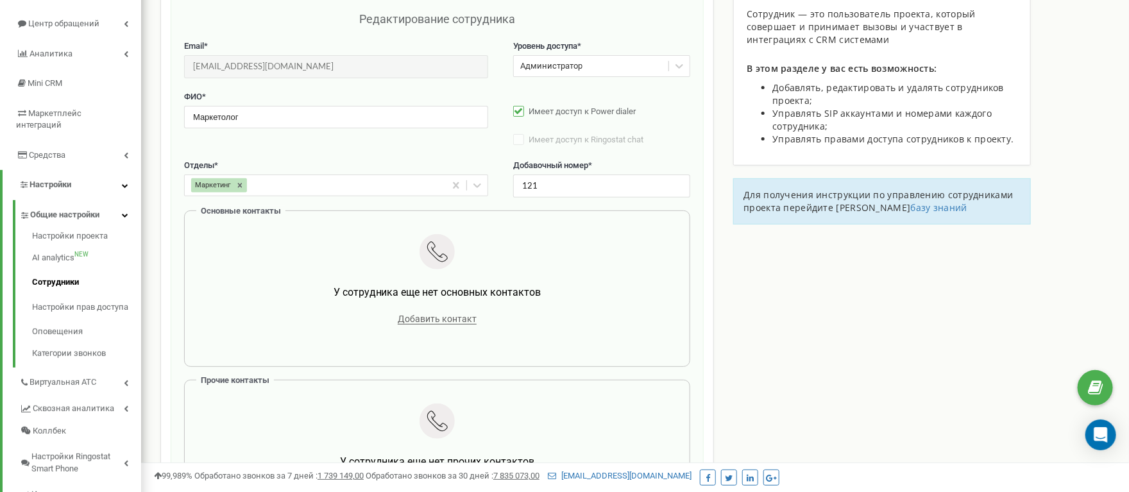
click at [402, 164] on label "Отделы *" at bounding box center [336, 166] width 304 height 12
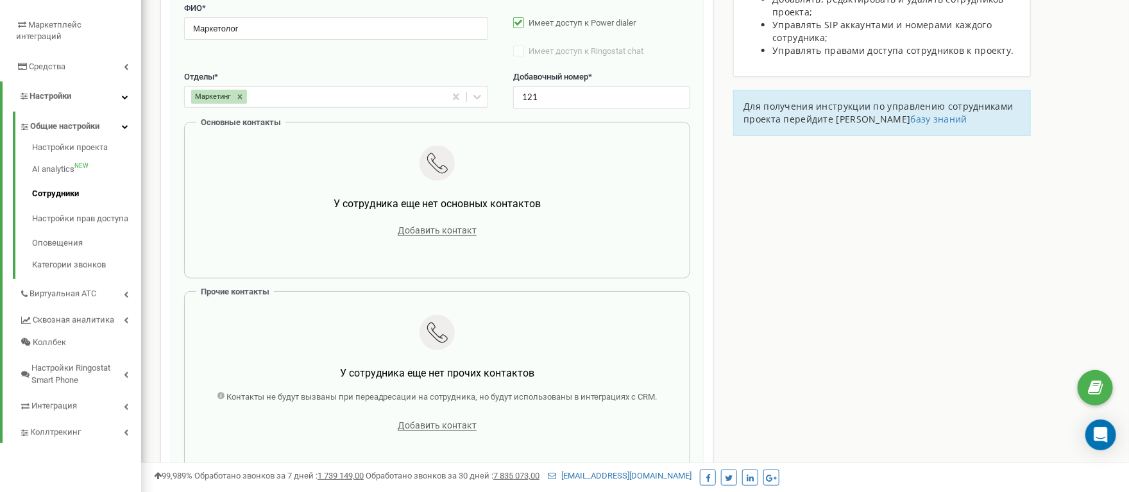
scroll to position [353, 0]
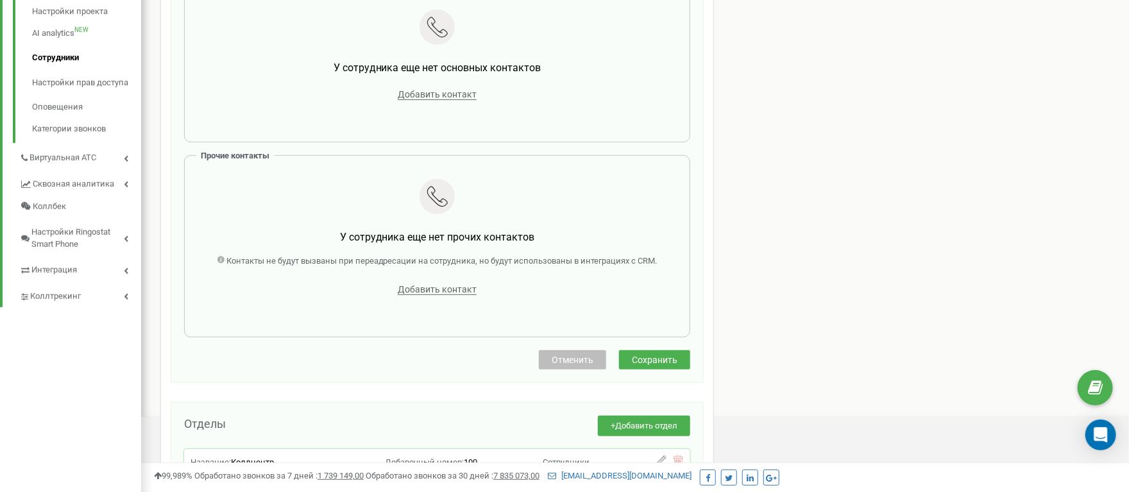
click at [655, 365] on span "Сохранить" at bounding box center [655, 360] width 46 height 10
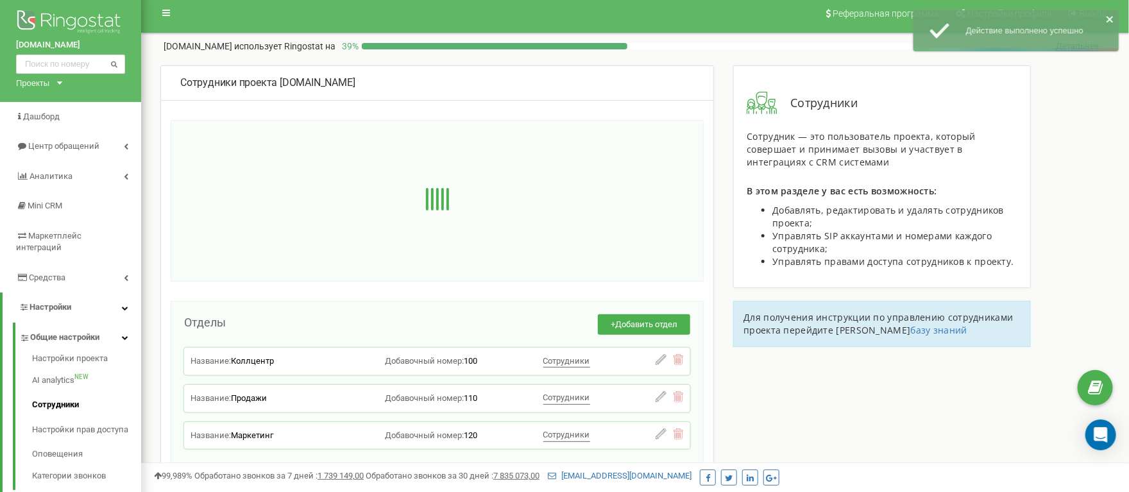
scroll to position [0, 0]
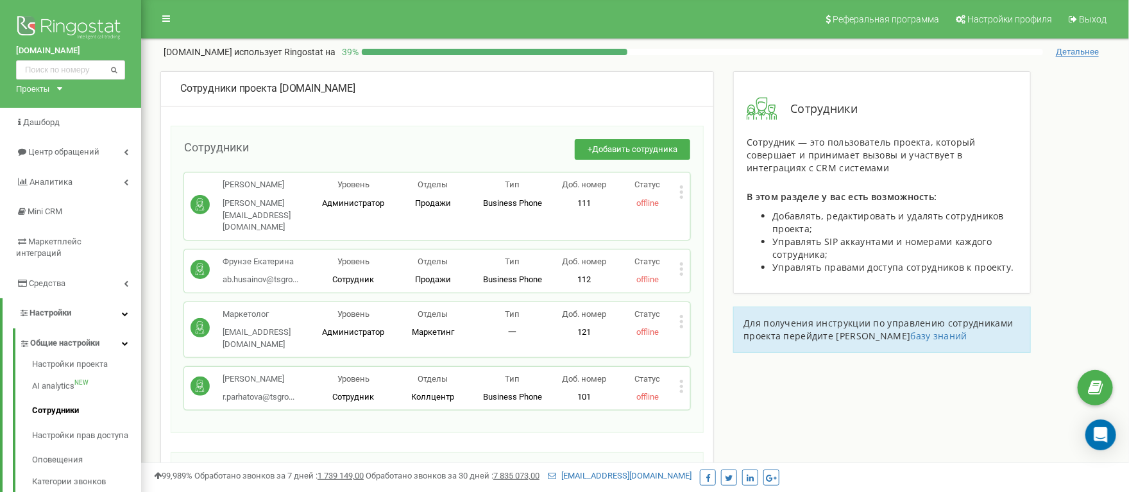
click at [677, 373] on div "Статус offline" at bounding box center [648, 388] width 64 height 30
click at [682, 384] on icon at bounding box center [681, 385] width 3 height 3
click at [712, 403] on span "Редактировать" at bounding box center [730, 407] width 65 height 8
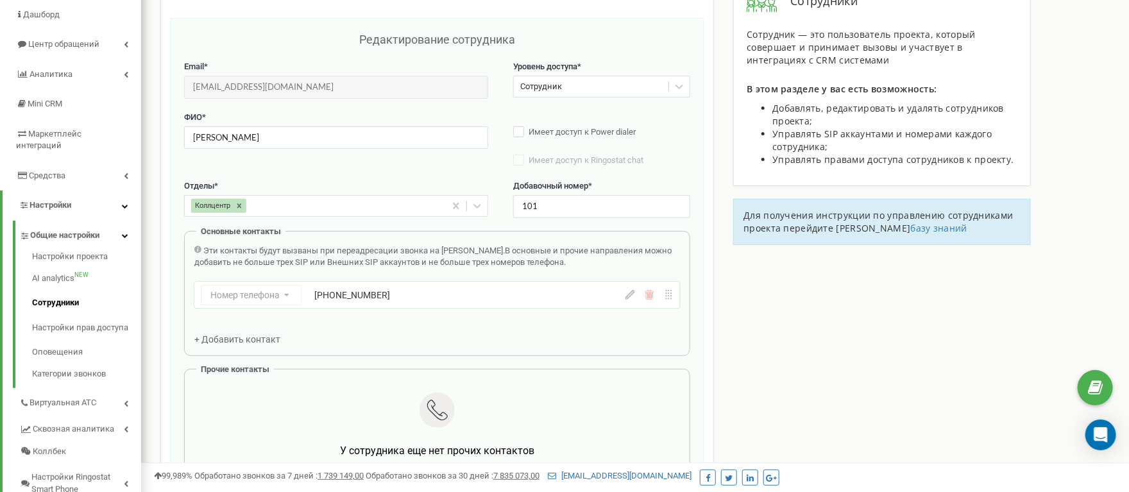
scroll to position [128, 0]
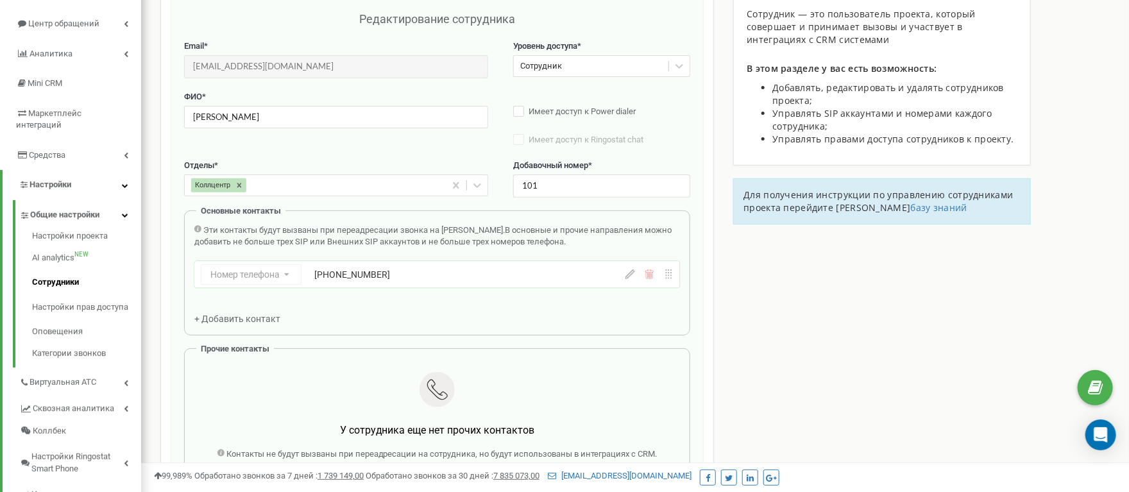
click at [247, 325] on div "+ Добавить контакт" at bounding box center [243, 319] width 98 height 13
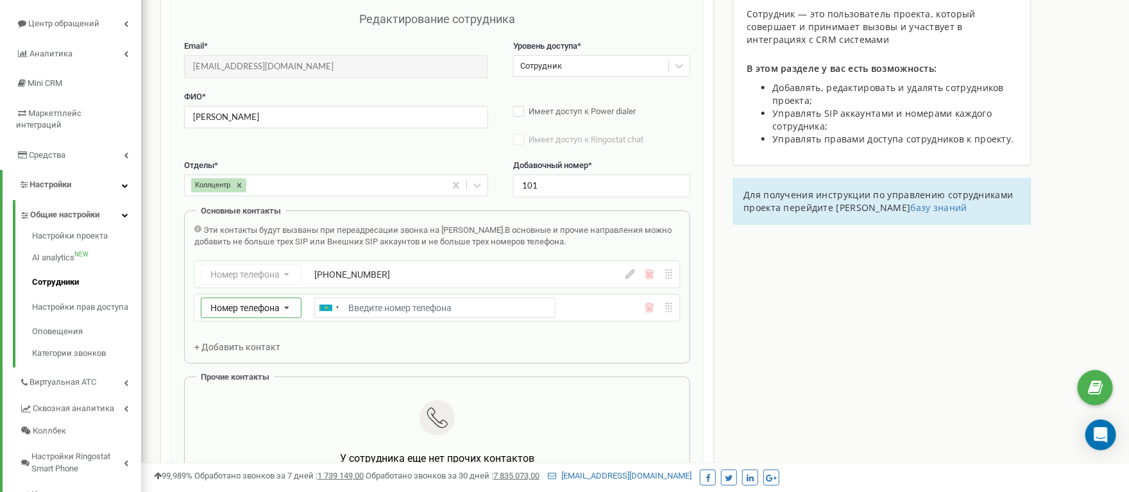
click at [286, 317] on icon at bounding box center [286, 308] width 25 height 21
click at [253, 350] on div "SIP" at bounding box center [250, 345] width 99 height 19
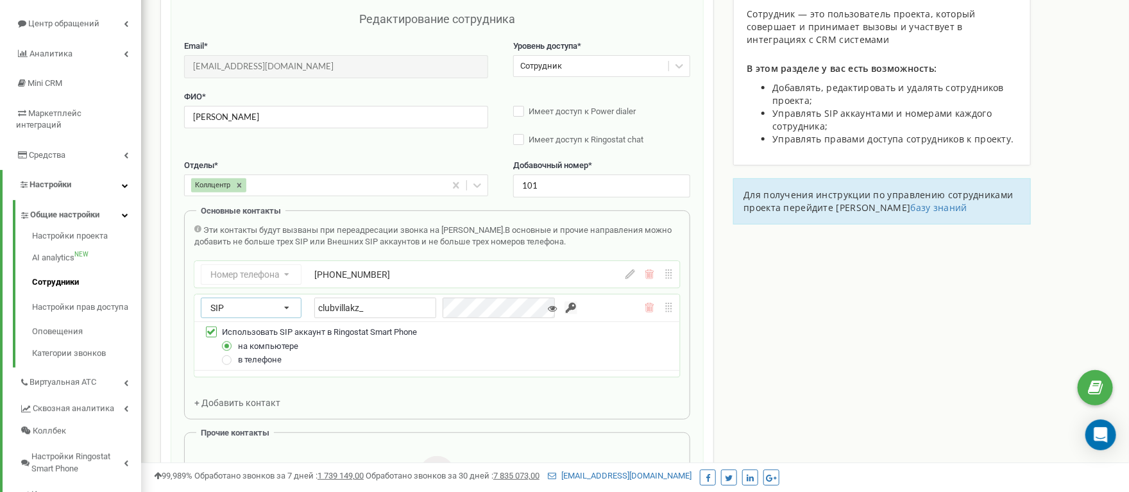
click at [231, 366] on div at bounding box center [227, 360] width 11 height 11
click at [399, 314] on input "clubvillakz_" at bounding box center [375, 308] width 122 height 21
click at [476, 267] on div "Номер телефона Номер телефона SIP Внешний SIP +77770261210" at bounding box center [437, 274] width 486 height 27
click at [763, 349] on div "Сотрудники проекта clubvilla.kz Редактирование сотрудника Email * r.parhatova@t…" at bounding box center [635, 460] width 969 height 1035
drag, startPoint x: 378, startPoint y: 313, endPoint x: 290, endPoint y: 317, distance: 88.0
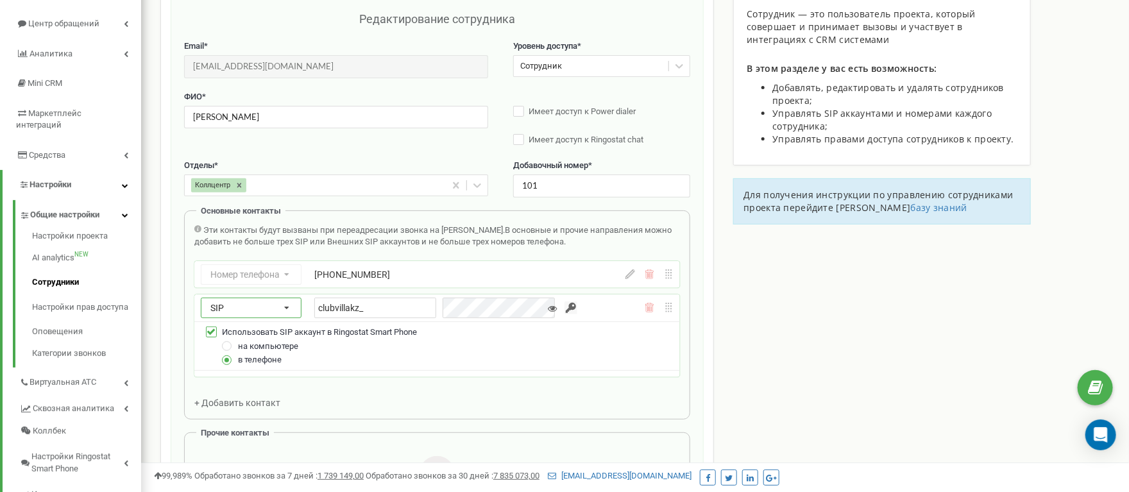
click at [290, 317] on div "SIP Номер телефона SIP Внешний SIP clubvillakz_" at bounding box center [402, 308] width 402 height 21
click at [289, 317] on icon at bounding box center [286, 308] width 25 height 21
drag, startPoint x: 391, startPoint y: 314, endPoint x: 315, endPoint y: 314, distance: 75.7
click at [315, 314] on input "clubvillakz_" at bounding box center [375, 308] width 122 height 21
paste input "text"
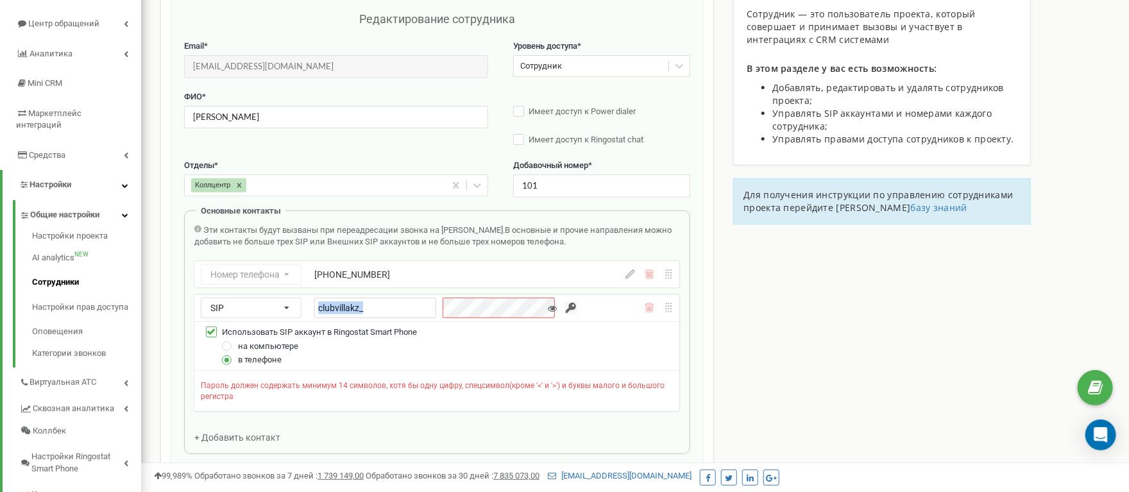
drag, startPoint x: 431, startPoint y: 311, endPoint x: 305, endPoint y: 317, distance: 125.9
click at [306, 318] on div "SIP Номер телефона SIP Внешний SIP clubvillakz_" at bounding box center [402, 308] width 402 height 21
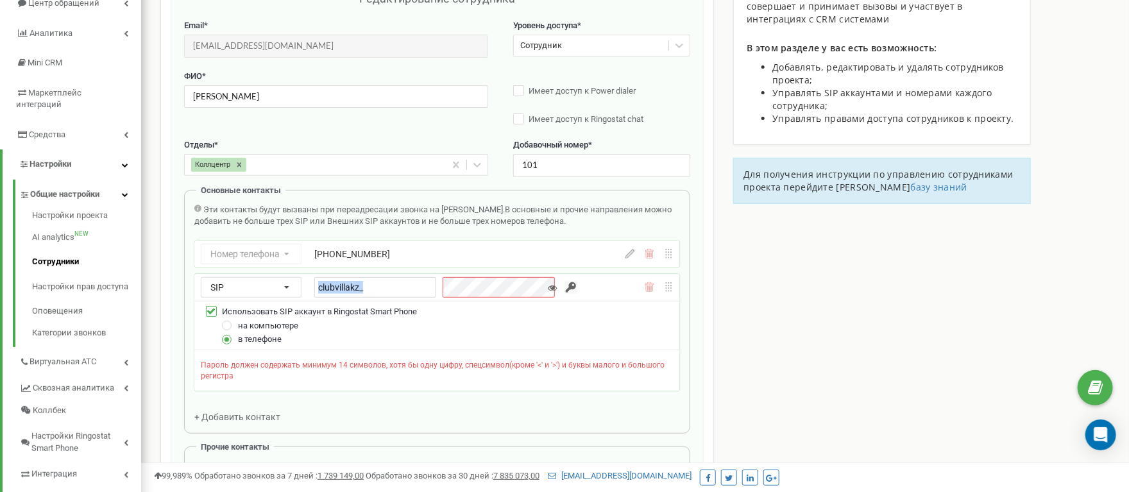
scroll to position [160, 0]
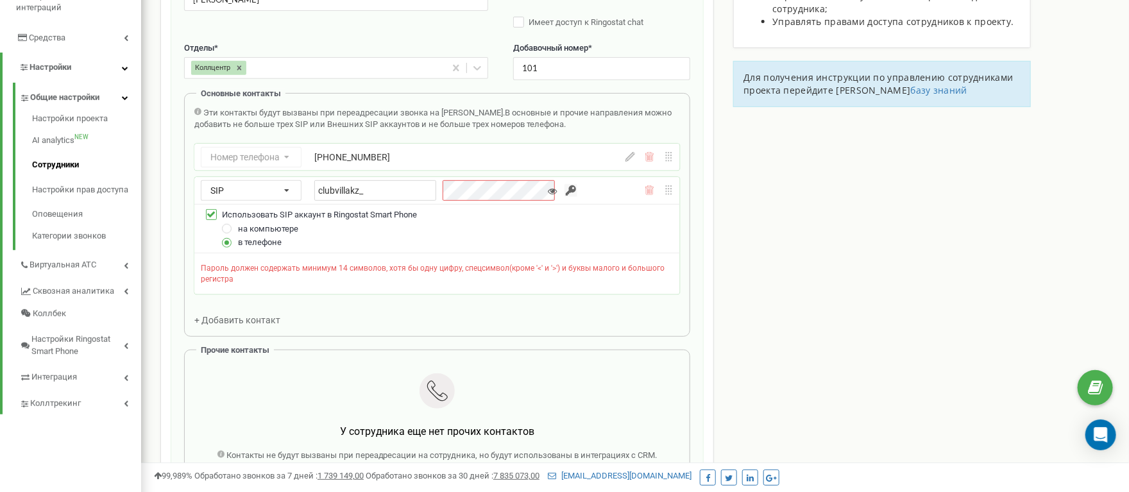
click at [498, 222] on div "SIP Номер телефона SIP Внешний SIP clubvillakz_ Использовать SIP аккаунт в Ring…" at bounding box center [437, 236] width 486 height 118
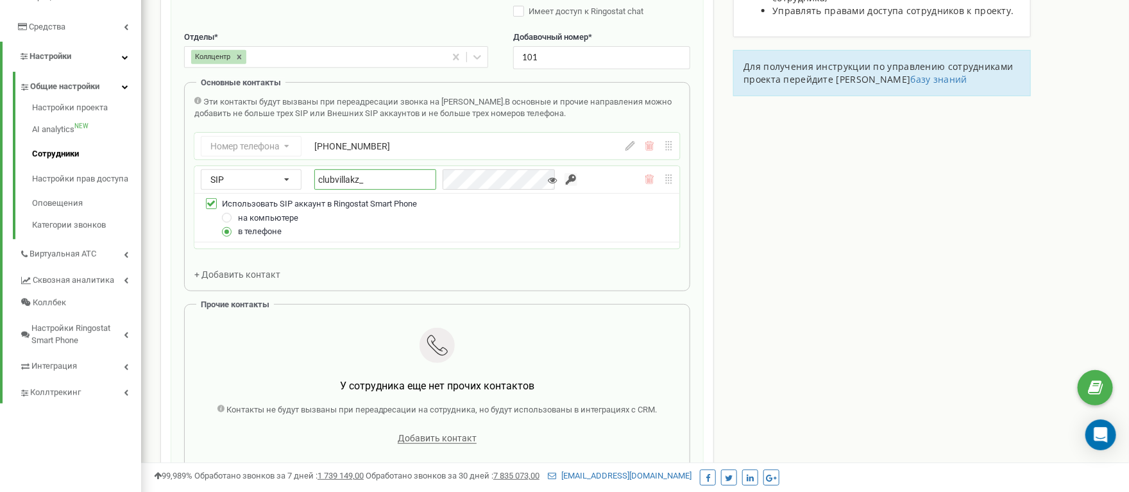
click at [450, 187] on div "clubvillakz_" at bounding box center [438, 179] width 248 height 21
paste input "r.parhatova@tsgroup.kz"
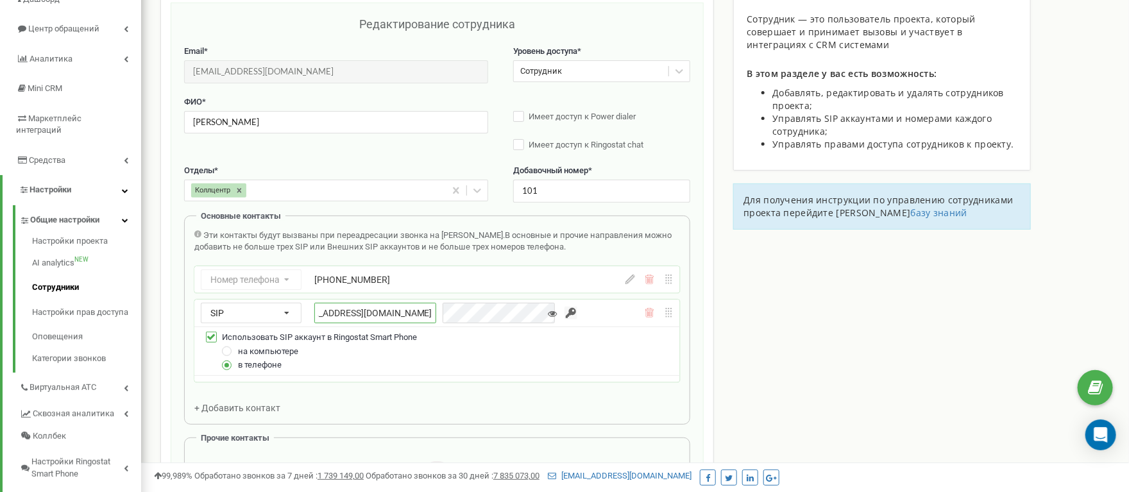
scroll to position [128, 0]
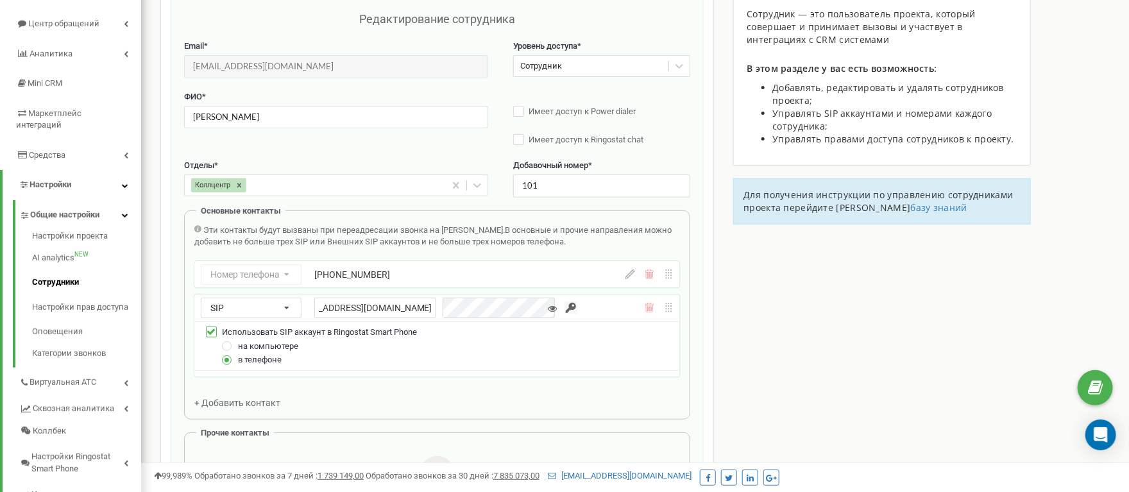
drag, startPoint x: 376, startPoint y: 313, endPoint x: 564, endPoint y: 329, distance: 188.7
click at [564, 329] on div "SIP Номер телефона SIP Внешний SIP clubvillakz_r.parhatova@tsgroup.kz Использов…" at bounding box center [437, 336] width 486 height 83
click at [746, 349] on div "Сотрудники проекта clubvilla.kz Редактирование сотрудника Email * r.parhatova@t…" at bounding box center [635, 460] width 969 height 1035
click at [548, 313] on icon at bounding box center [552, 308] width 9 height 9
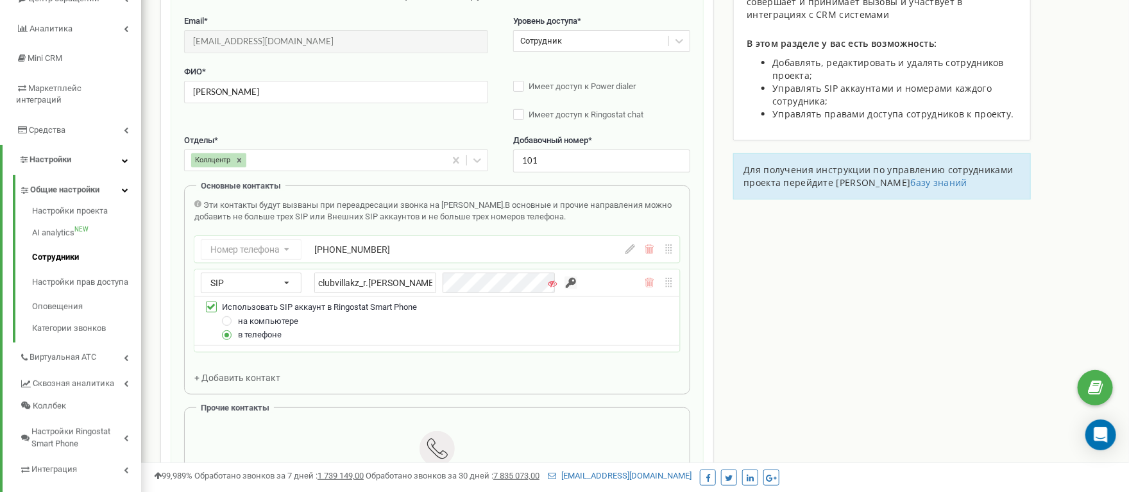
scroll to position [160, 0]
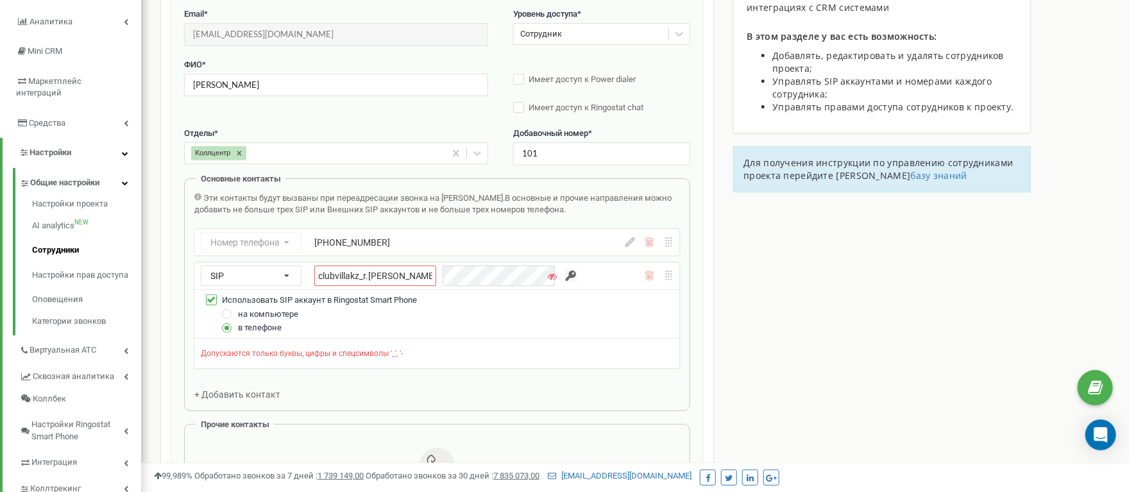
click at [610, 322] on div "на компьютере" at bounding box center [445, 314] width 457 height 14
click at [495, 307] on div "Использовать SIP аккаунт в Ringostat Smart Phone" at bounding box center [437, 300] width 473 height 14
click at [368, 284] on input "clubvillakz_r.parhatova" at bounding box center [375, 276] width 122 height 21
type input "clubvillakz_parhatova"
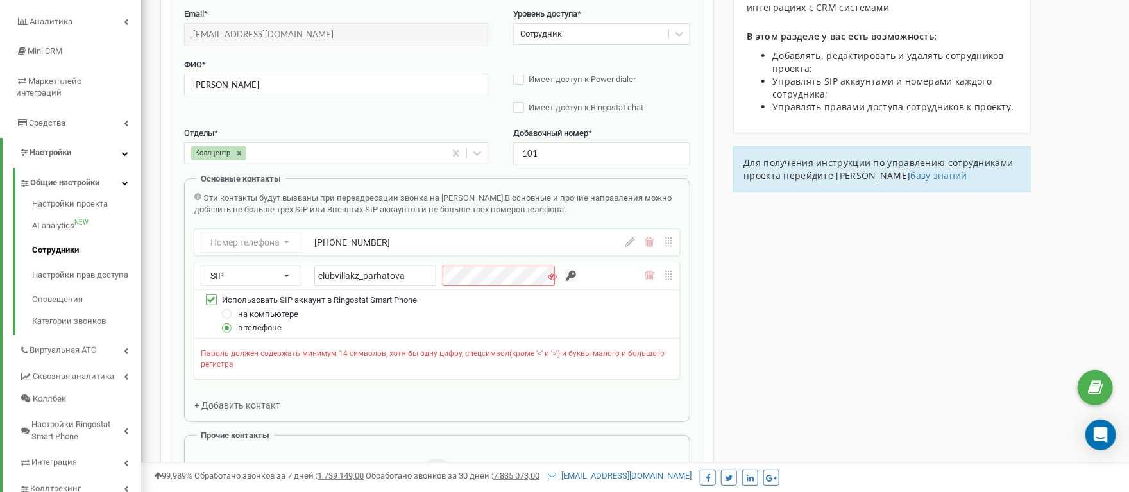
click at [452, 307] on div "Использовать SIP аккаунт в Ringostat Smart Phone" at bounding box center [437, 300] width 473 height 14
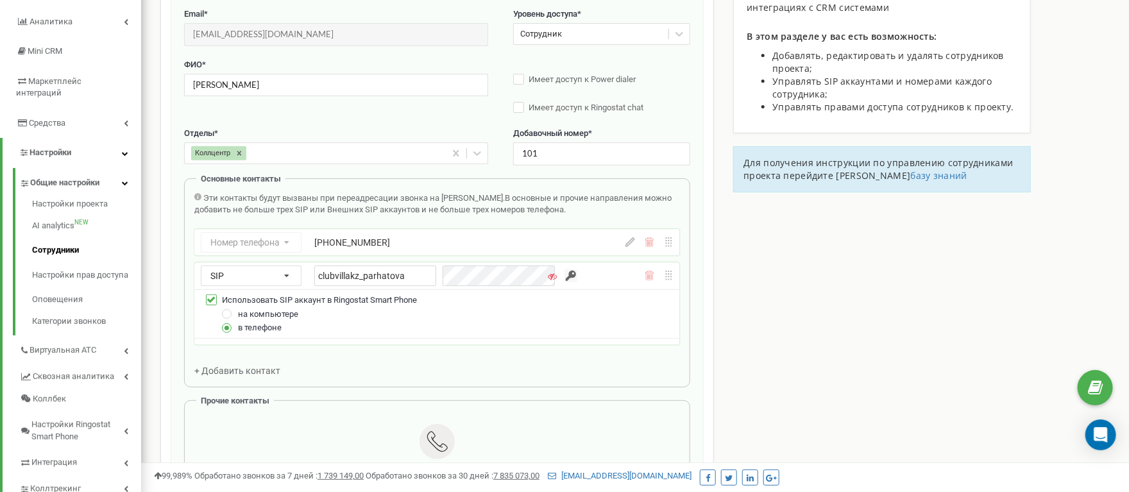
click at [565, 282] on input "button" at bounding box center [571, 276] width 13 height 13
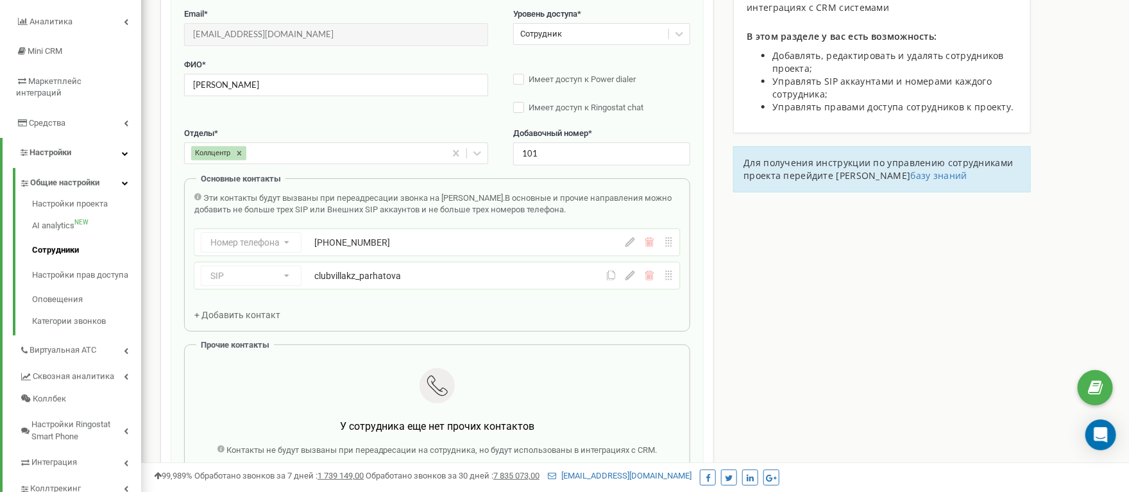
click at [701, 372] on div "Сотрудники проекта clubvilla.kz Редактирование сотрудника Email * r.parhatova@t…" at bounding box center [437, 346] width 554 height 871
click at [633, 289] on div "SIP Номер телефона SIP Внешний SIP clubvillakz_parhatova" at bounding box center [437, 275] width 486 height 27
click at [633, 280] on icon at bounding box center [631, 276] width 10 height 10
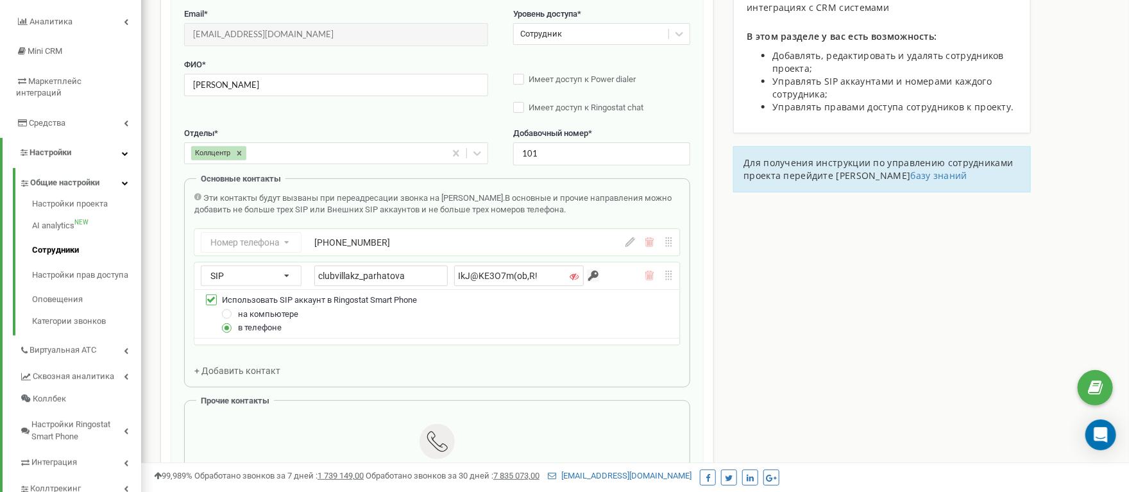
click at [246, 370] on div "Эти контакты будут вызваны при переадресации звонка на Сотрудника. В основные и…" at bounding box center [437, 285] width 486 height 185
click at [243, 376] on span "+ Добавить контакт" at bounding box center [237, 371] width 86 height 10
click at [271, 370] on span "Номер телефона" at bounding box center [244, 365] width 69 height 10
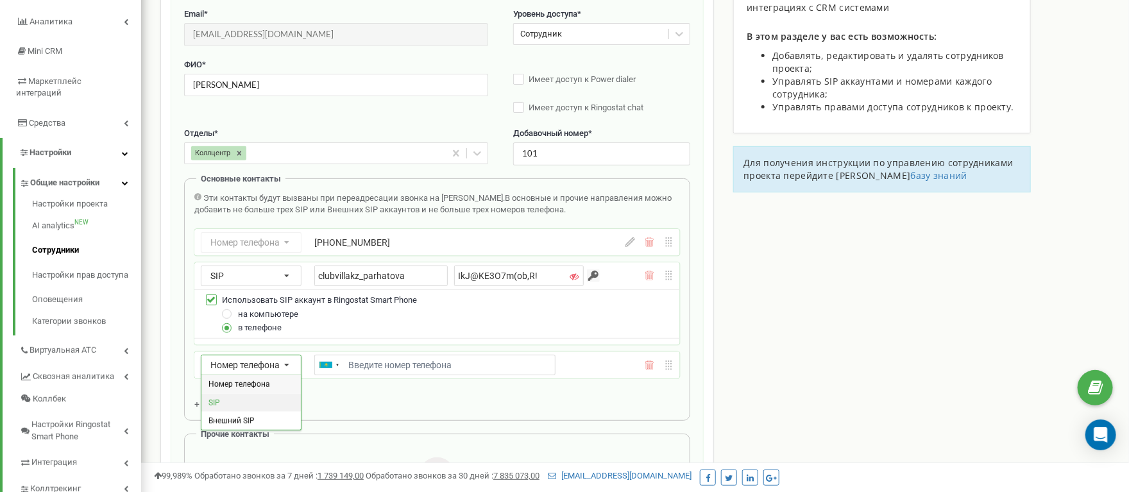
click at [256, 406] on div "SIP" at bounding box center [250, 402] width 99 height 19
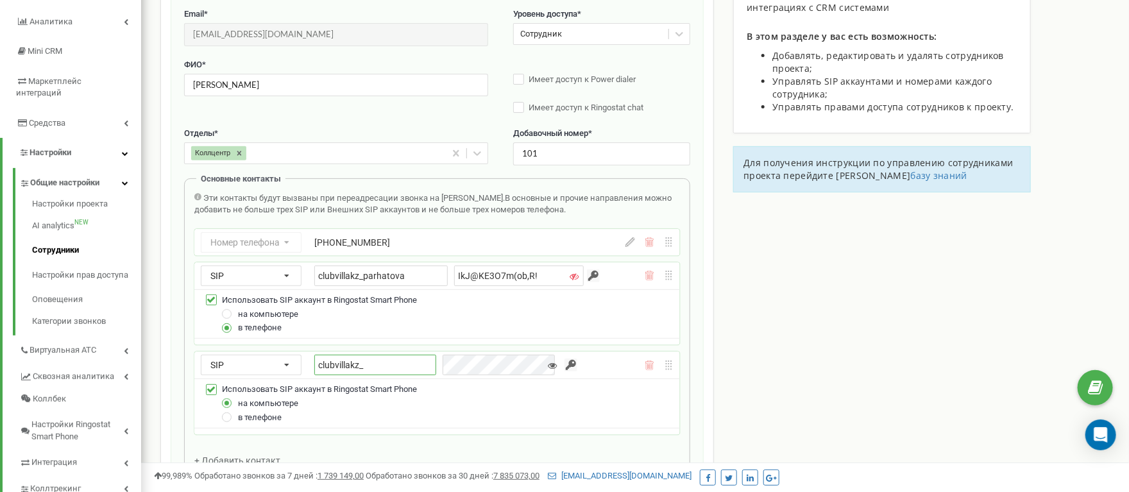
click at [359, 375] on input "clubvillakz_" at bounding box center [375, 365] width 122 height 21
drag, startPoint x: 363, startPoint y: 279, endPoint x: 437, endPoint y: 280, distance: 73.8
click at [437, 280] on div "clubvillakz_parhatova IkJ@KE3O7m(ob,R!" at bounding box center [449, 276] width 270 height 21
click at [381, 372] on div "SIP Номер телефона SIP Внешний SIP clubvillakz_ Использовать SIP аккаунт в Ring…" at bounding box center [437, 405] width 486 height 107
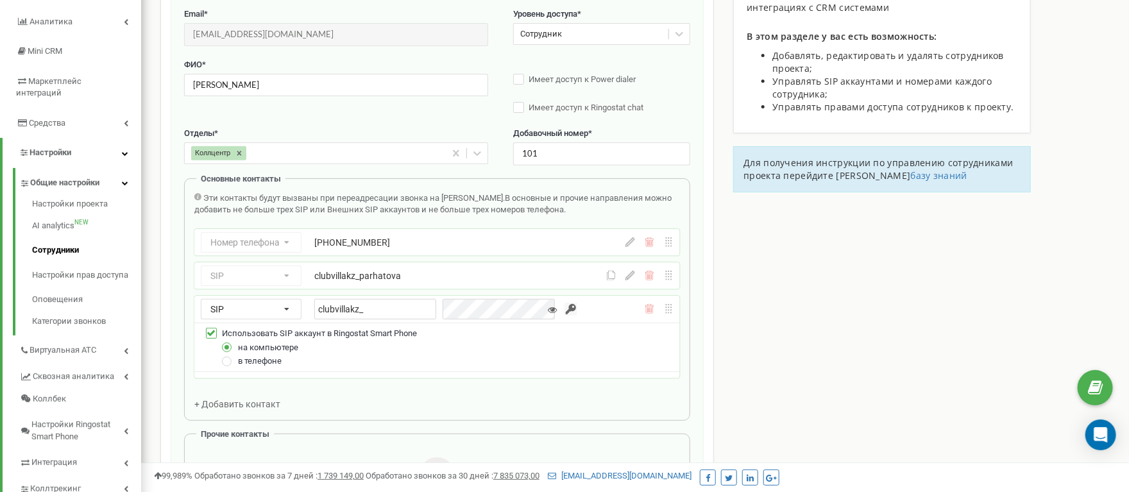
paste input "parhatova"
type input "clubvillakz_parhatova"
click at [459, 282] on div "clubvillakz_parhatova" at bounding box center [434, 276] width 241 height 13
click at [631, 289] on div "SIP Номер телефона SIP Внешний SIP clubvillakz_parhatova" at bounding box center [437, 275] width 486 height 27
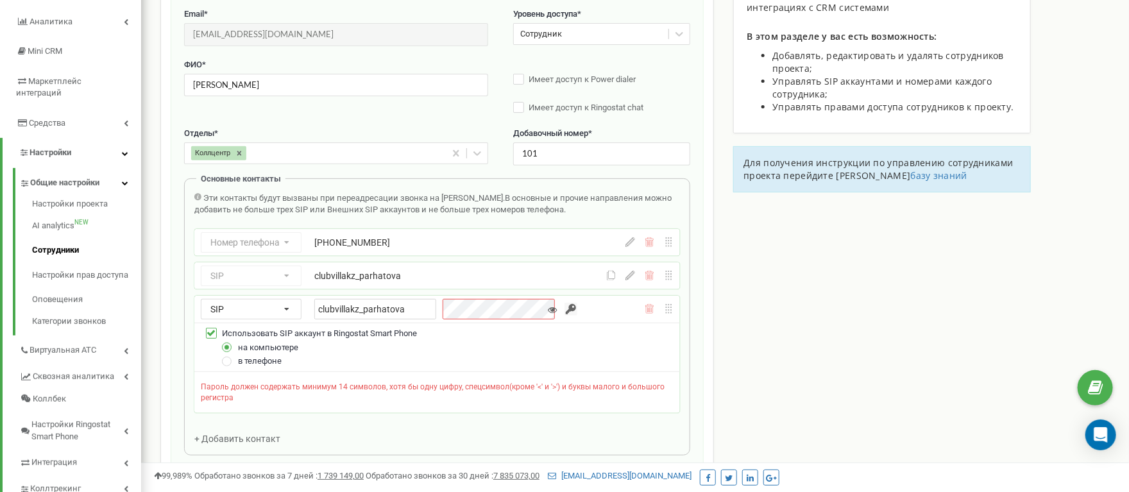
click at [281, 402] on div "Эти контакты будут вызваны при переадресации звонка на Сотрудника. В основные и…" at bounding box center [437, 319] width 486 height 253
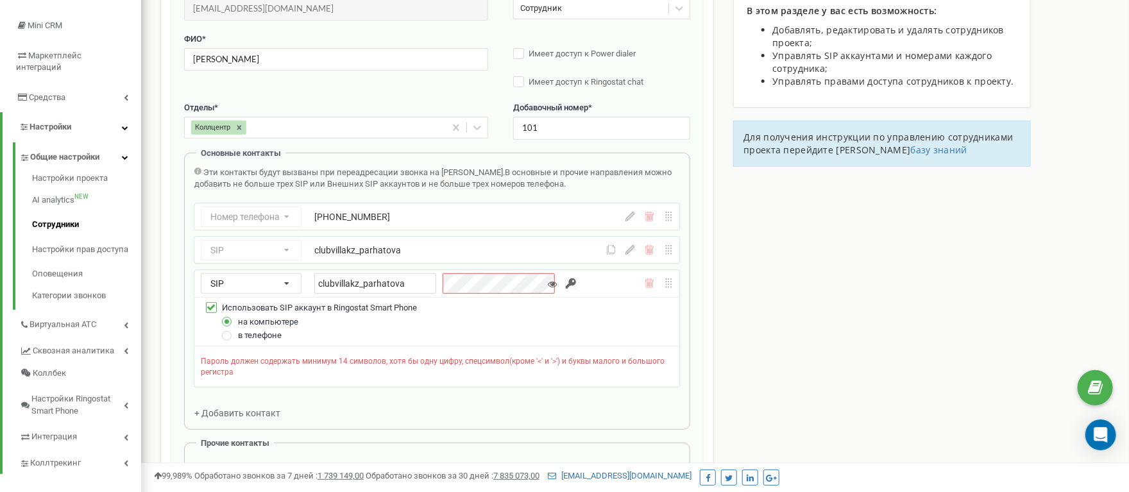
scroll to position [192, 0]
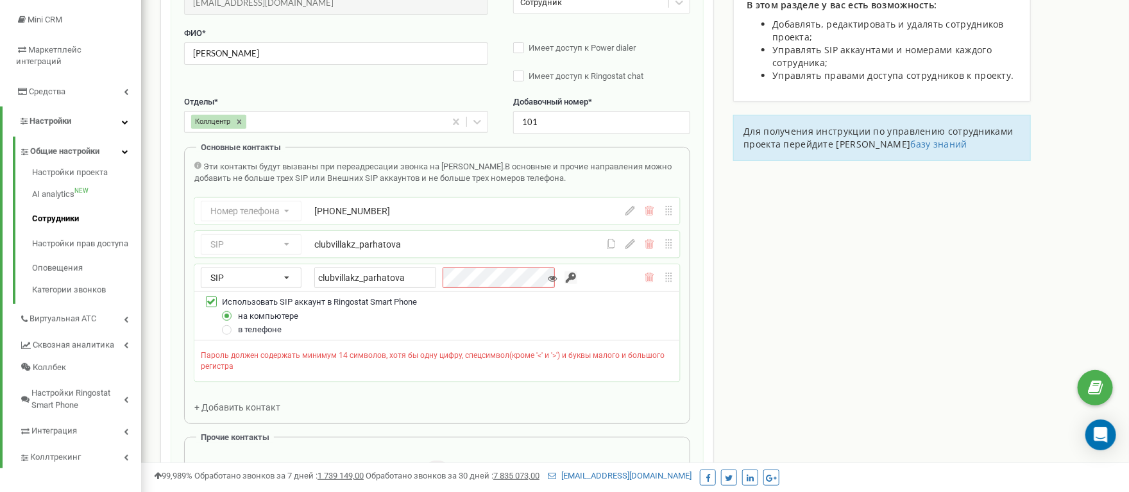
click at [651, 282] on icon at bounding box center [650, 278] width 10 height 10
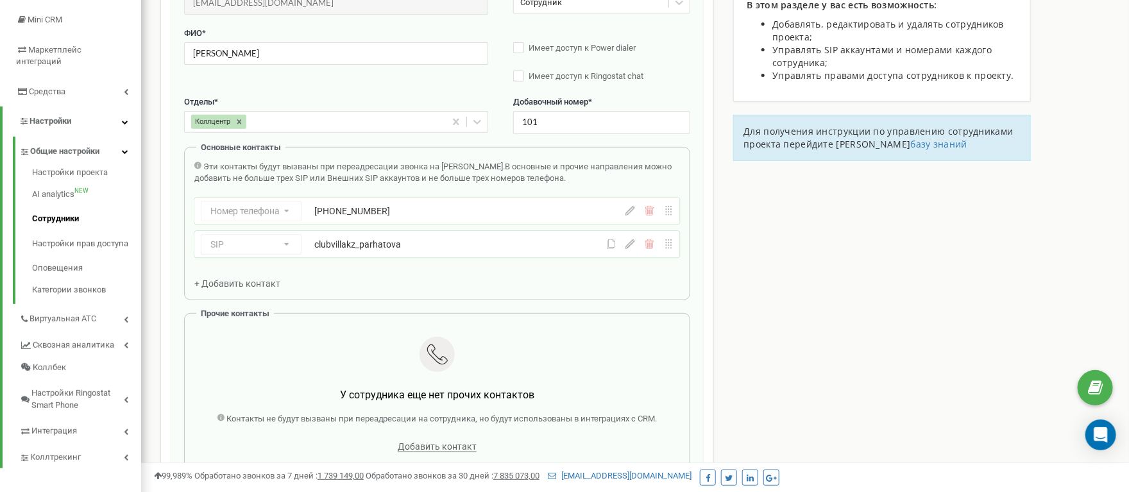
click at [632, 249] on icon at bounding box center [631, 244] width 10 height 10
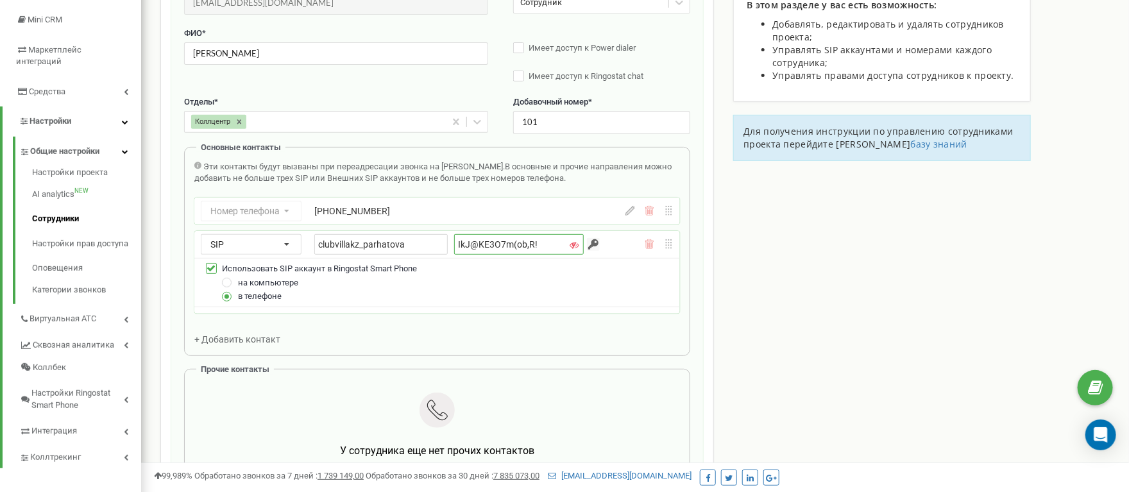
click at [517, 252] on input "IkJ@KE3O7m(ob,R!" at bounding box center [519, 244] width 130 height 21
drag, startPoint x: 525, startPoint y: 248, endPoint x: 409, endPoint y: 252, distance: 115.6
click at [410, 252] on div "clubvillakz_parhatova IkJ@KE3O7m(ob,R!" at bounding box center [449, 244] width 270 height 21
click at [342, 331] on div "Email * r.parhatova@tsgroup.kz Email недоступен для редактирования. Вы можете с…" at bounding box center [437, 264] width 506 height 574
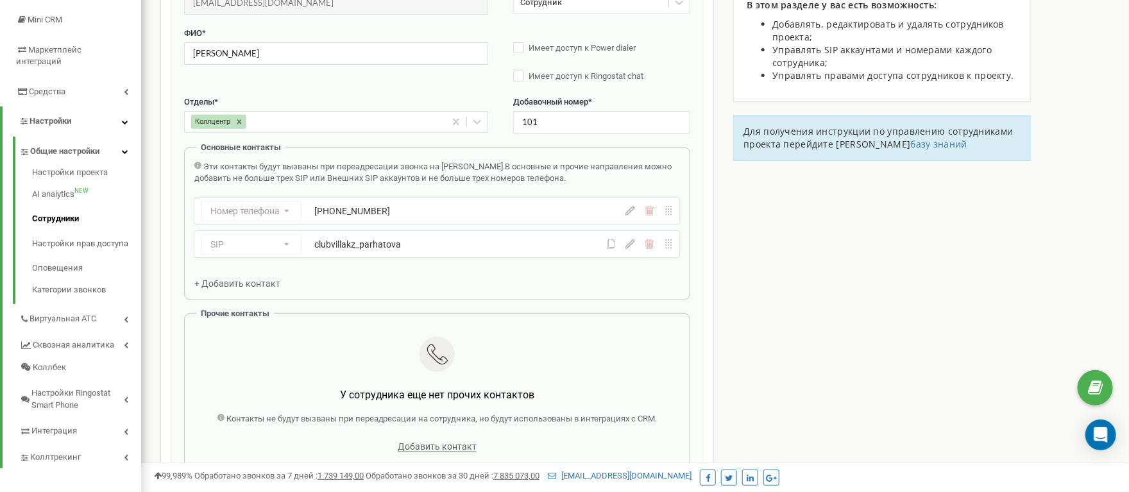
click at [234, 289] on span "+ Добавить контакт" at bounding box center [237, 284] width 86 height 10
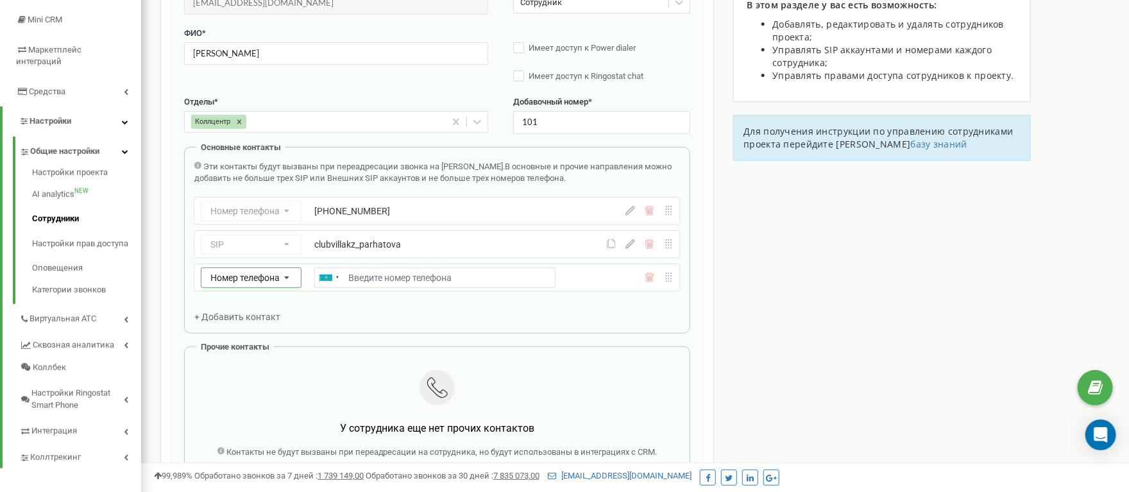
click at [279, 281] on icon at bounding box center [286, 278] width 25 height 21
click at [253, 322] on div "SIP" at bounding box center [250, 314] width 99 height 19
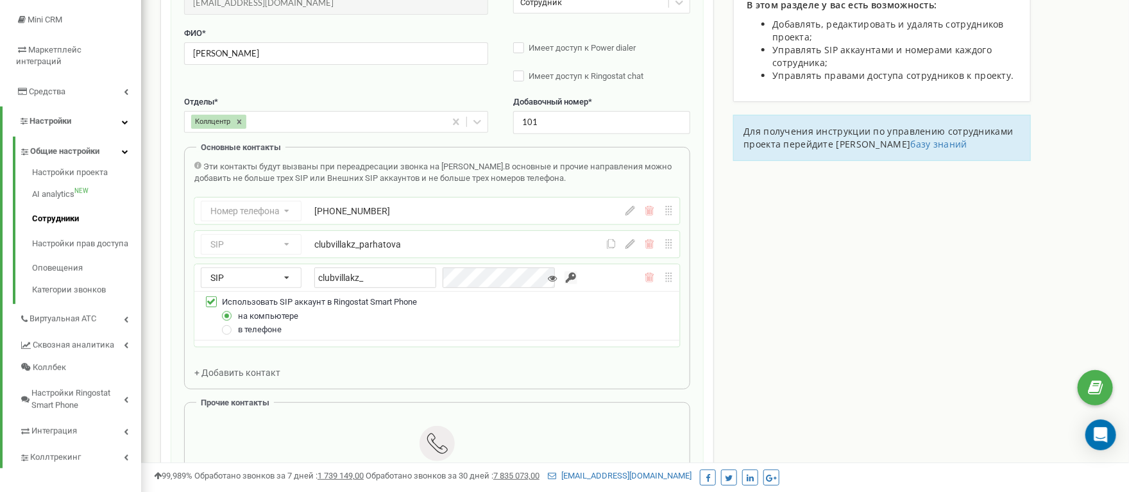
click at [402, 251] on div "clubvillakz_parhatova" at bounding box center [434, 244] width 241 height 13
click at [393, 251] on div "clubvillakz_parhatova" at bounding box center [434, 244] width 241 height 13
click at [392, 251] on div "clubvillakz_parhatova" at bounding box center [434, 244] width 241 height 13
drag, startPoint x: 362, startPoint y: 250, endPoint x: 427, endPoint y: 251, distance: 64.8
click at [427, 251] on div "Номер телефона Номер телефона SIP Внешний SIP +77770261210 SIP Номер телефона S…" at bounding box center [437, 273] width 486 height 150
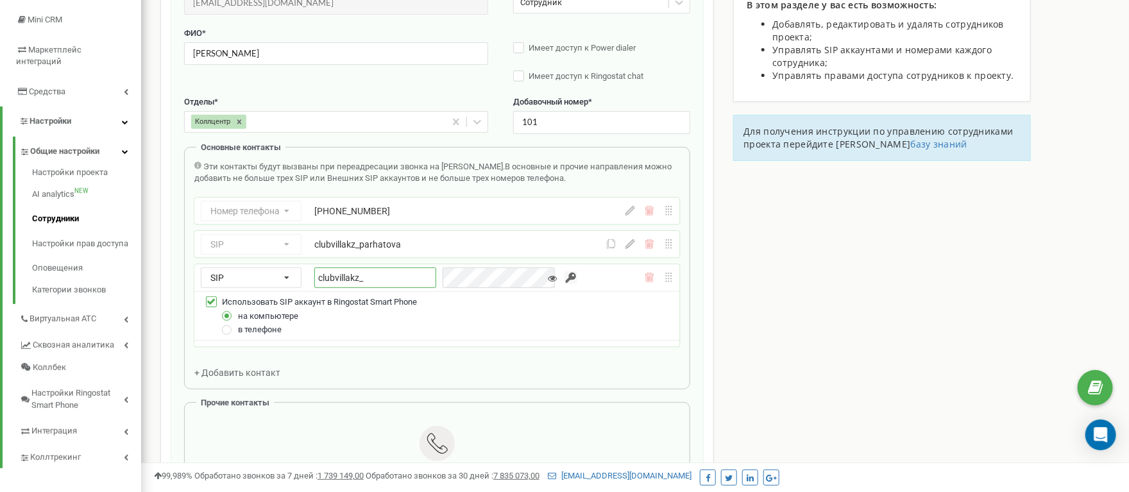
click at [382, 287] on input "clubvillakz_" at bounding box center [375, 278] width 122 height 21
type input "clubvillakz_parhatova"
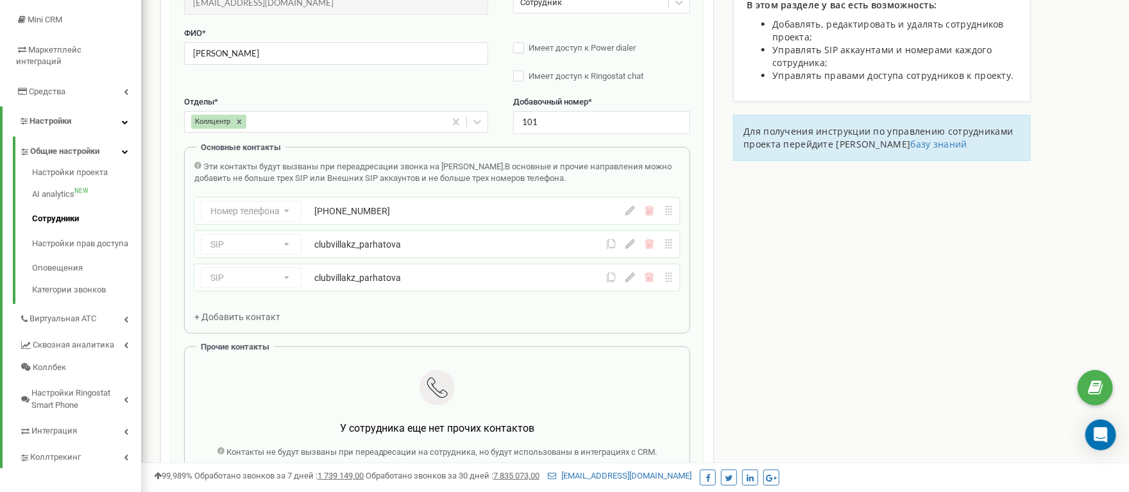
scroll to position [224, 0]
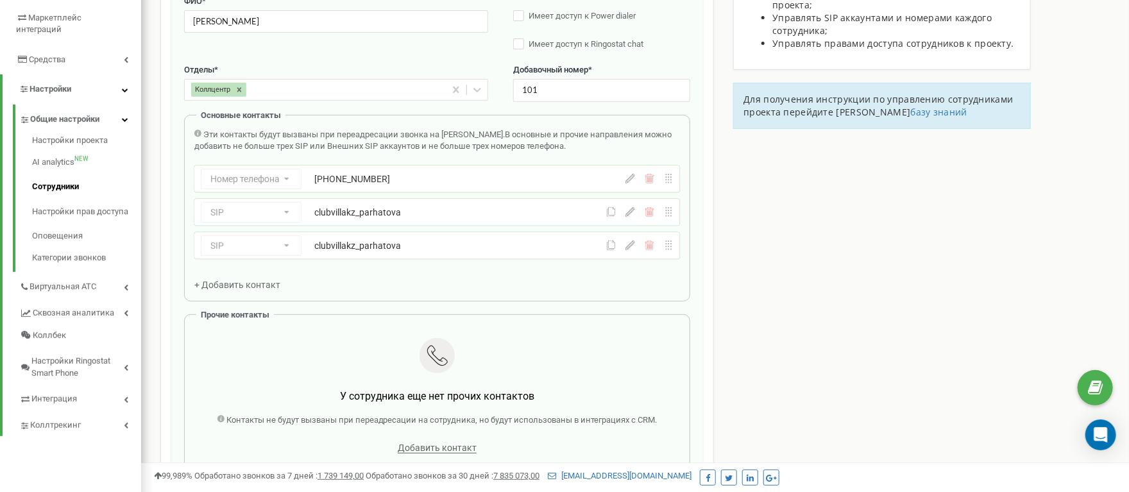
drag, startPoint x: 921, startPoint y: 293, endPoint x: 903, endPoint y: 296, distance: 18.4
click at [921, 292] on div "Сотрудники проекта clubvilla.kz Редактирование сотрудника Email * r.parhatova@t…" at bounding box center [635, 341] width 969 height 988
click at [396, 219] on div "clubvillakz_parhatova" at bounding box center [434, 212] width 241 height 13
click at [629, 217] on icon at bounding box center [631, 212] width 10 height 10
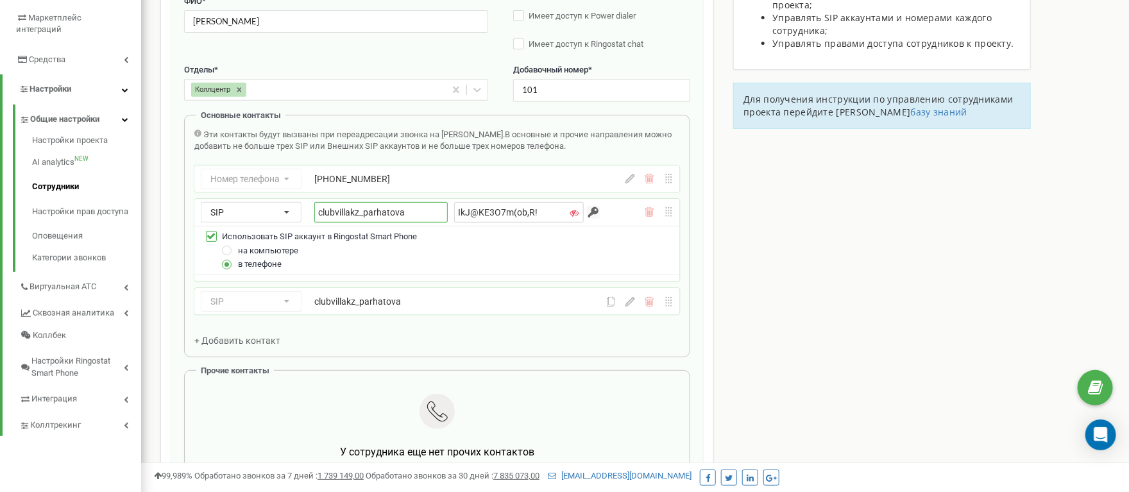
drag, startPoint x: 409, startPoint y: 216, endPoint x: 326, endPoint y: 216, distance: 83.4
click at [326, 216] on input "clubvillakz_parhatova" at bounding box center [380, 212] width 133 height 21
click at [312, 214] on div "SIP Номер телефона SIP Внешний SIP clubvillakz_parhatova IkJ@KE3O7m(ob,R!" at bounding box center [402, 212] width 402 height 21
click at [329, 218] on input "clubvillakz_parhatova" at bounding box center [380, 212] width 133 height 21
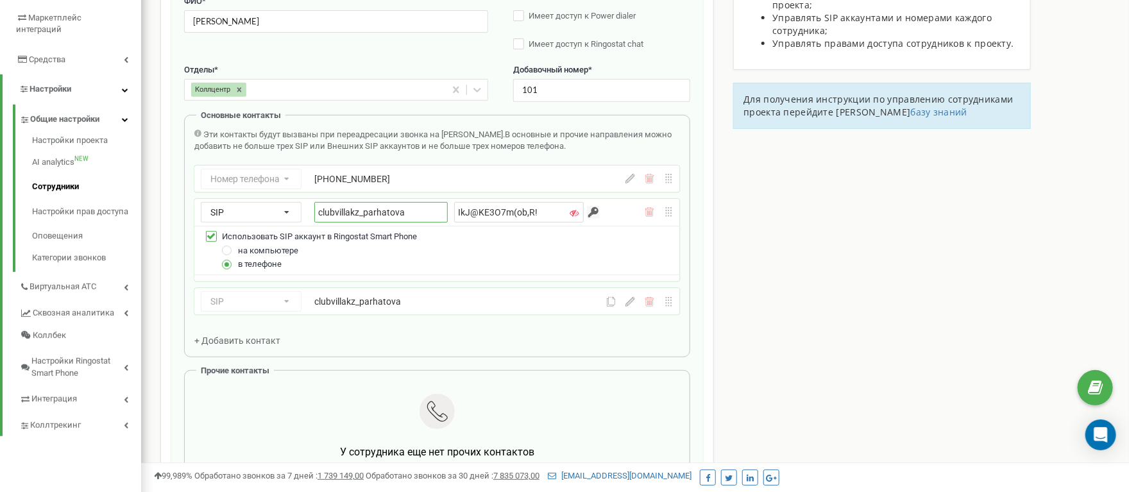
click at [329, 218] on input "clubvillakz_parhatova" at bounding box center [380, 212] width 133 height 21
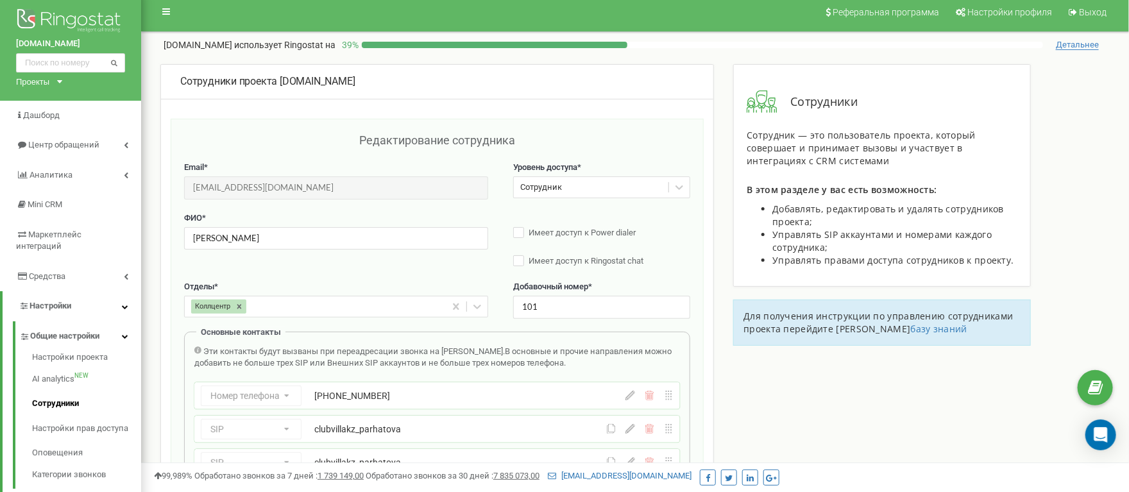
scroll to position [0, 0]
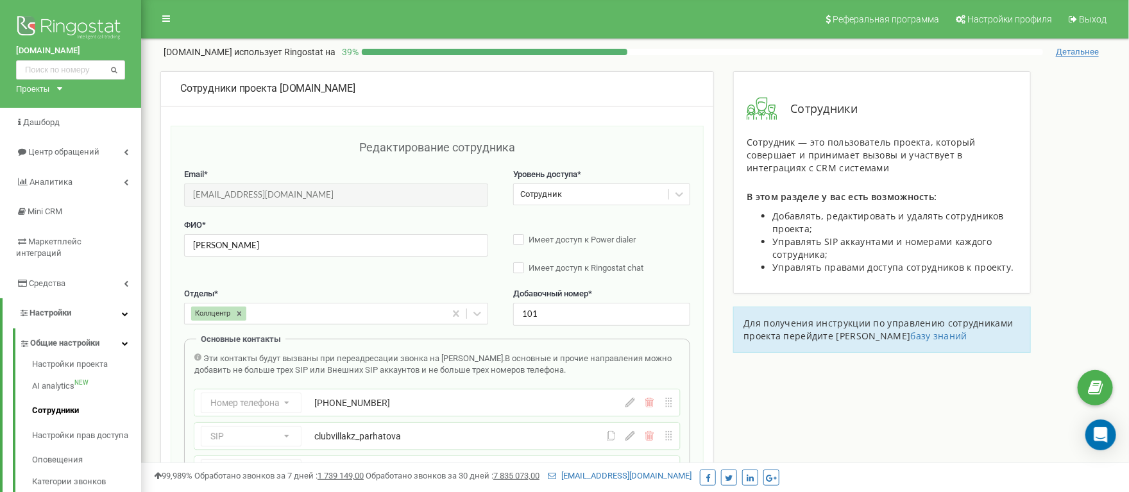
click at [437, 161] on div "Редактирование сотрудника" at bounding box center [437, 154] width 506 height 30
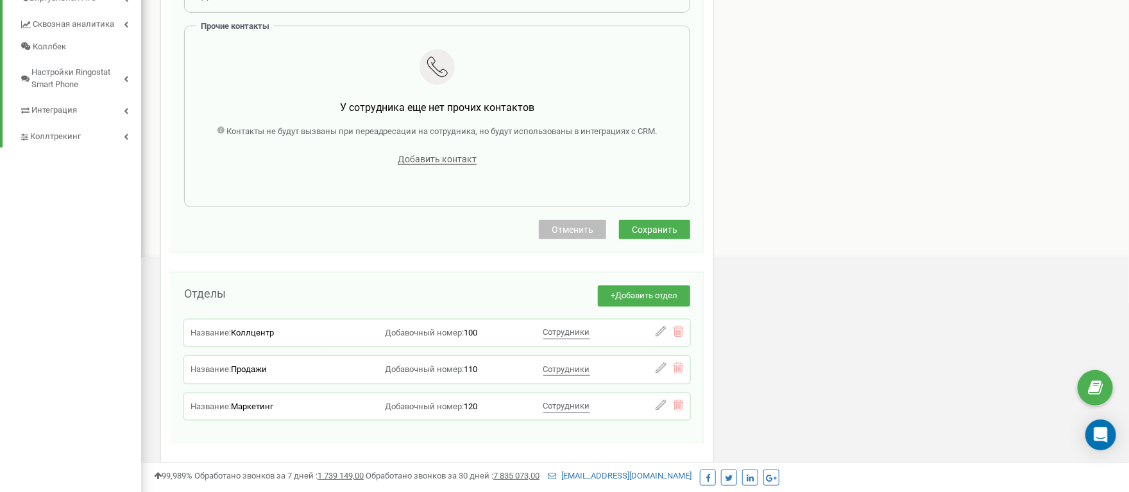
click at [640, 235] on span "Сохранить" at bounding box center [655, 230] width 46 height 10
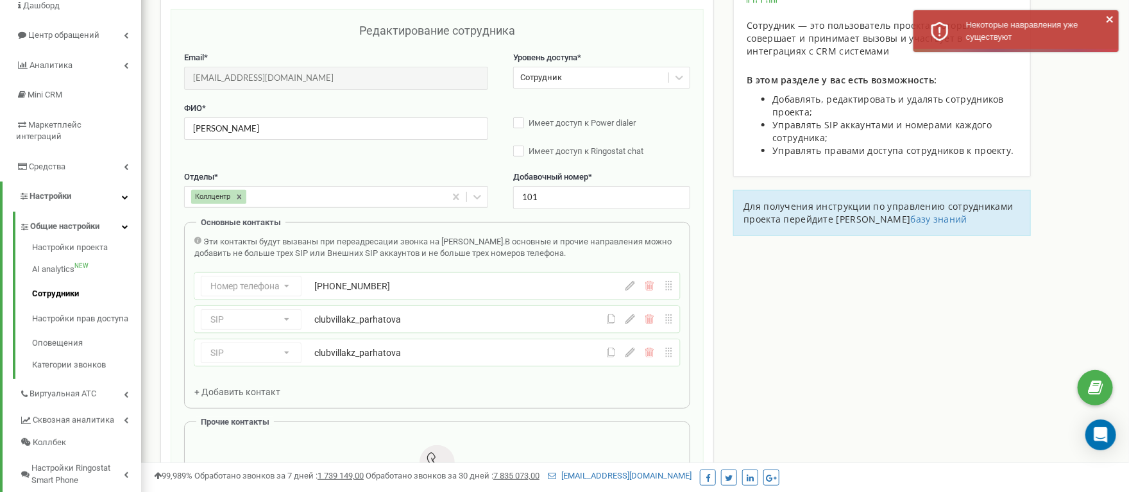
scroll to position [128, 0]
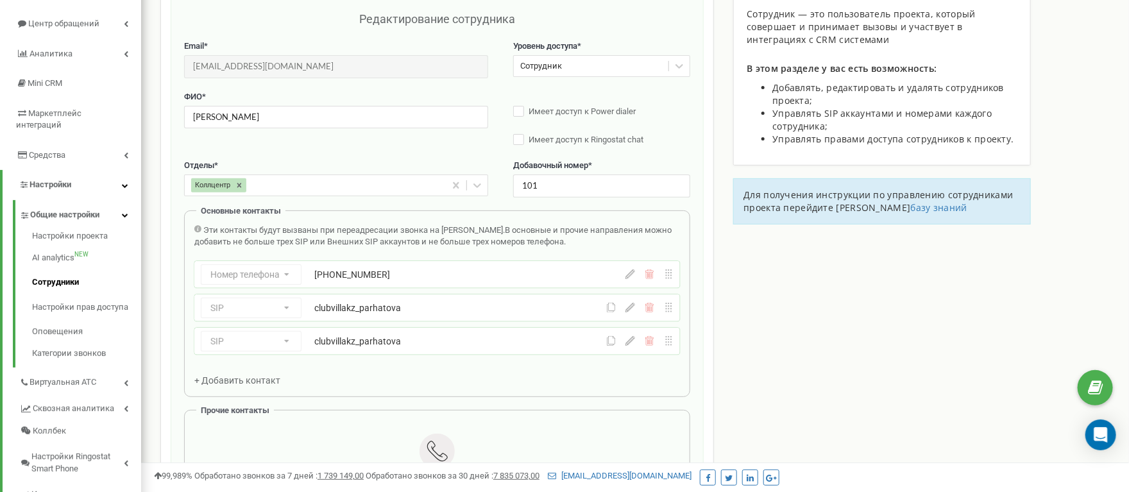
click at [576, 350] on div "SIP Номер телефона SIP Внешний SIP clubvillakz_parhatova" at bounding box center [402, 341] width 402 height 21
click at [631, 354] on div "SIP Номер телефона SIP Внешний SIP clubvillakz_parhatova" at bounding box center [437, 341] width 486 height 27
click at [631, 346] on icon at bounding box center [631, 341] width 10 height 10
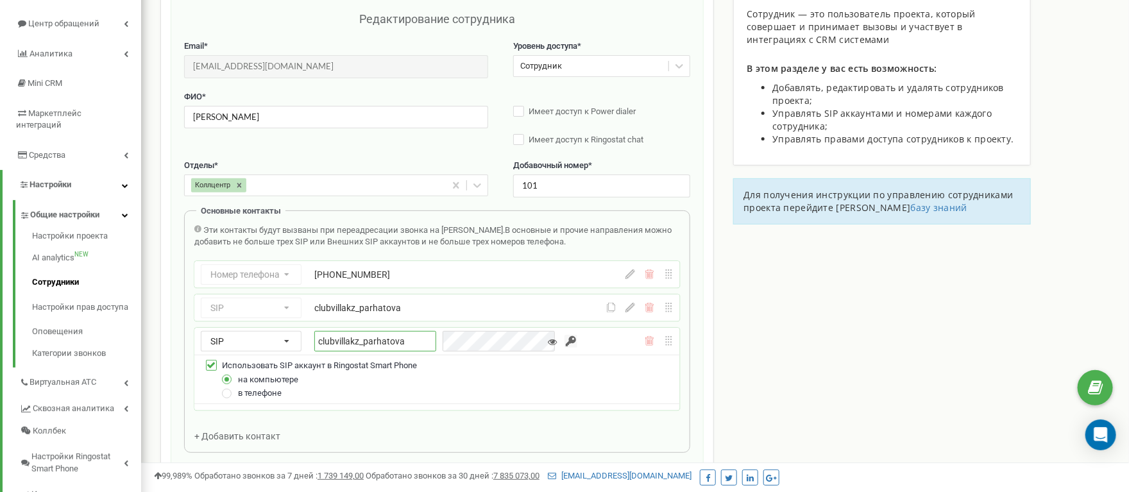
click at [415, 348] on input "clubvillakz_parhatova" at bounding box center [375, 341] width 122 height 21
type input "clubvillakz_parhatova_PC"
click at [718, 397] on div "Сотрудники проекта clubvilla.kz Редактирование сотрудника Email * r.parhatova@t…" at bounding box center [635, 465] width 969 height 1045
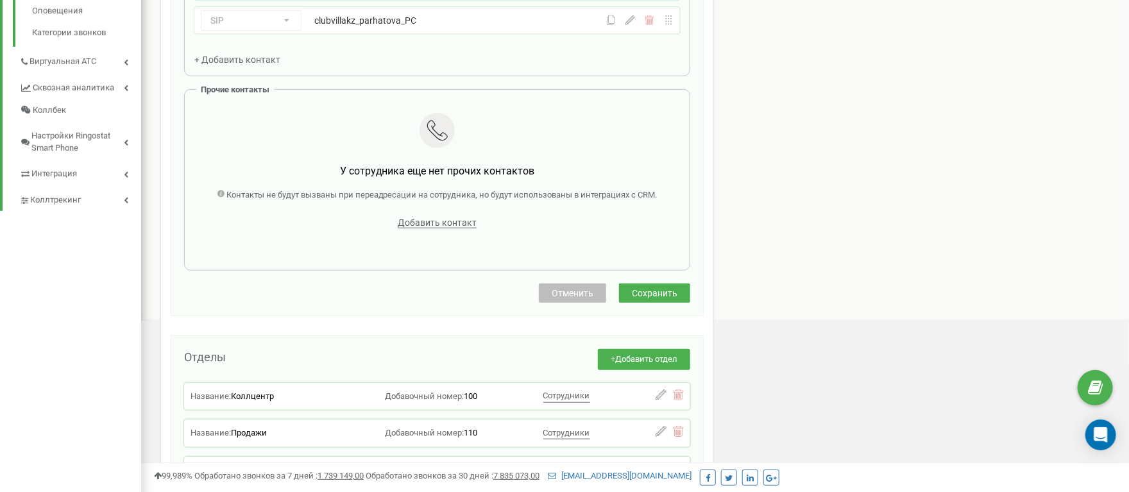
click at [644, 298] on span "Сохранить" at bounding box center [655, 293] width 46 height 10
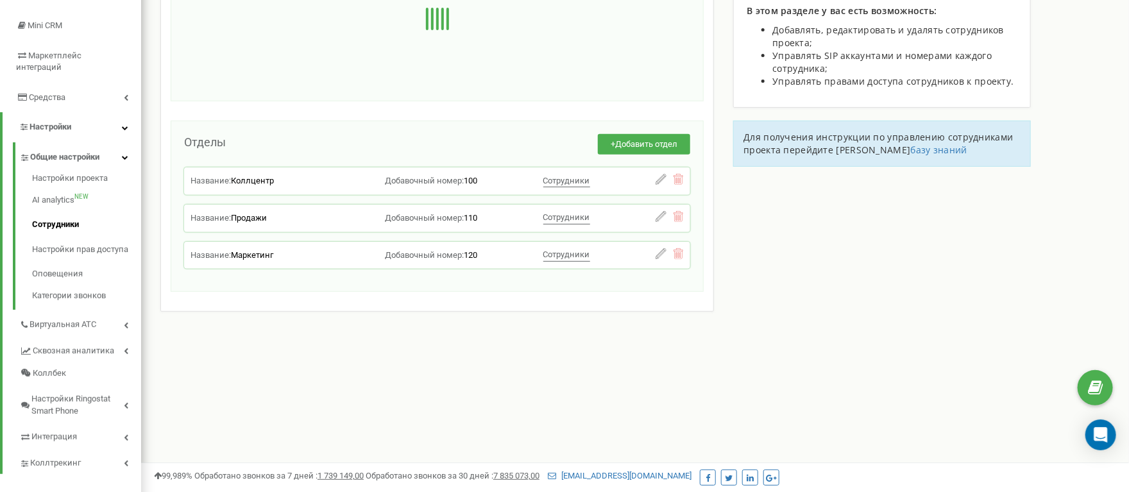
scroll to position [0, 0]
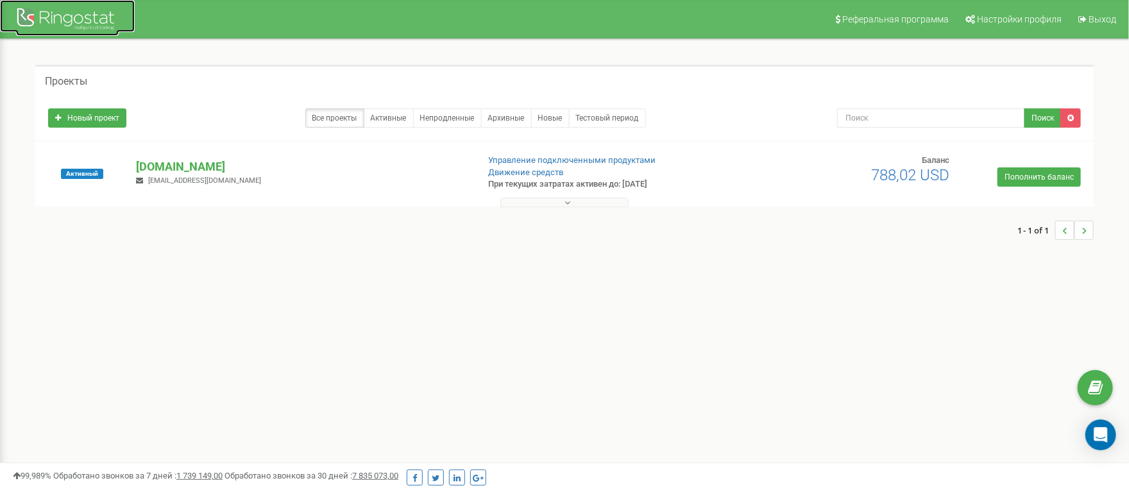
click at [82, 17] on div at bounding box center [67, 20] width 103 height 31
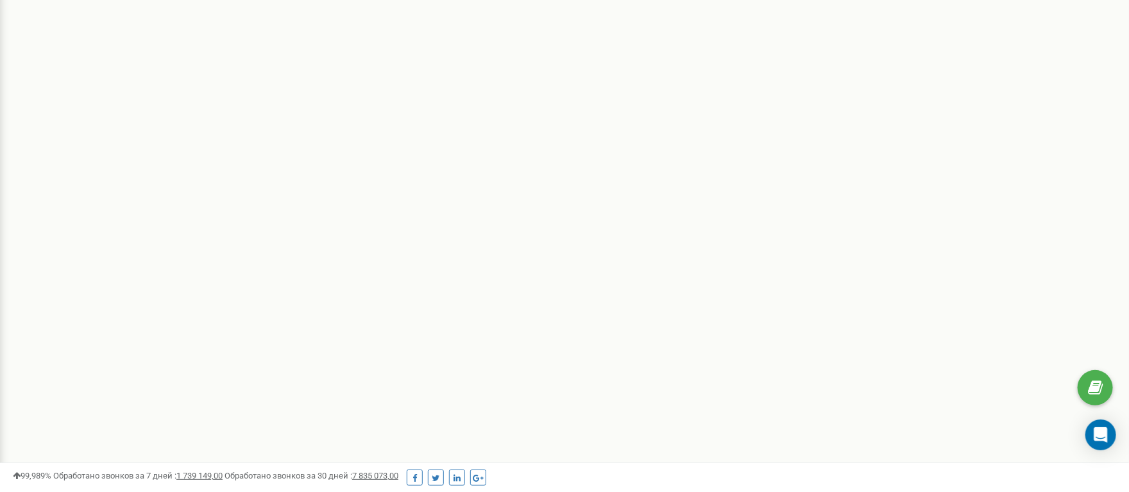
scroll to position [278, 0]
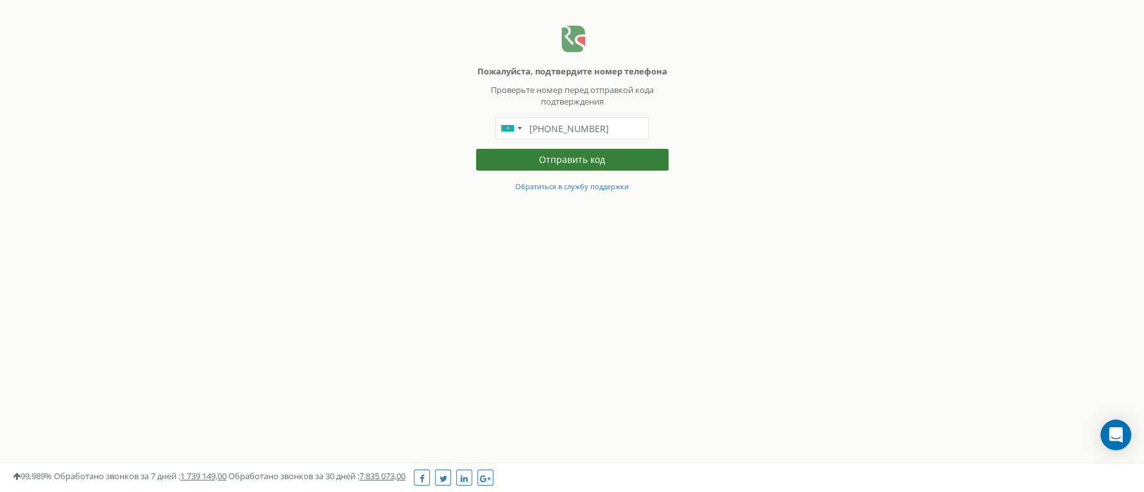
click at [583, 171] on button "Отправить код" at bounding box center [572, 160] width 193 height 22
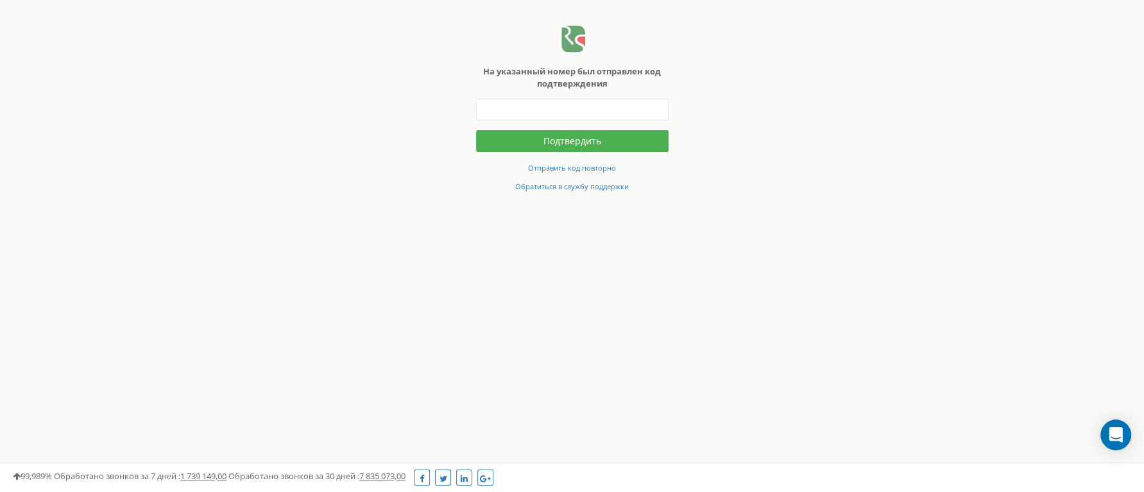
click at [714, 199] on html "На указанный номер был отправлен код подтверждения Подтвердить Отправить код по…" at bounding box center [572, 99] width 1144 height 199
click at [609, 167] on small "Отправить код повторно" at bounding box center [572, 168] width 88 height 10
